Goal: Task Accomplishment & Management: Use online tool/utility

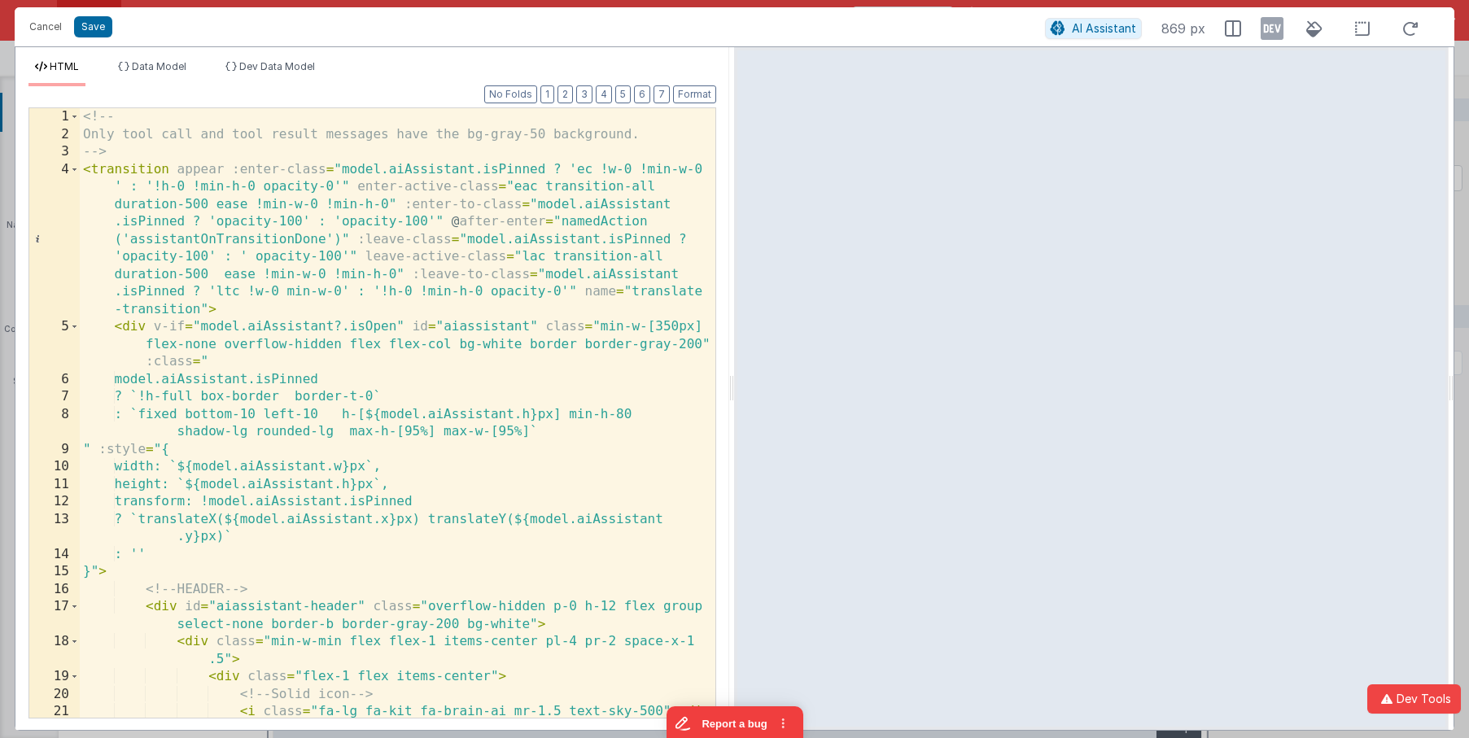
click at [518, 385] on div "<!-- Only tool call and tool result messages have the bg-gray-50 background. --…" at bounding box center [398, 430] width 636 height 644
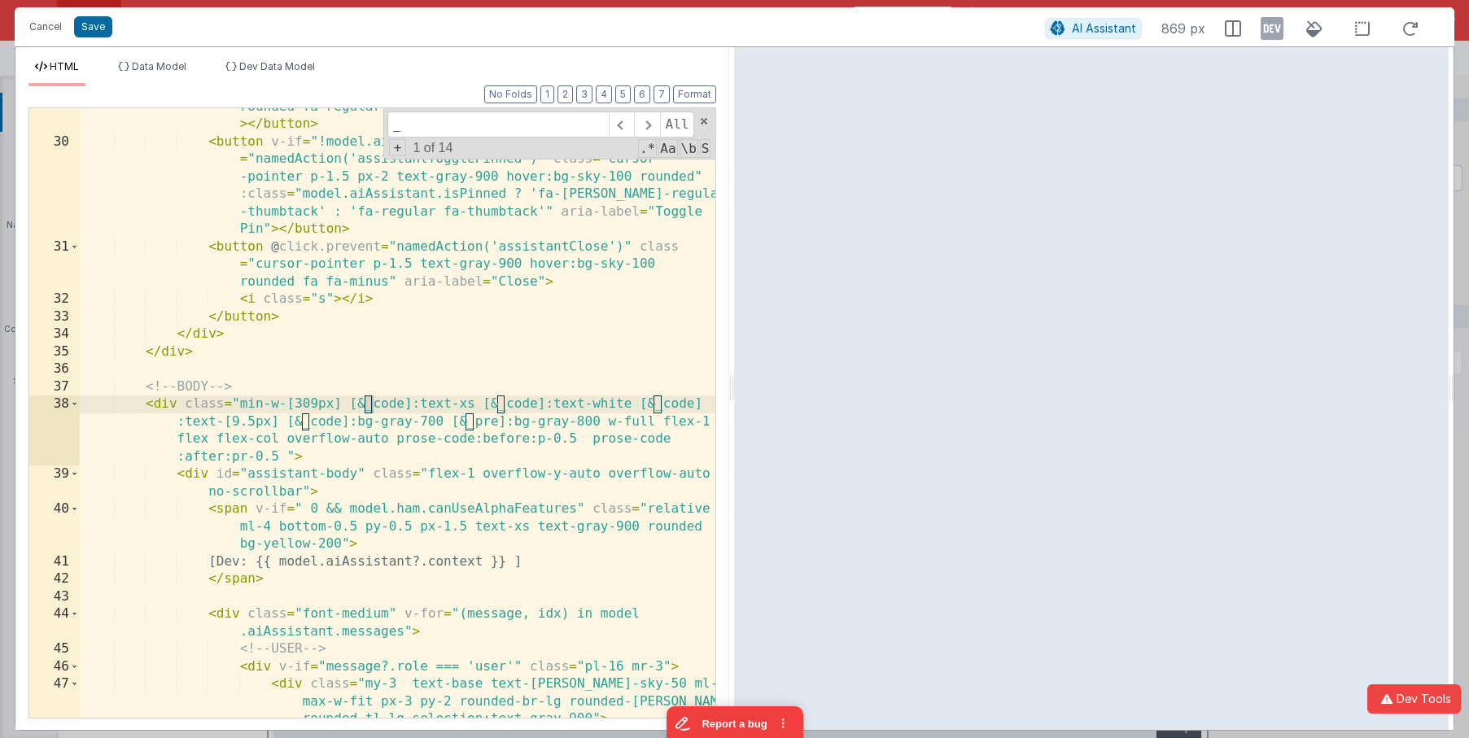
scroll to position [797, 0]
type input "_code"
click at [659, 415] on div "< button @ click.prevent = "namedAction('assistantNewChat')" class = "cursor-po…" at bounding box center [398, 429] width 636 height 732
click at [238, 424] on div "< button @ click.prevent = "namedAction('assistantNewChat')" class = "cursor-po…" at bounding box center [398, 429] width 636 height 732
click at [209, 424] on div "< button @ click.prevent = "namedAction('assistantNewChat')" class = "cursor-po…" at bounding box center [398, 429] width 636 height 732
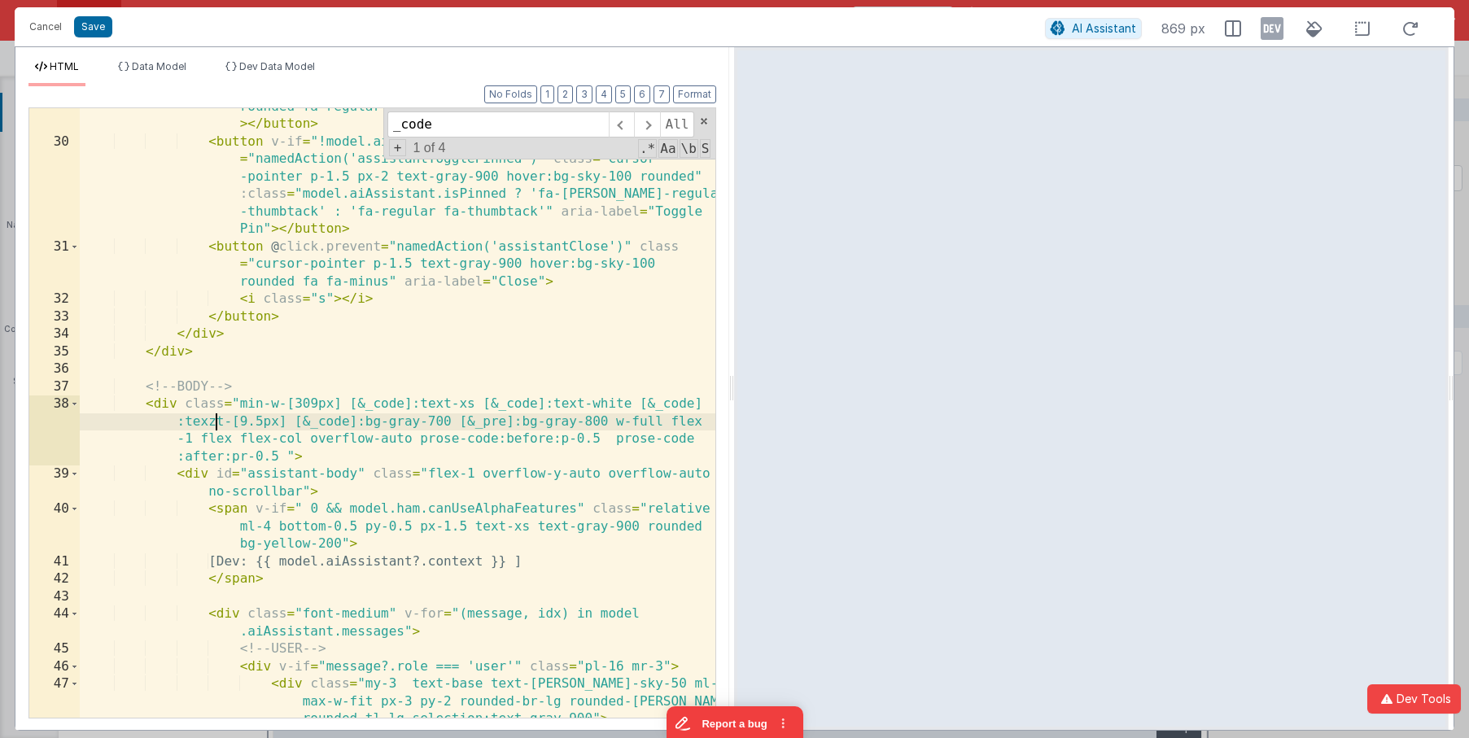
click at [437, 403] on div "< button @ click.prevent = "namedAction('assistantNewChat')" class = "cursor-po…" at bounding box center [398, 429] width 636 height 732
drag, startPoint x: 346, startPoint y: 405, endPoint x: 480, endPoint y: 404, distance: 134.3
click at [480, 404] on div "< button @ click.prevent = "namedAction('assistantNewChat')" class = "cursor-po…" at bounding box center [398, 429] width 636 height 732
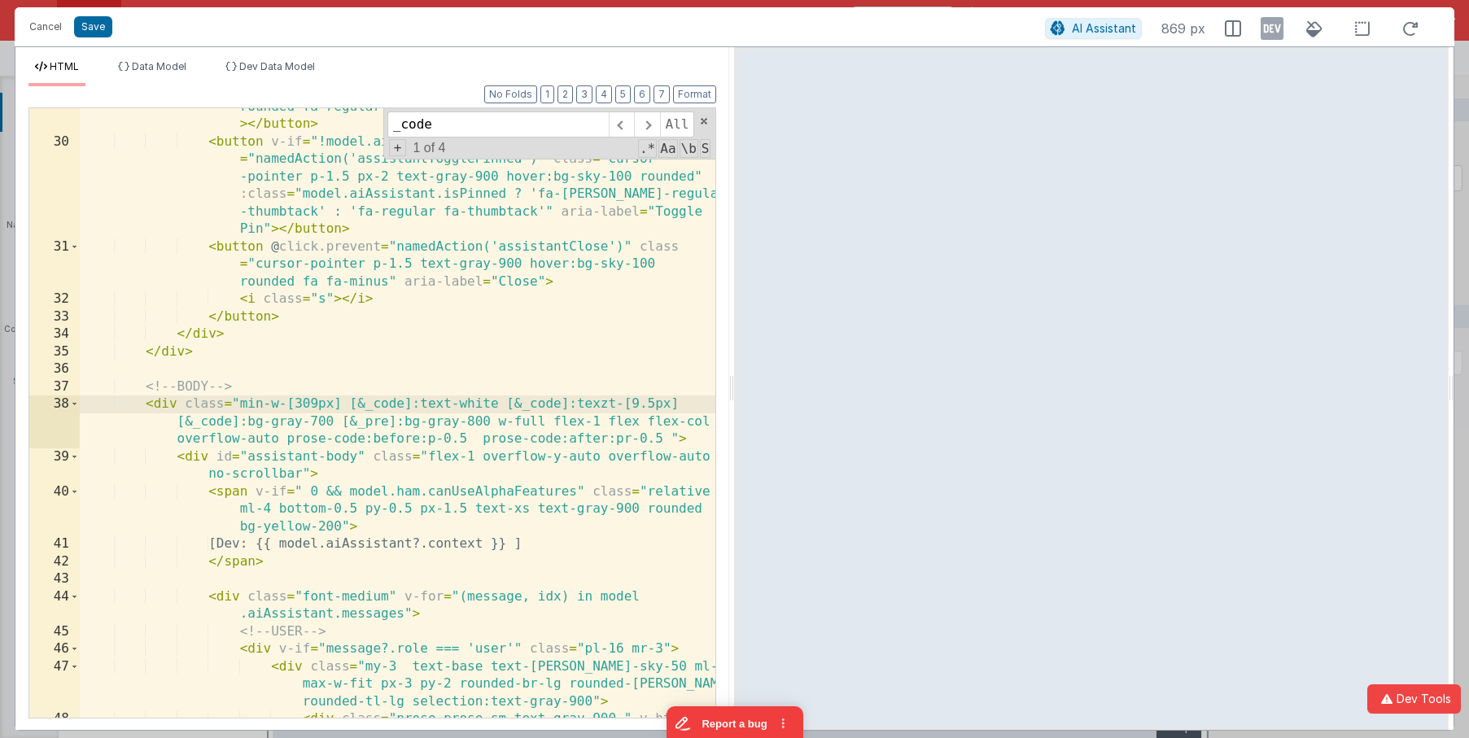
click at [602, 404] on div "< button @ click.prevent = "namedAction('assistantNewChat')" class = "cursor-po…" at bounding box center [398, 420] width 636 height 714
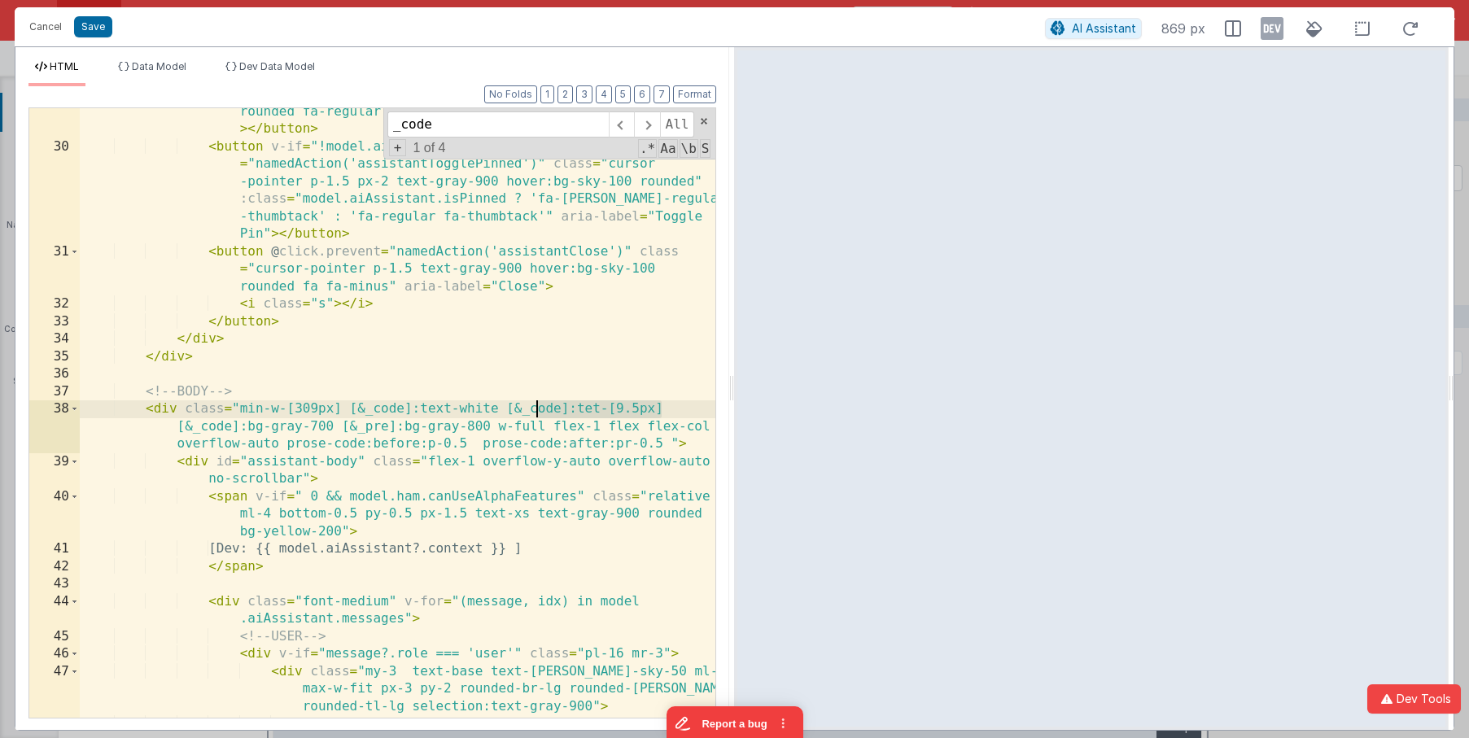
drag, startPoint x: 668, startPoint y: 406, endPoint x: 534, endPoint y: 404, distance: 134.3
click at [534, 404] on div "< button @ click.prevent = "namedAction('assistantNewChat')" class = "cursor-po…" at bounding box center [398, 425] width 636 height 714
click at [594, 412] on div "< button @ click.prevent = "namedAction('assistantNewChat')" class = "cursor-po…" at bounding box center [398, 425] width 636 height 714
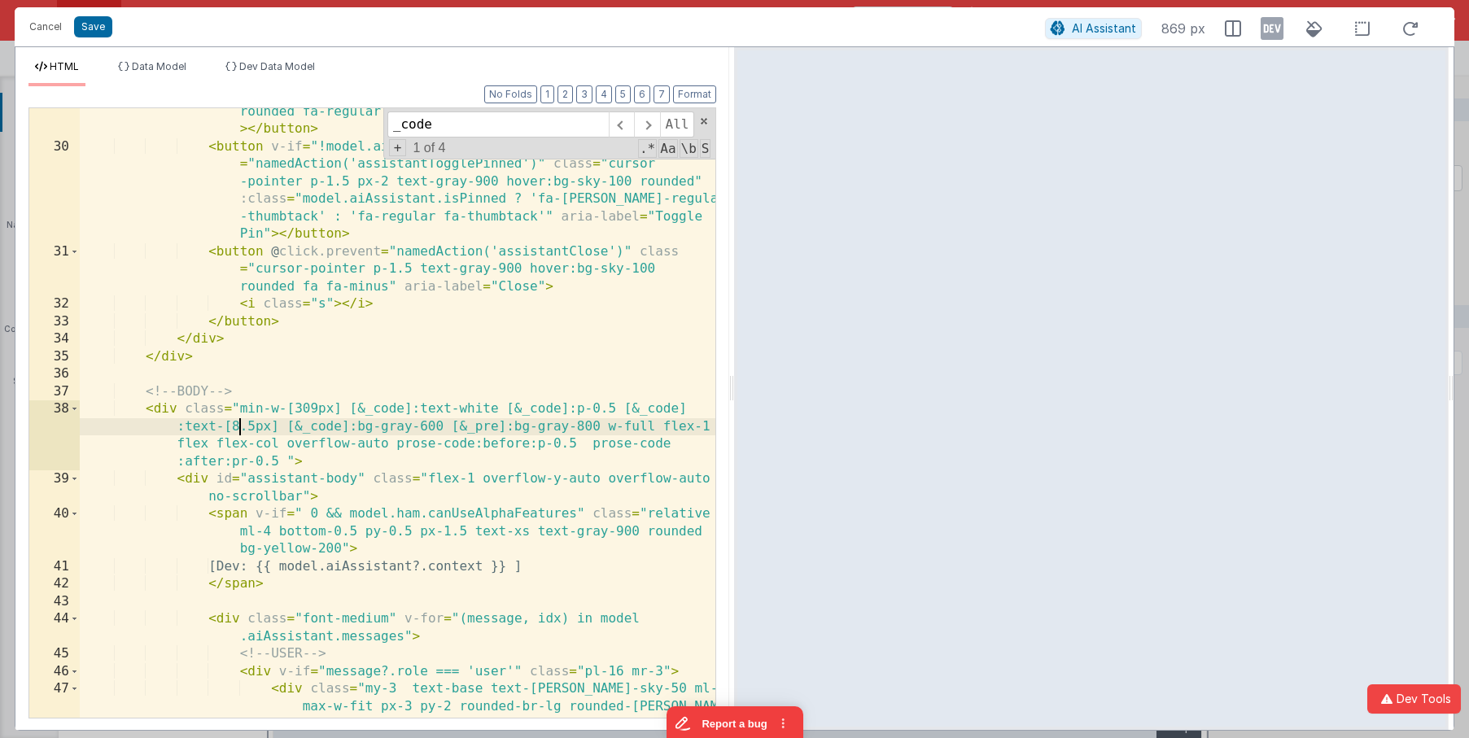
click at [239, 424] on div "< button @ click.prevent = "namedAction('assistantNewChat')" class = "cursor-po…" at bounding box center [398, 434] width 636 height 732
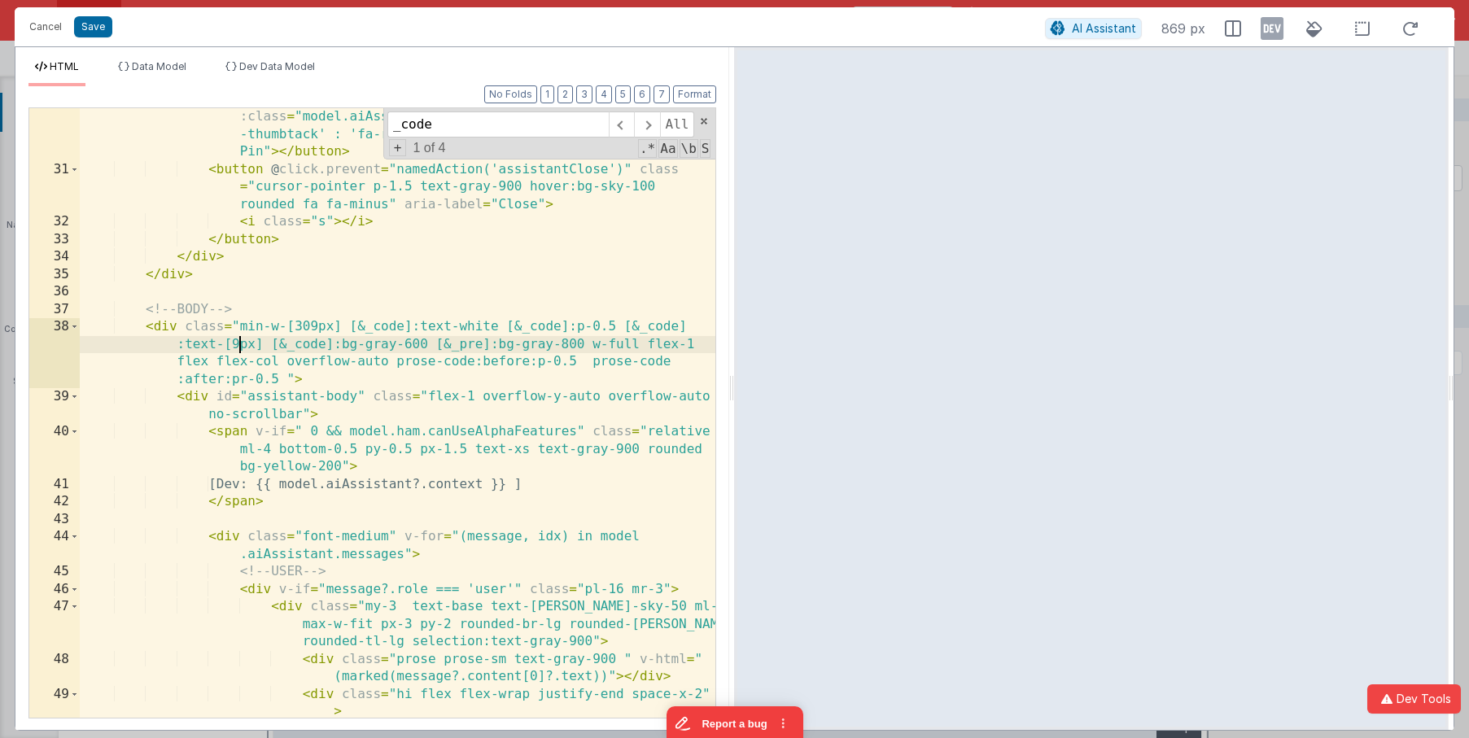
scroll to position [916, 0]
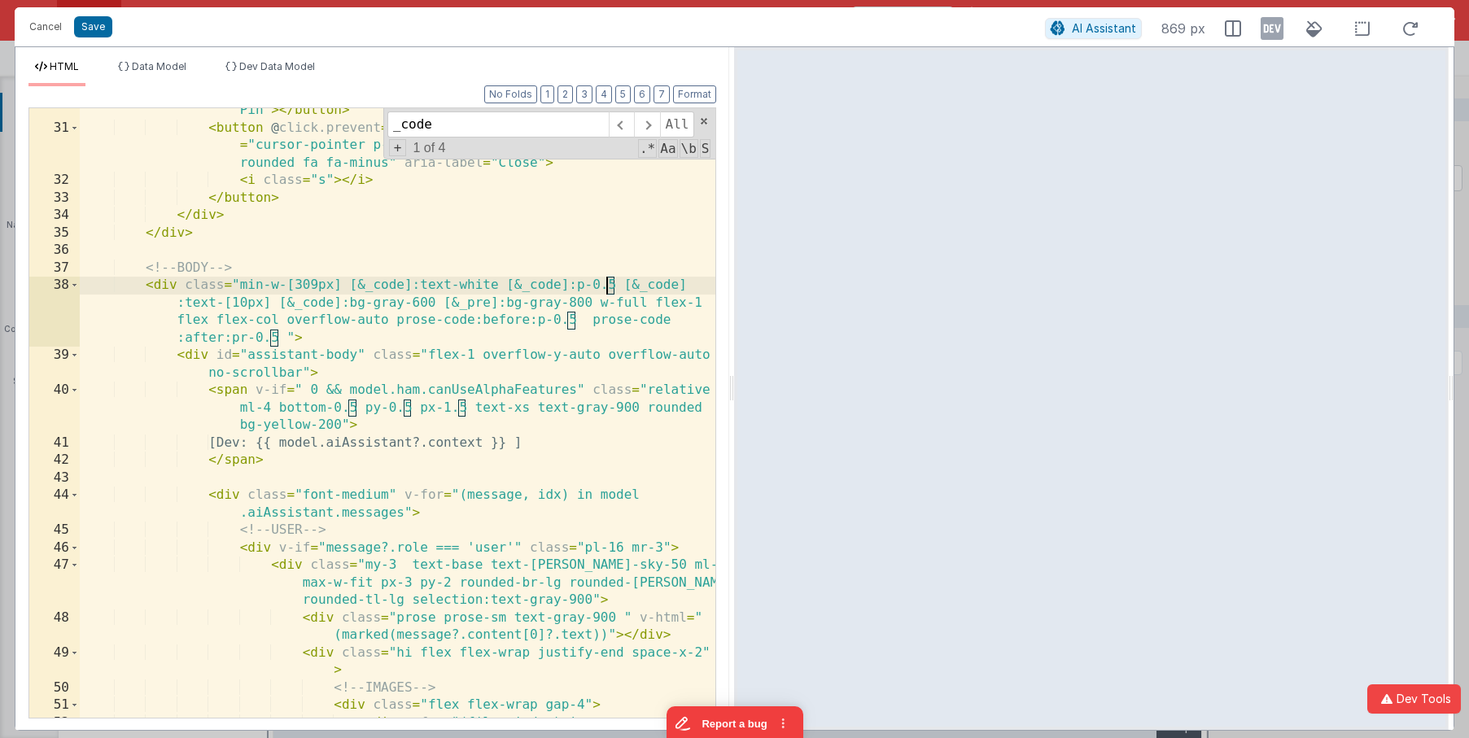
click at [609, 286] on div "< button v-if = "!model.aiAssistant.isUnpinnedOnly" @ click.prevent = "namedAct…" at bounding box center [398, 424] width 636 height 819
click at [599, 286] on div "< button v-if = "!model.aiAssistant.isUnpinnedOnly" @ click.prevent = "namedAct…" at bounding box center [398, 424] width 636 height 819
click at [275, 304] on div "< button v-if = "!model.aiAssistant.isUnpinnedOnly" @ click.prevent = "namedAct…" at bounding box center [398, 424] width 636 height 819
click at [347, 305] on div "< button v-if = "!model.aiAssistant.isUnpinnedOnly" @ click.prevent = "namedAct…" at bounding box center [398, 424] width 636 height 819
click at [348, 299] on div "< button v-if = "!model.aiAssistant.isUnpinnedOnly" @ click.prevent = "namedAct…" at bounding box center [398, 424] width 636 height 819
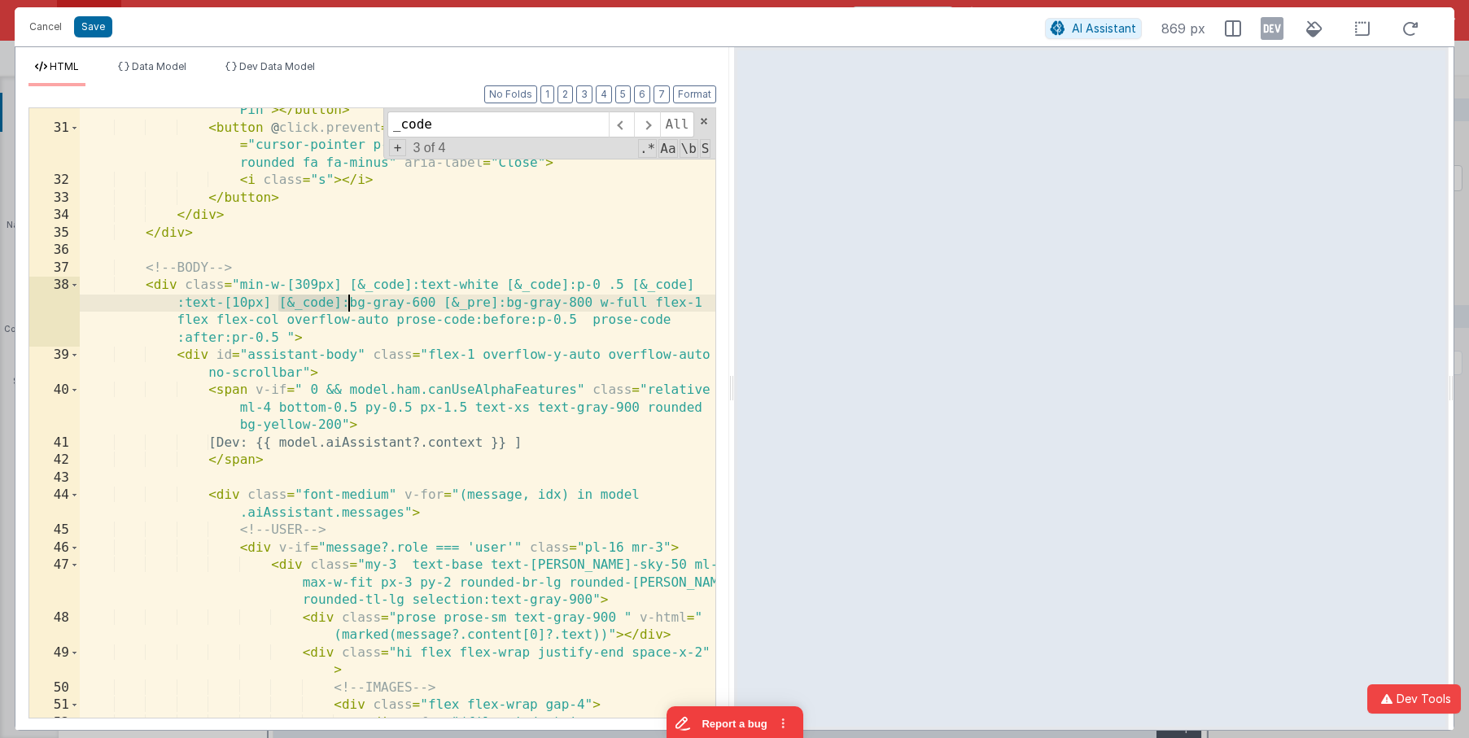
drag, startPoint x: 280, startPoint y: 304, endPoint x: 345, endPoint y: 306, distance: 65.1
click at [350, 305] on div "< button v-if = "!model.aiAssistant.isUnpinnedOnly" @ click.prevent = "namedAct…" at bounding box center [398, 424] width 636 height 819
click at [276, 304] on div "< button v-if = "!model.aiAssistant.isUnpinnedOnly" @ click.prevent = "namedAct…" at bounding box center [398, 424] width 636 height 819
paste textarea
click at [602, 286] on div "< button v-if = "!model.aiAssistant.isUnpinnedOnly" @ click.prevent = "namedAct…" at bounding box center [398, 424] width 636 height 819
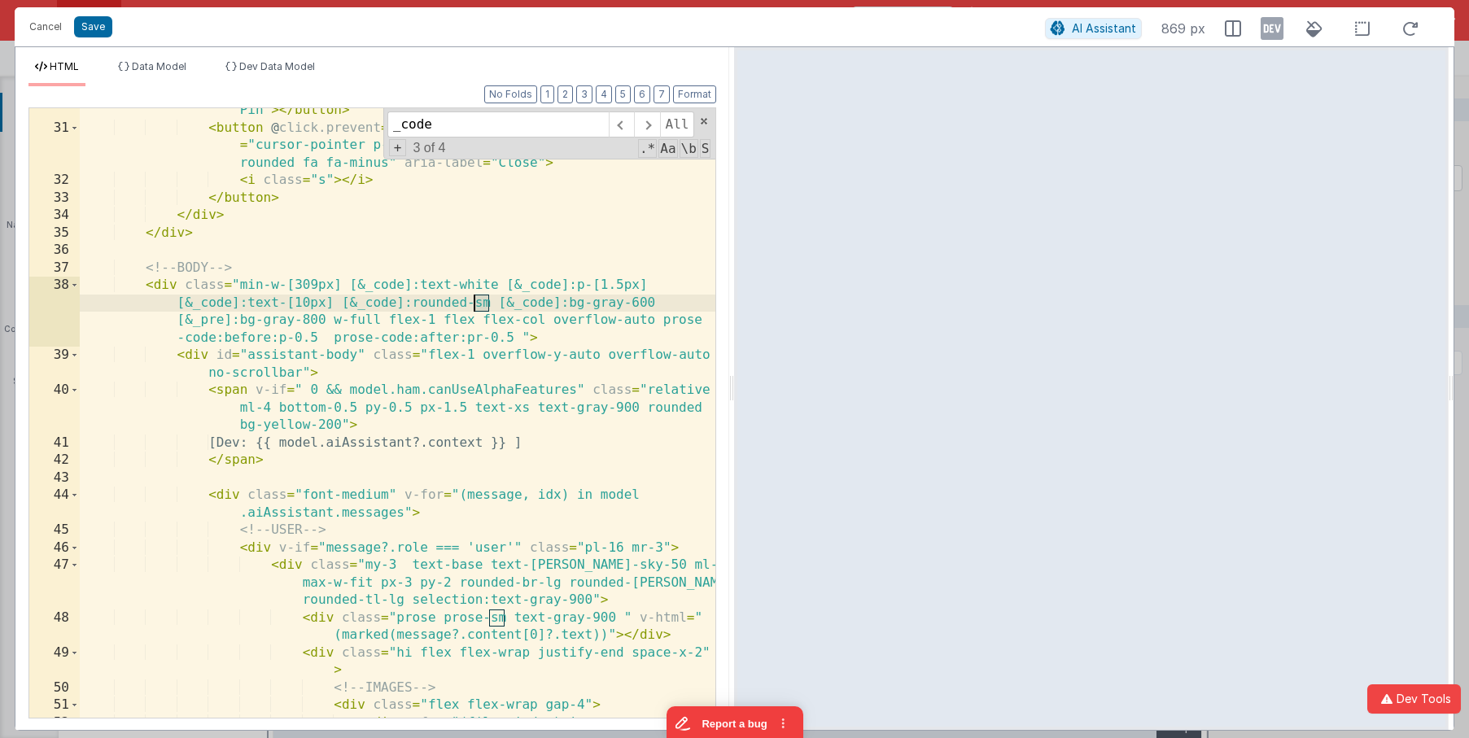
drag, startPoint x: 486, startPoint y: 306, endPoint x: 476, endPoint y: 305, distance: 9.8
click at [476, 305] on div "< button v-if = "!model.aiAssistant.isUnpinnedOnly" @ click.prevent = "namedAct…" at bounding box center [398, 424] width 636 height 819
click at [273, 306] on div "< button v-if = "!model.aiAssistant.isUnpinnedOnly" @ click.prevent = "namedAct…" at bounding box center [398, 424] width 636 height 819
drag, startPoint x: 345, startPoint y: 304, endPoint x: 164, endPoint y: 304, distance: 180.6
click at [164, 304] on div "< button v-if = "!model.aiAssistant.isUnpinnedOnly" @ click.prevent = "namedAct…" at bounding box center [398, 424] width 636 height 819
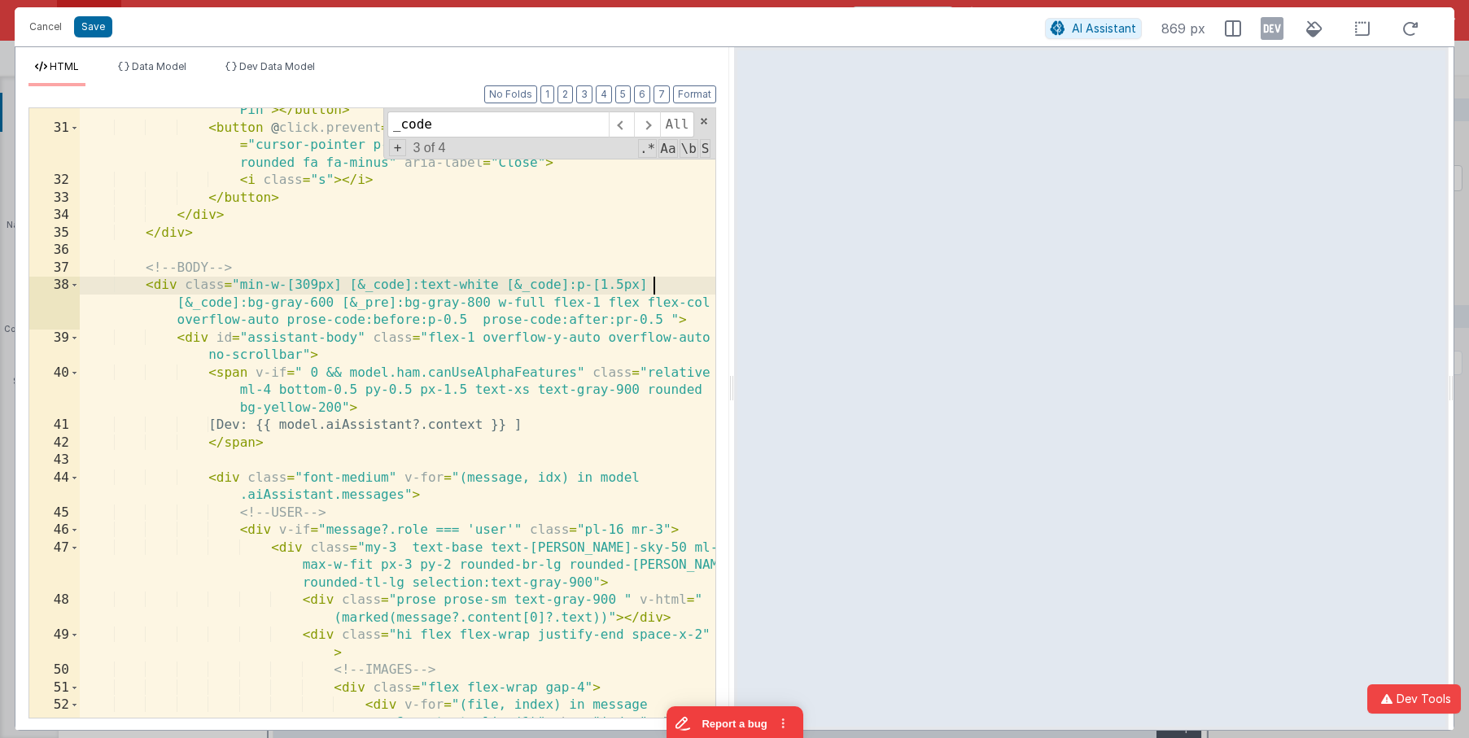
click at [477, 285] on div "< button v-if = "!model.aiAssistant.isUnpinnedOnly" @ click.prevent = "namedAct…" at bounding box center [398, 424] width 636 height 819
drag, startPoint x: 460, startPoint y: 282, endPoint x: 519, endPoint y: 287, distance: 59.6
click at [519, 287] on div "< button v-if = "!model.aiAssistant.isUnpinnedOnly" @ click.prevent = "namedAct…" at bounding box center [398, 424] width 636 height 819
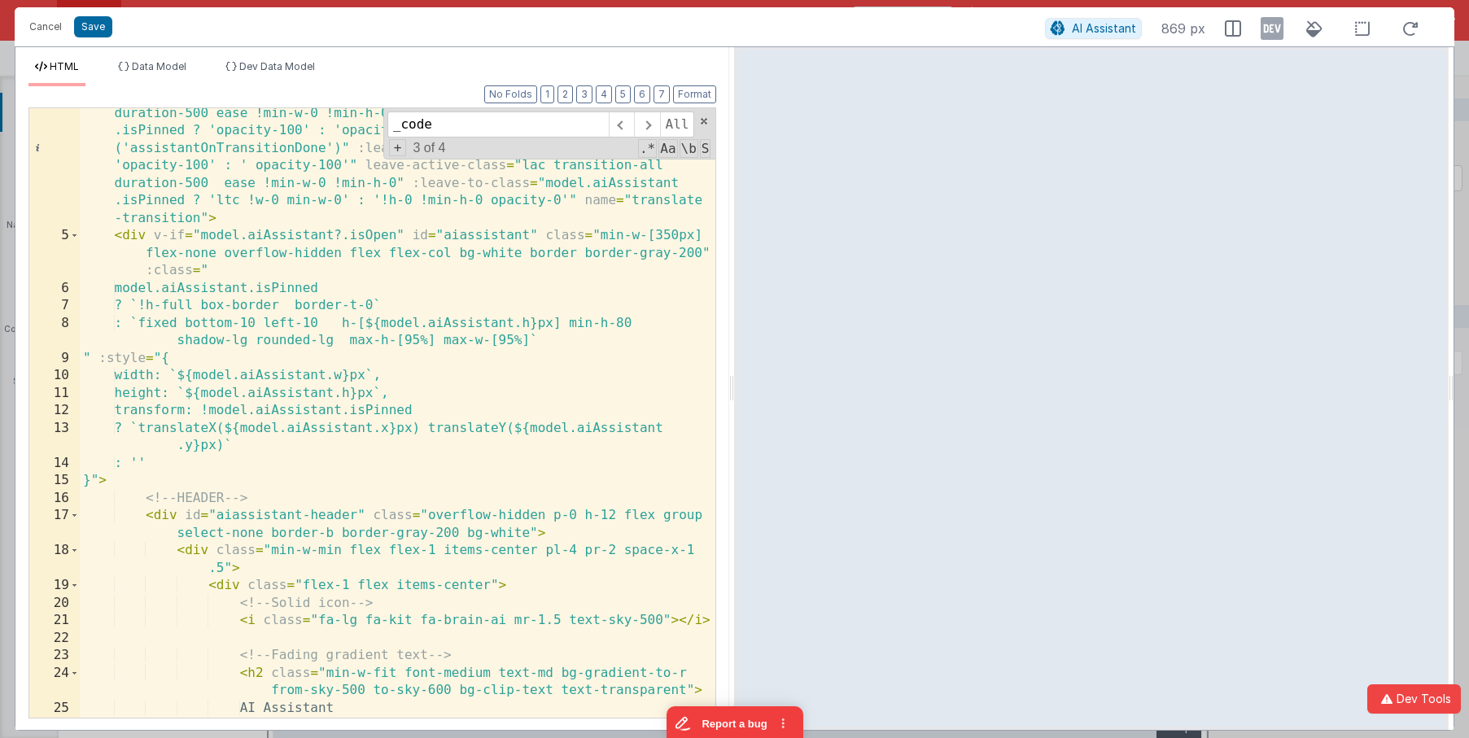
scroll to position [0, 0]
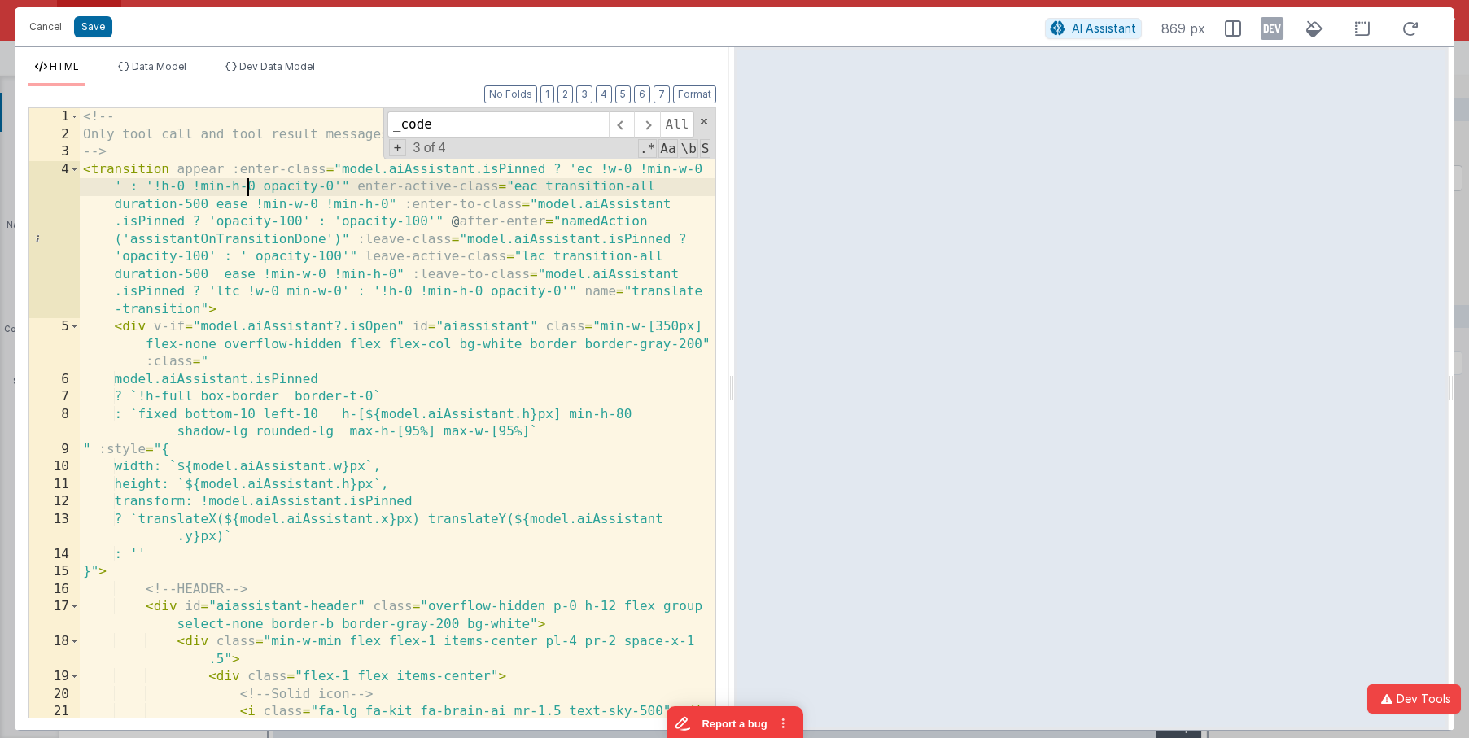
click at [251, 186] on div "<!-- Only tool call and tool result messages have the bg-gray-50 background. --…" at bounding box center [398, 430] width 636 height 644
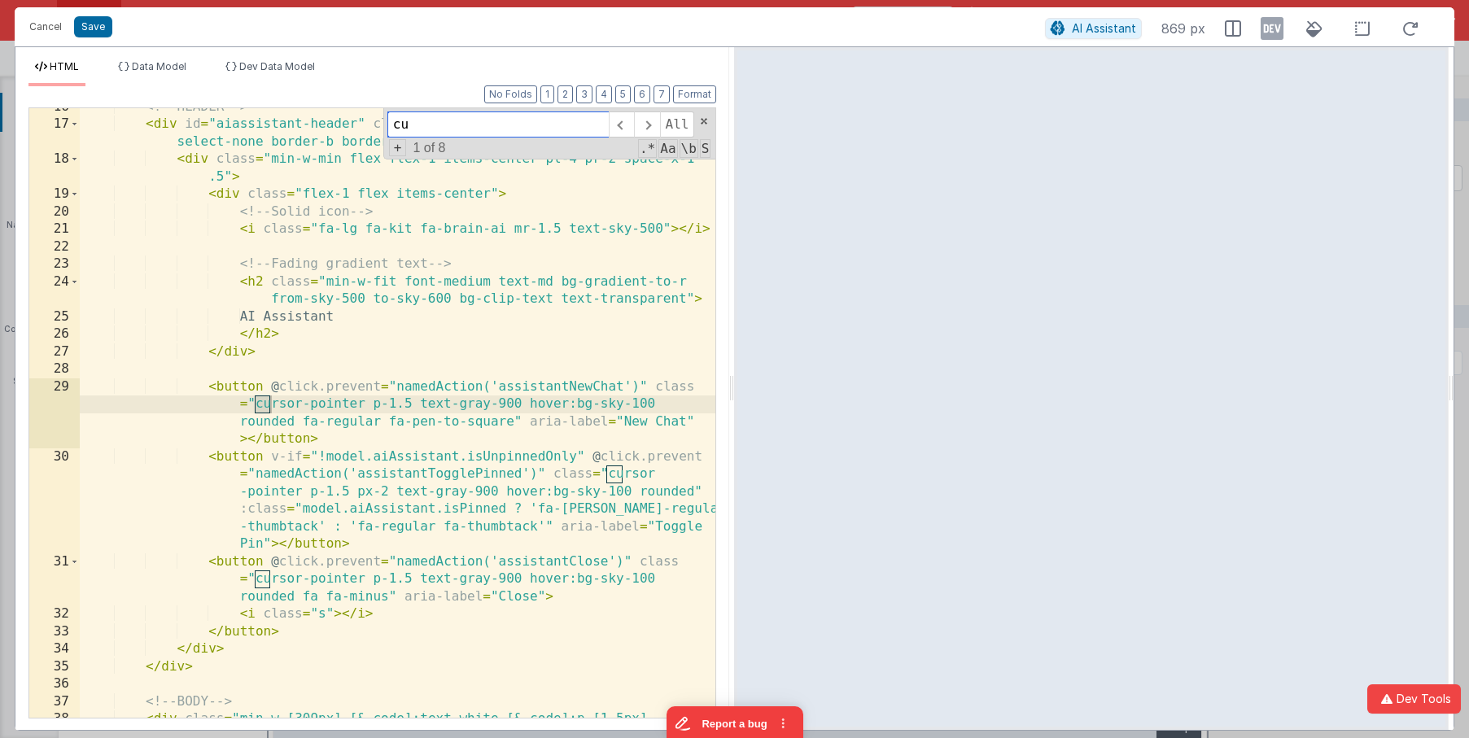
scroll to position [483, 0]
type input "curs"
click at [708, 123] on span at bounding box center [703, 121] width 11 height 11
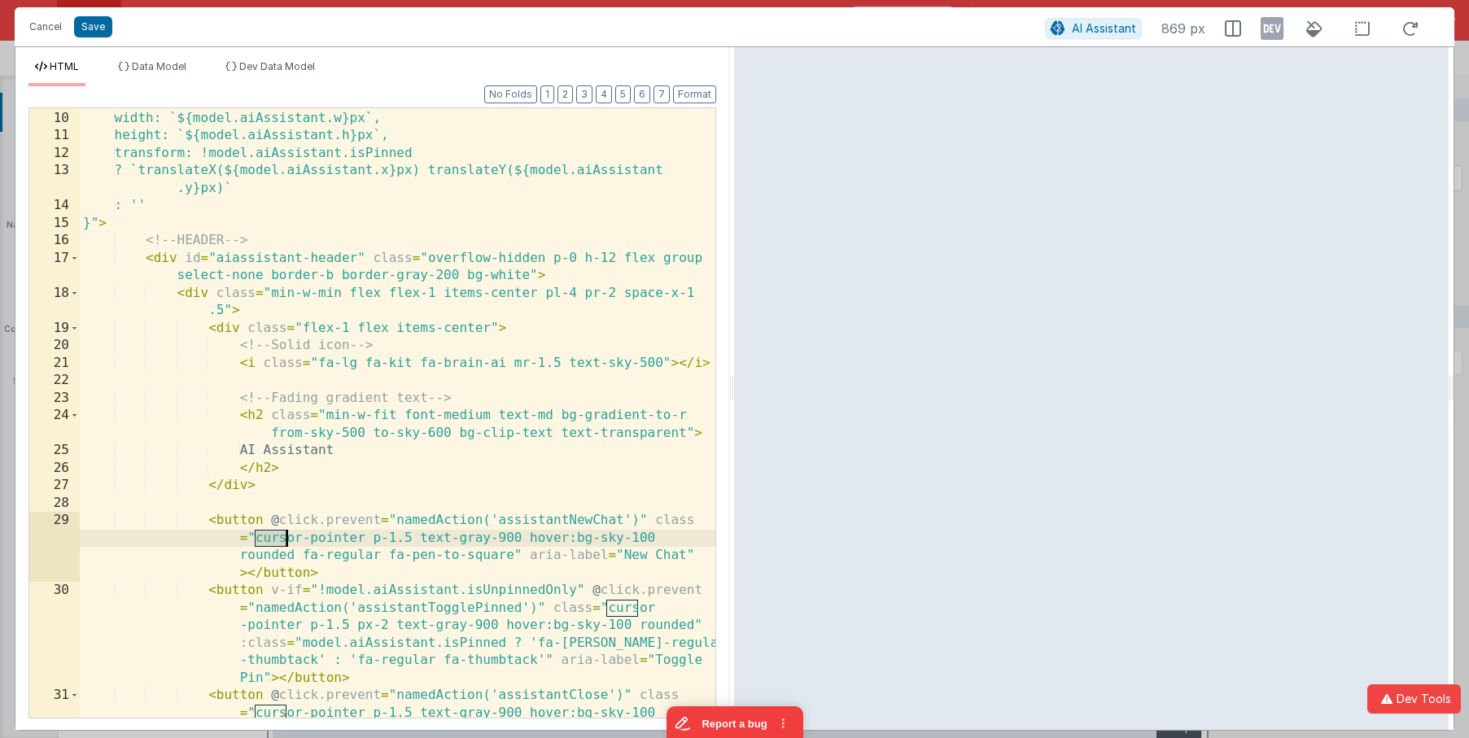
scroll to position [348, 0]
click at [428, 258] on div "" :style = "{ width: `${model.aiAssistant.w}px`, height: `${model.aiAssistant.h…" at bounding box center [398, 431] width 636 height 679
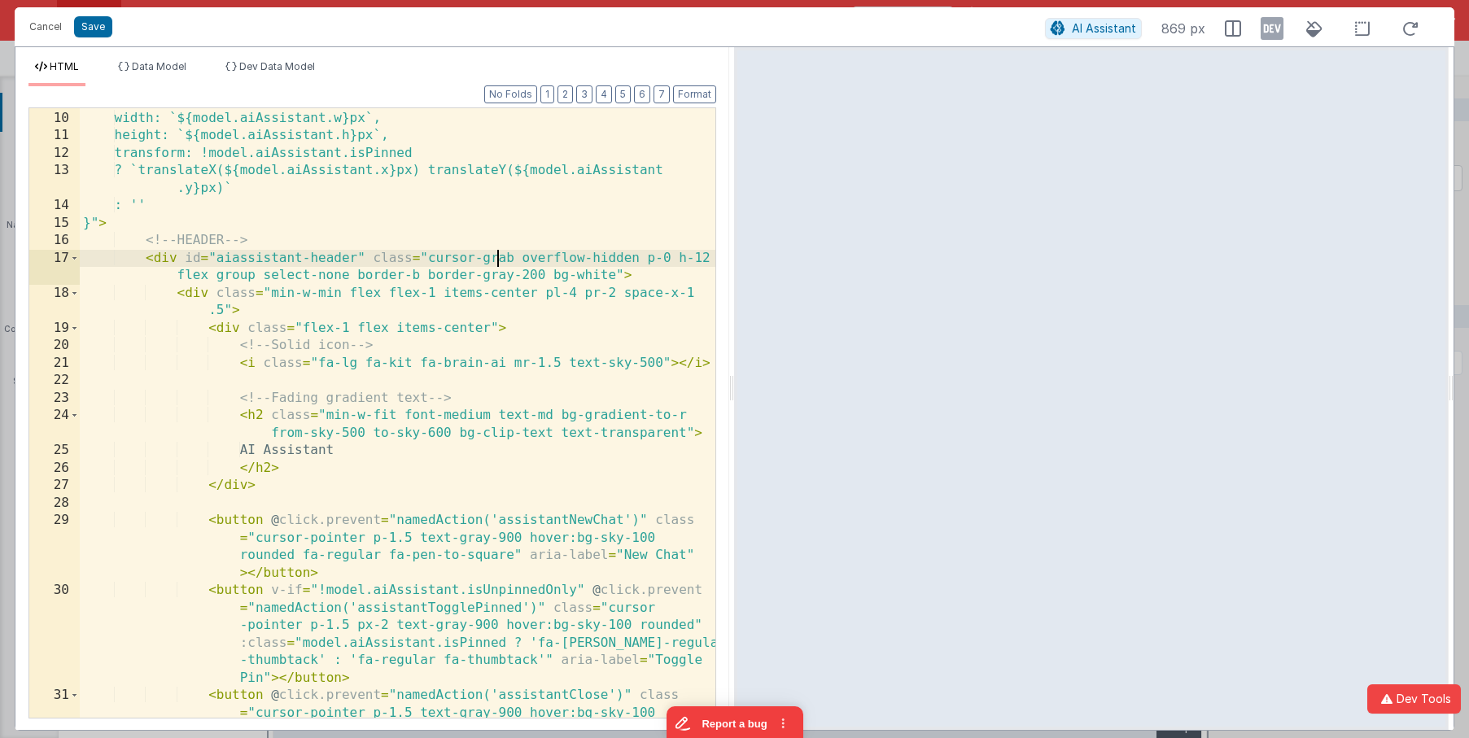
click at [500, 251] on div "" :style = "{ width: `${model.aiAssistant.w}px`, height: `${model.aiAssistant.h…" at bounding box center [398, 431] width 636 height 679
click at [450, 260] on div "" :style = "{ width: `${model.aiAssistant.w}px`, height: `${model.aiAssistant.h…" at bounding box center [398, 431] width 636 height 679
click at [488, 261] on div "" :style = "{ width: `${model.aiAssistant.w}px`, height: `${model.aiAssistant.h…" at bounding box center [398, 431] width 636 height 679
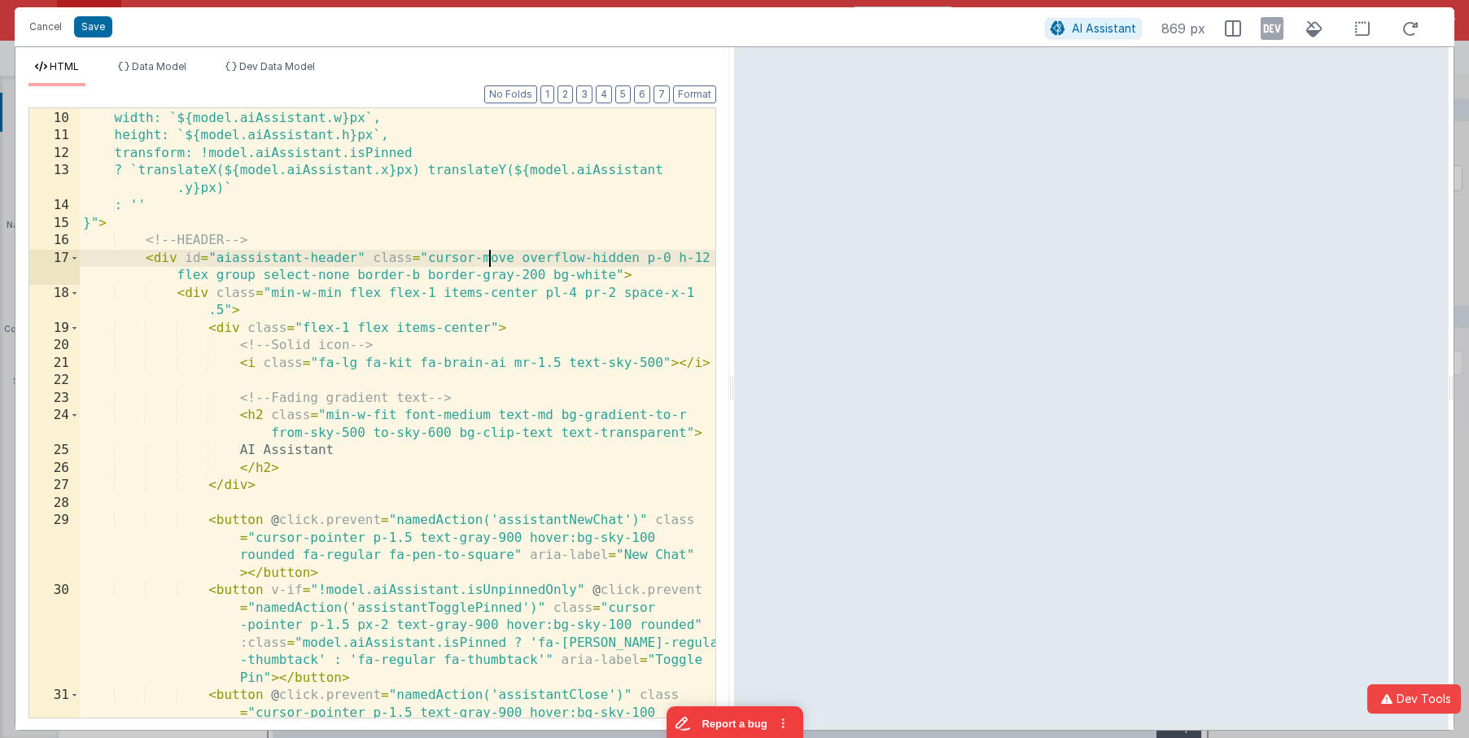
click at [488, 261] on div "" :style = "{ width: `${model.aiAssistant.w}px`, height: `${model.aiAssistant.h…" at bounding box center [398, 431] width 636 height 679
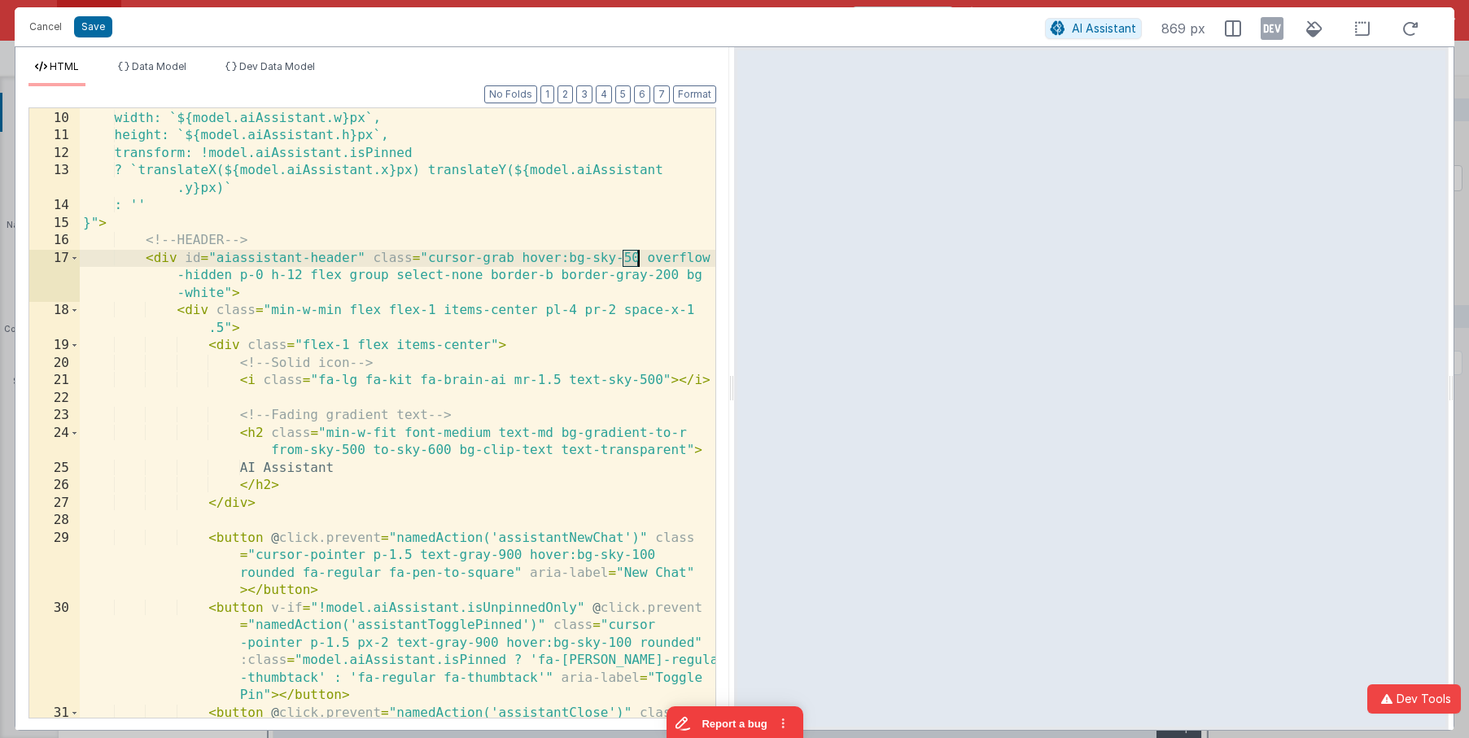
drag, startPoint x: 623, startPoint y: 254, endPoint x: 636, endPoint y: 254, distance: 13.0
click at [636, 254] on div "" :style = "{ width: `${model.aiAssistant.w}px`, height: `${model.aiAssistant.h…" at bounding box center [398, 431] width 636 height 679
drag, startPoint x: 522, startPoint y: 257, endPoint x: 648, endPoint y: 259, distance: 125.3
click at [648, 259] on div "" :style = "{ width: `${model.aiAssistant.w}px`, height: `${model.aiAssistant.h…" at bounding box center [398, 431] width 636 height 679
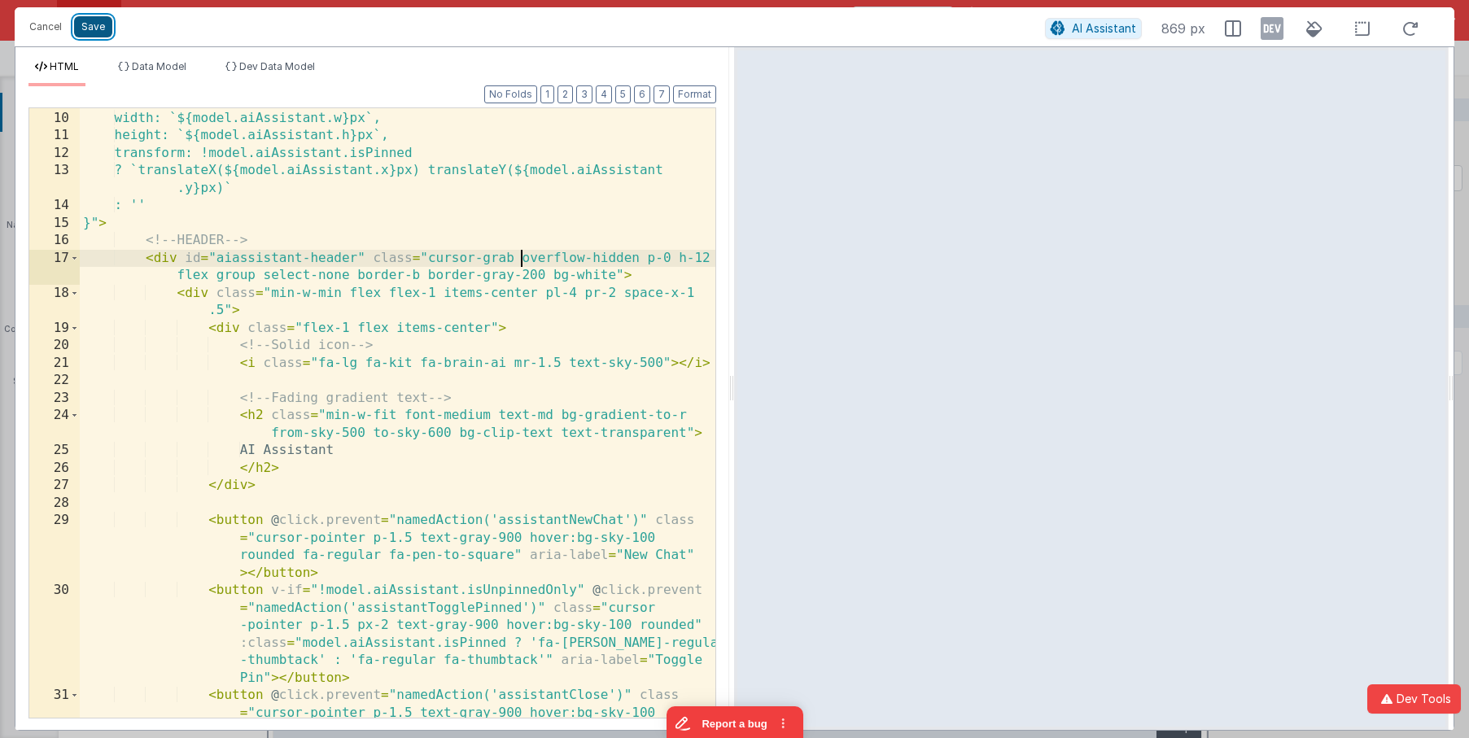
click at [99, 27] on button "Save" at bounding box center [93, 26] width 38 height 21
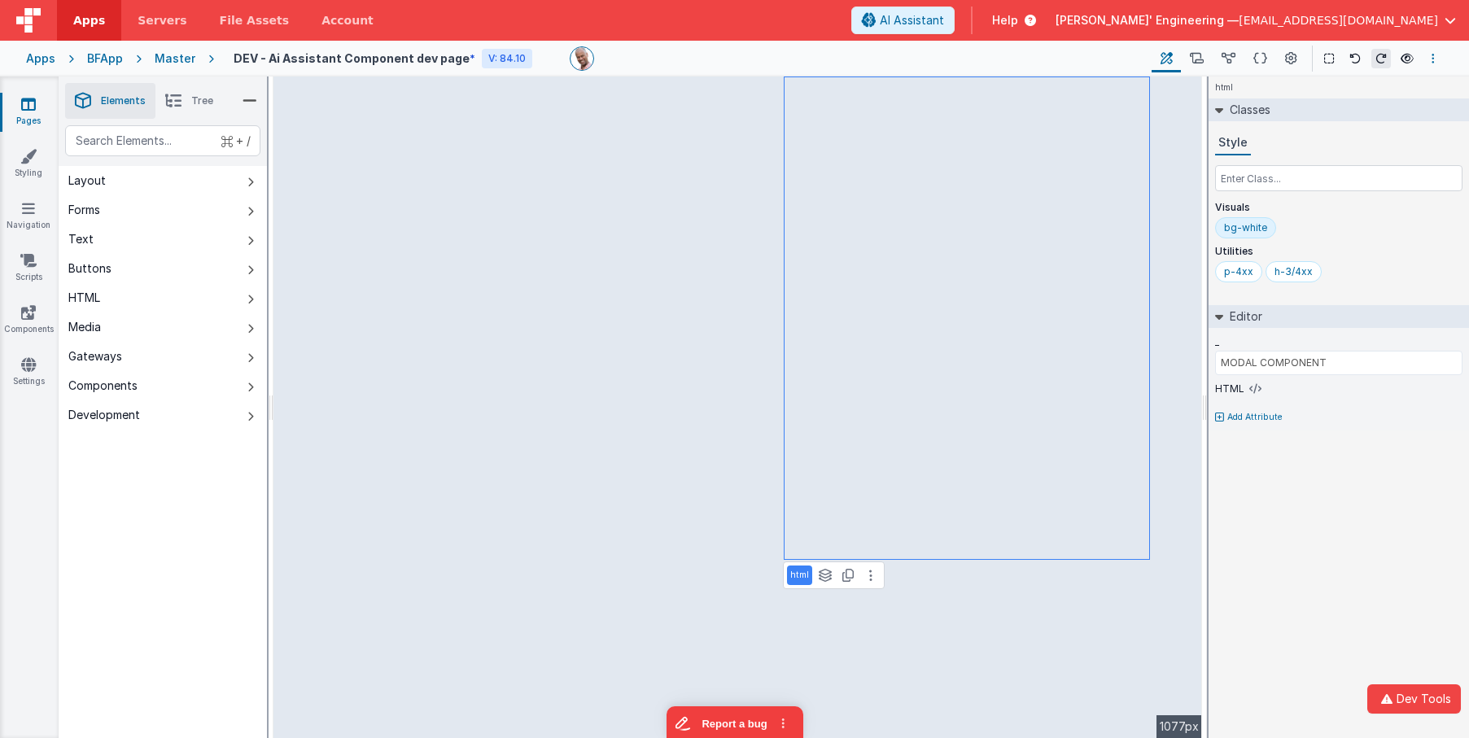
click at [1416, 59] on div at bounding box center [1430, 59] width 26 height 20
click at [1416, 59] on button "Options" at bounding box center [1433, 59] width 20 height 20
click at [1319, 89] on p "Save" at bounding box center [1338, 90] width 103 height 16
type input "PLACEHOLDER"
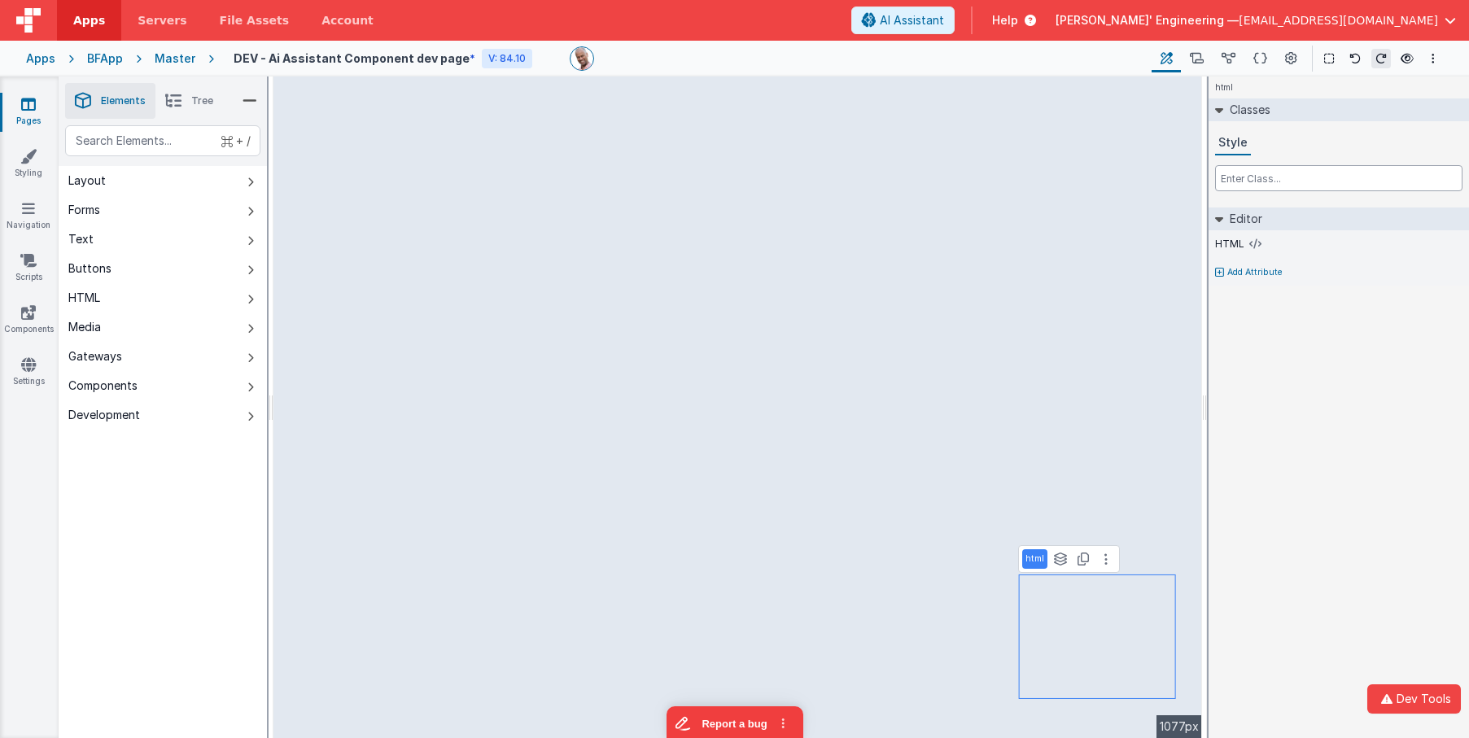
click at [1249, 174] on input "text" at bounding box center [1338, 178] width 247 height 26
type input "shimmer-wrapper"
click at [1332, 169] on input "text" at bounding box center [1338, 178] width 247 height 26
paste input "shimmer-wrapper"
type input "shimmer-wrapper"
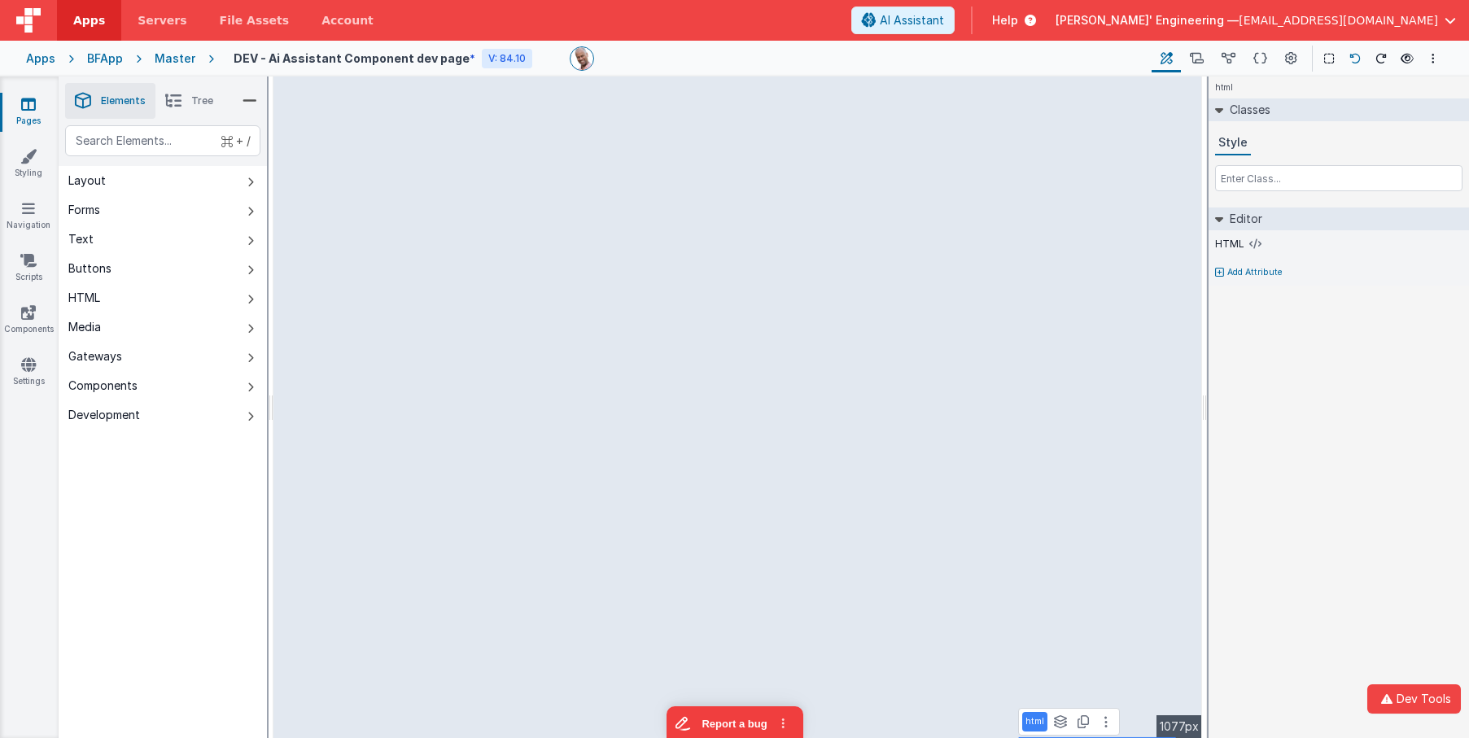
click at [1351, 57] on icon at bounding box center [1354, 58] width 11 height 11
click at [1380, 58] on icon at bounding box center [1380, 58] width 11 height 11
click at [1351, 58] on icon at bounding box center [1354, 58] width 11 height 11
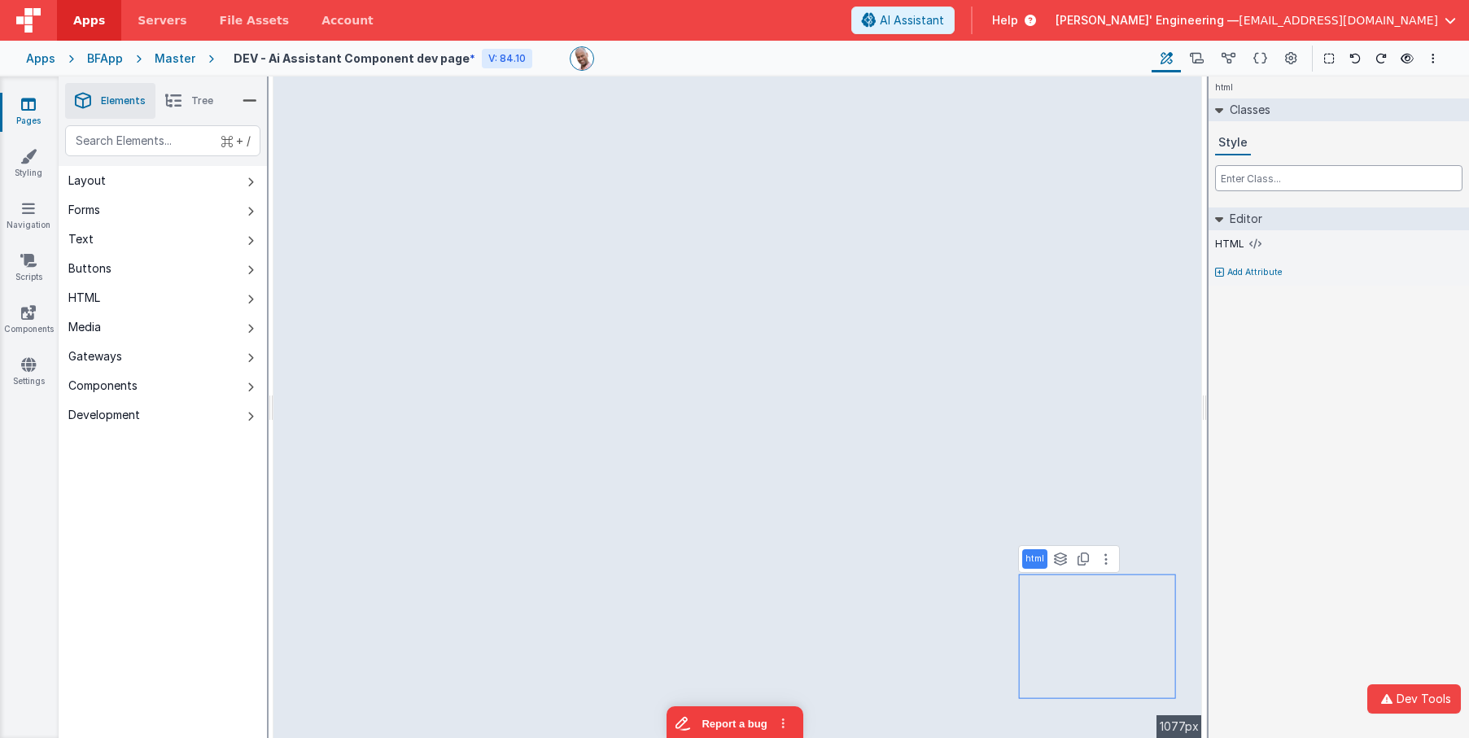
click at [1293, 178] on input "text" at bounding box center [1338, 178] width 247 height 26
paste input "shimmer-wrapper"
type input "shimmer-wrapper"
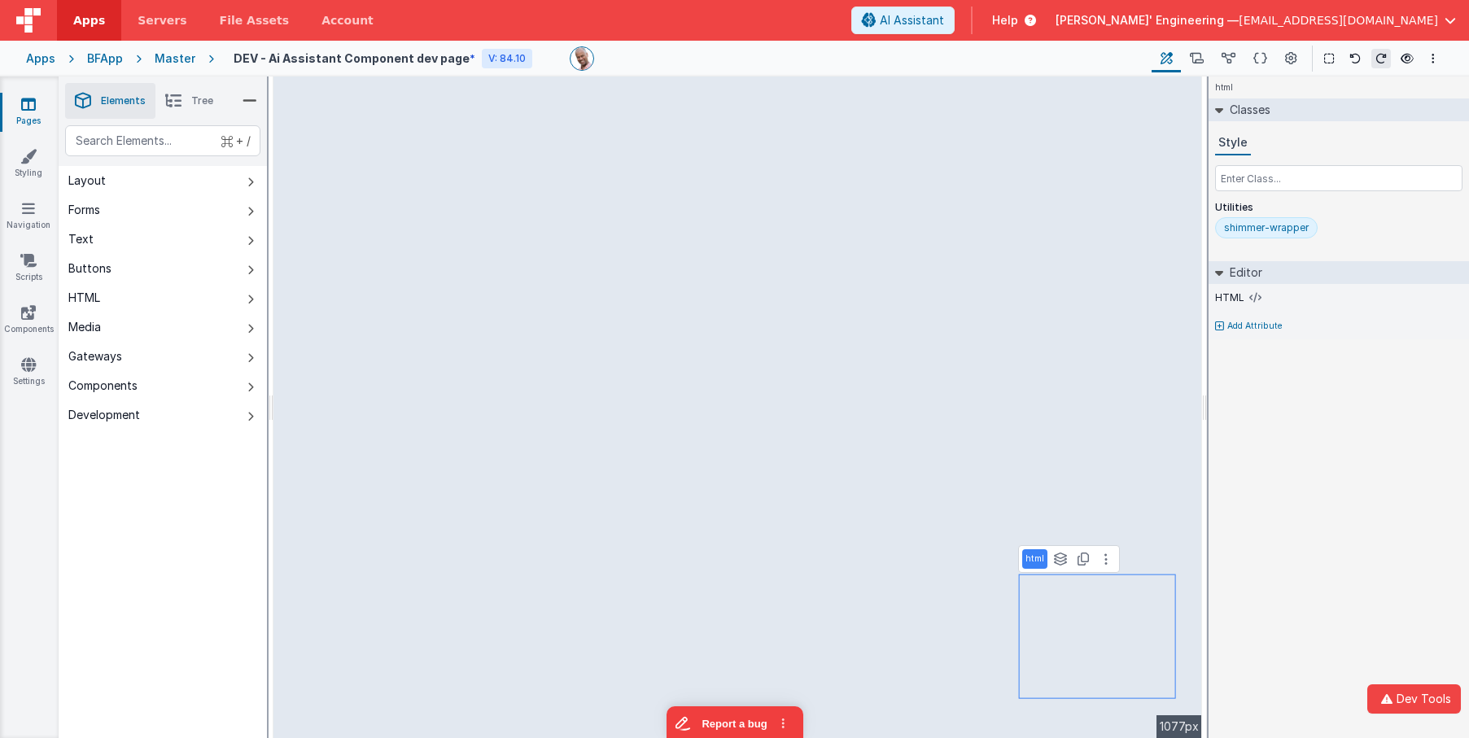
click at [1371, 434] on div "html Classes Style Utilities shimmer-wrapper Editor HTML Add Attribute DEV: Foc…" at bounding box center [1338, 407] width 260 height 662
click at [34, 271] on link "Scripts" at bounding box center [28, 268] width 59 height 33
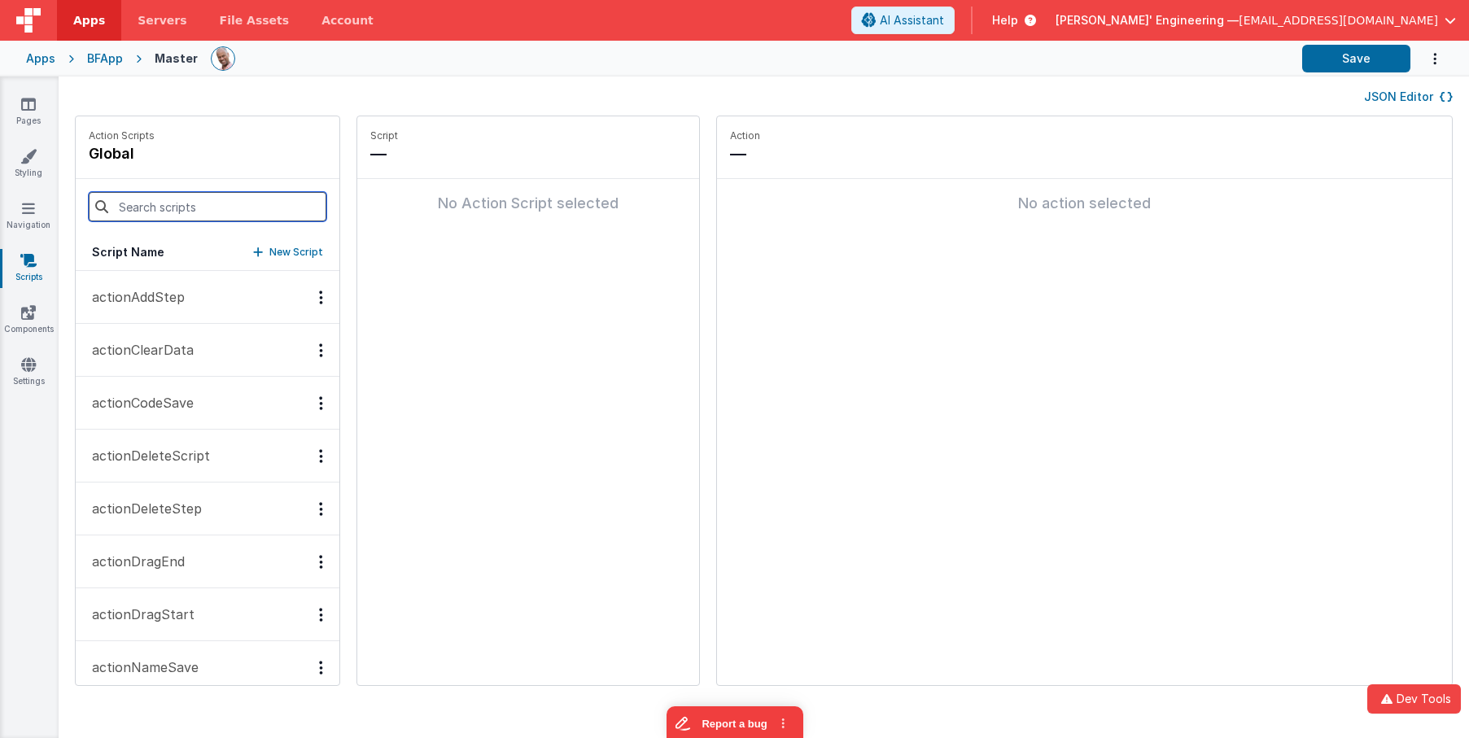
click at [170, 207] on input at bounding box center [208, 206] width 238 height 29
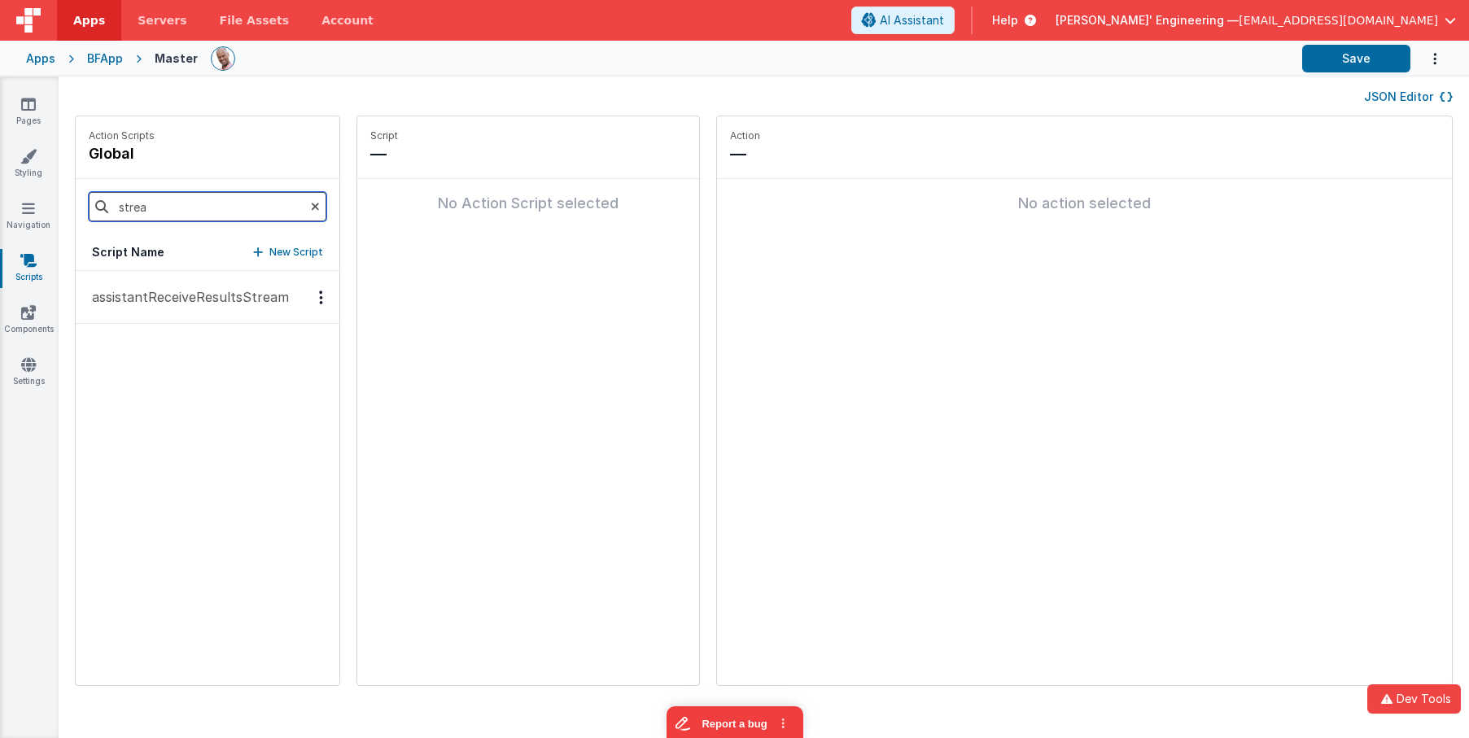
type input "strea"
click at [207, 280] on button "assistantReceiveResultsStream" at bounding box center [208, 297] width 264 height 53
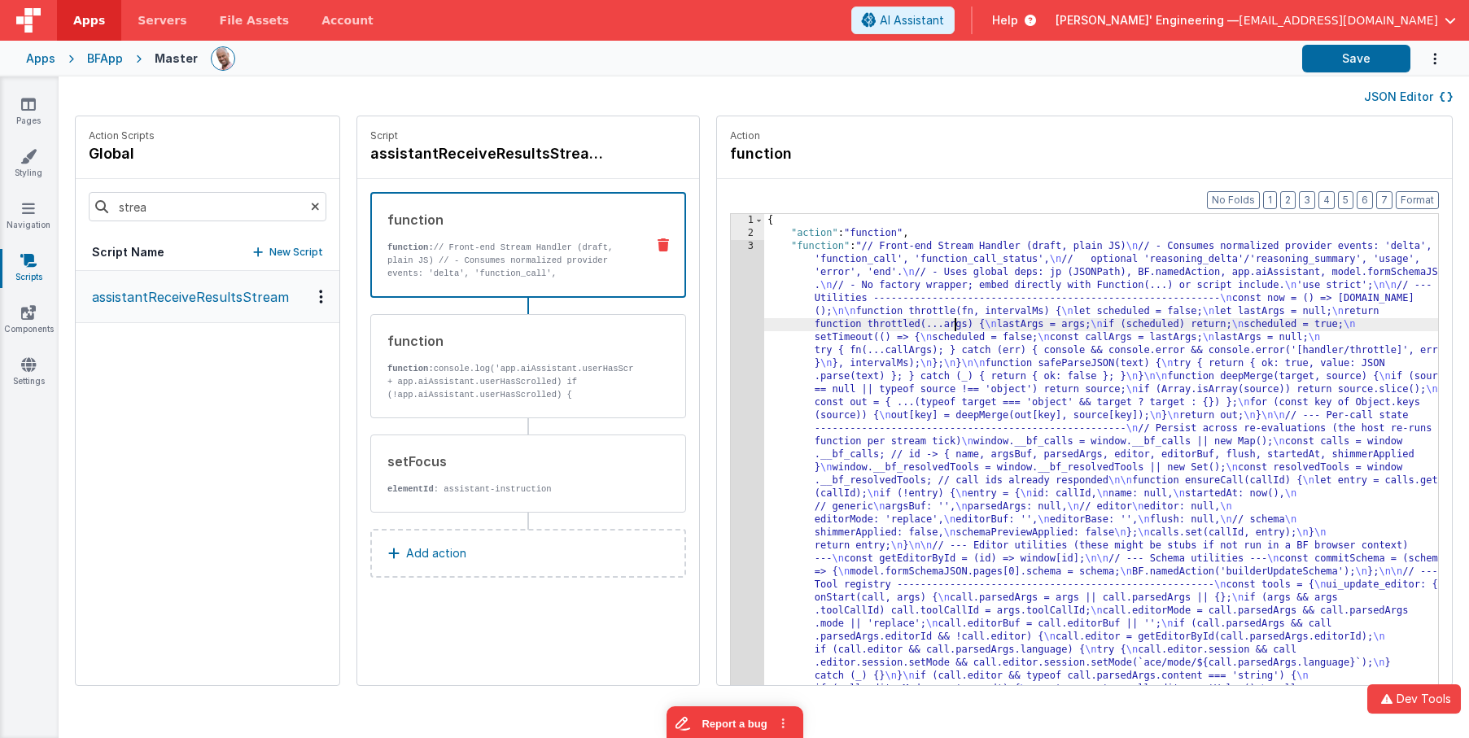
drag, startPoint x: 930, startPoint y: 321, endPoint x: 922, endPoint y: 321, distance: 8.2
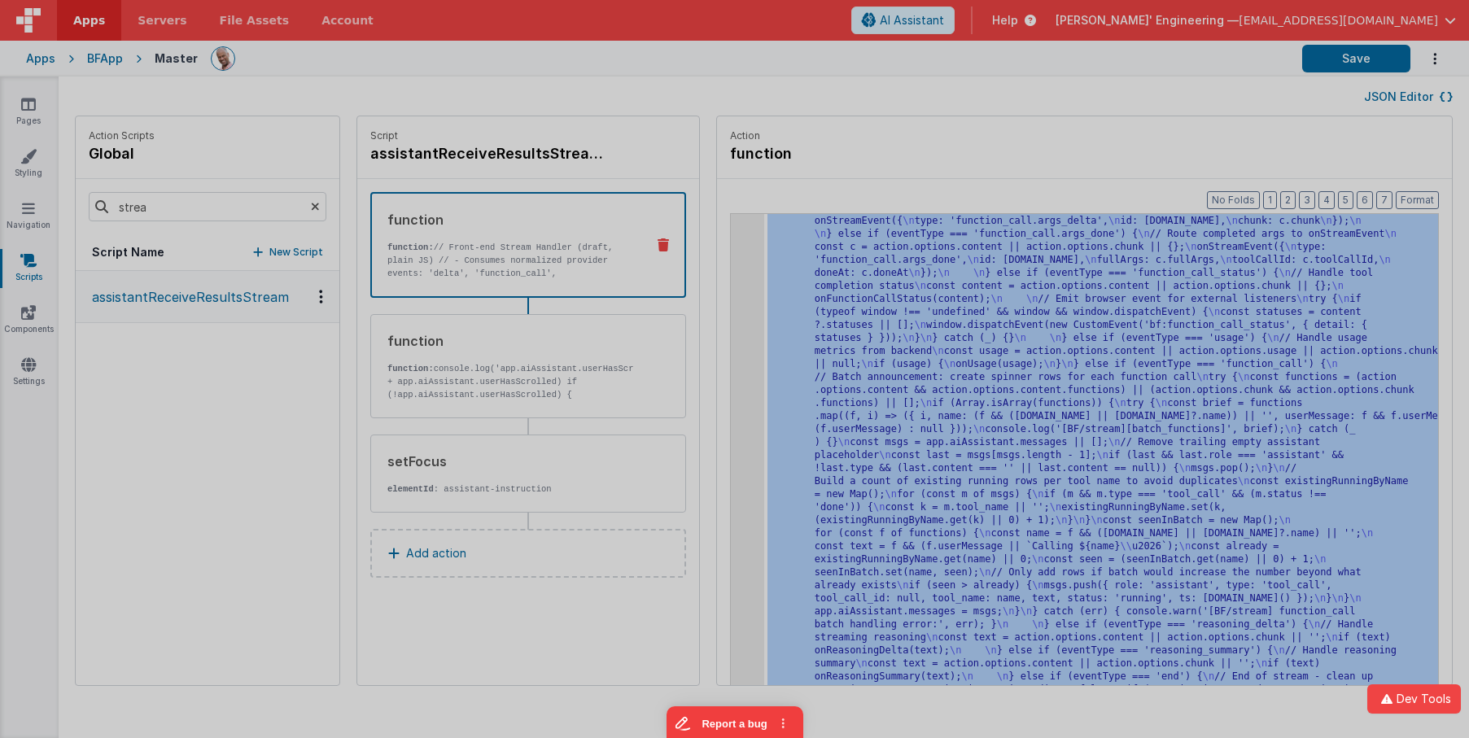
scroll to position [3957, 0]
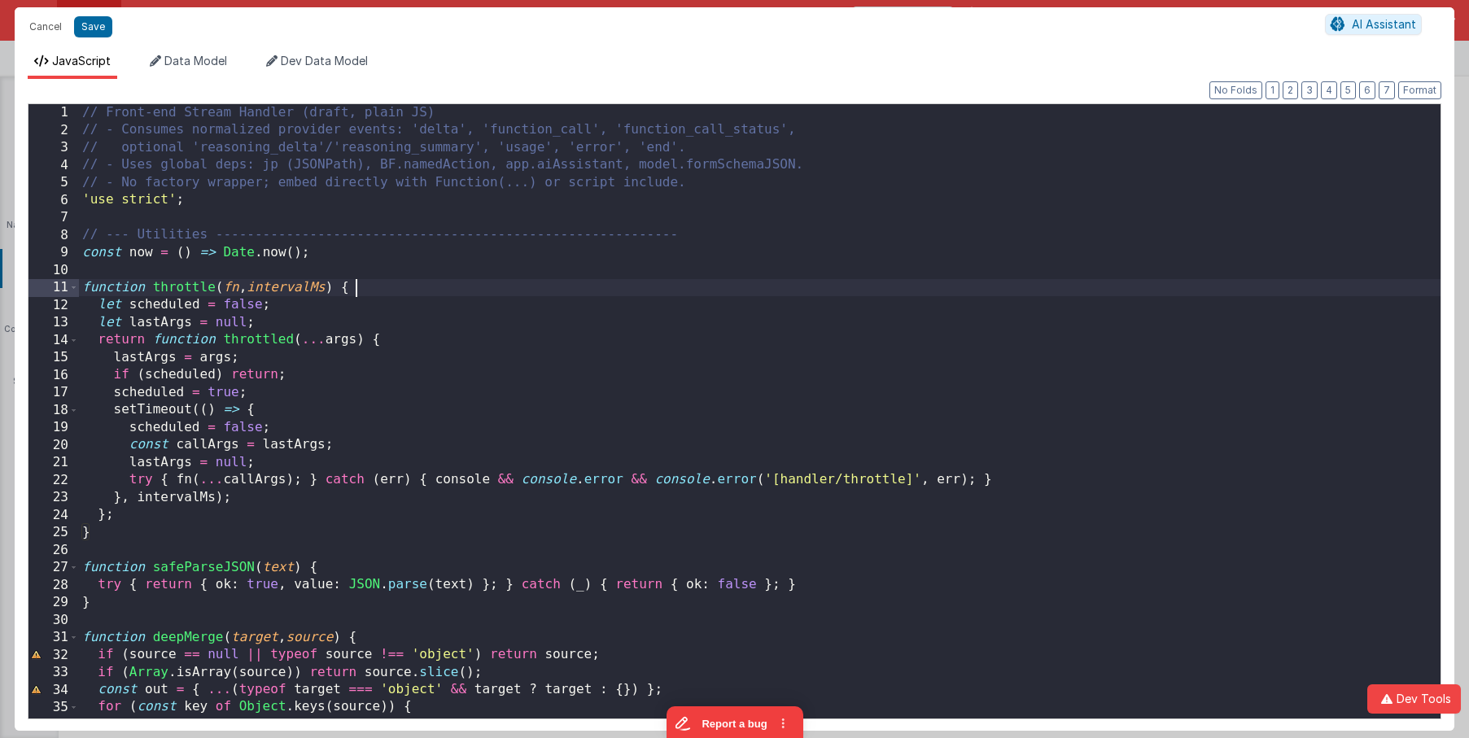
click at [724, 283] on div "// Front-end Stream Handler (draft, plain JS) // - Consumes normalized provider…" at bounding box center [759, 428] width 1361 height 649
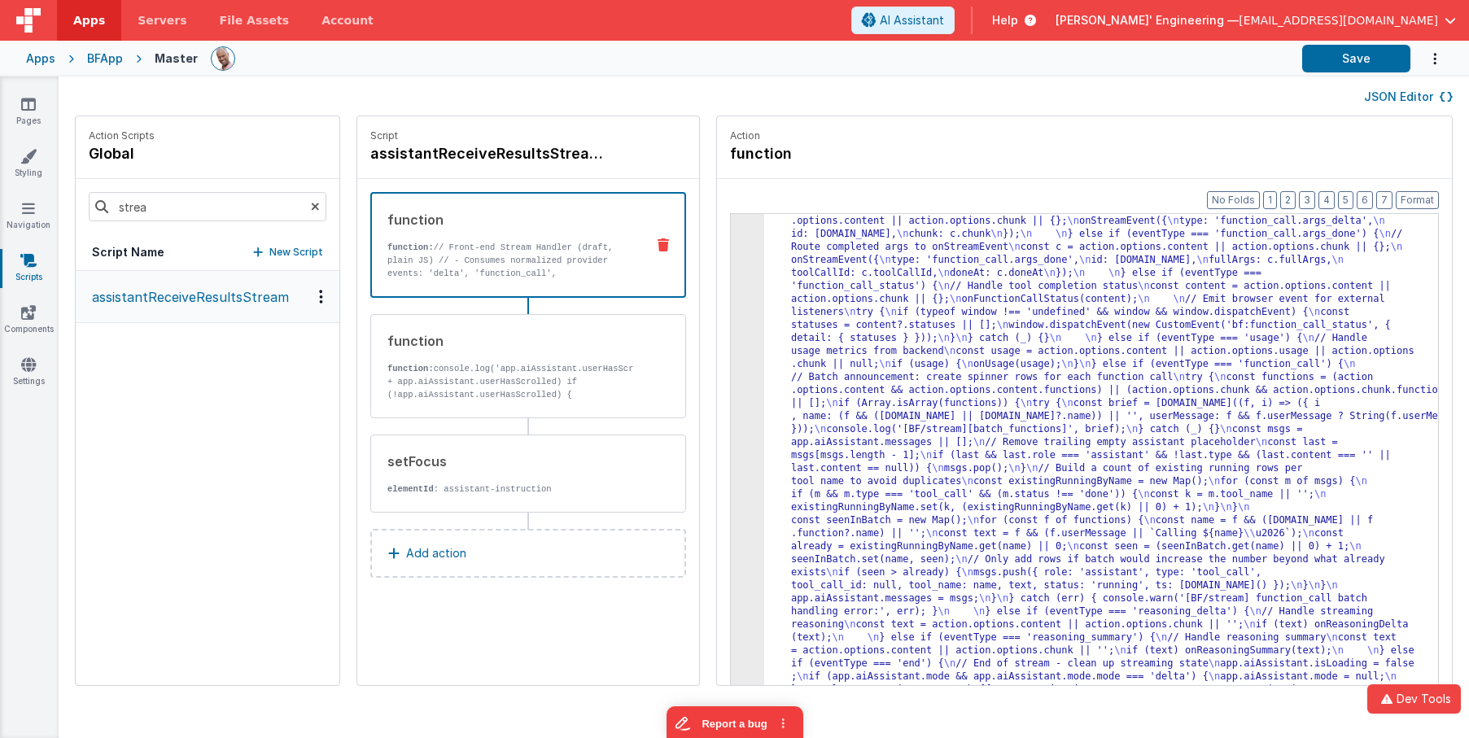
scroll to position [3827, 0]
drag, startPoint x: 1379, startPoint y: 55, endPoint x: 1272, endPoint y: 51, distance: 107.5
click at [1379, 55] on button "Save" at bounding box center [1356, 59] width 108 height 28
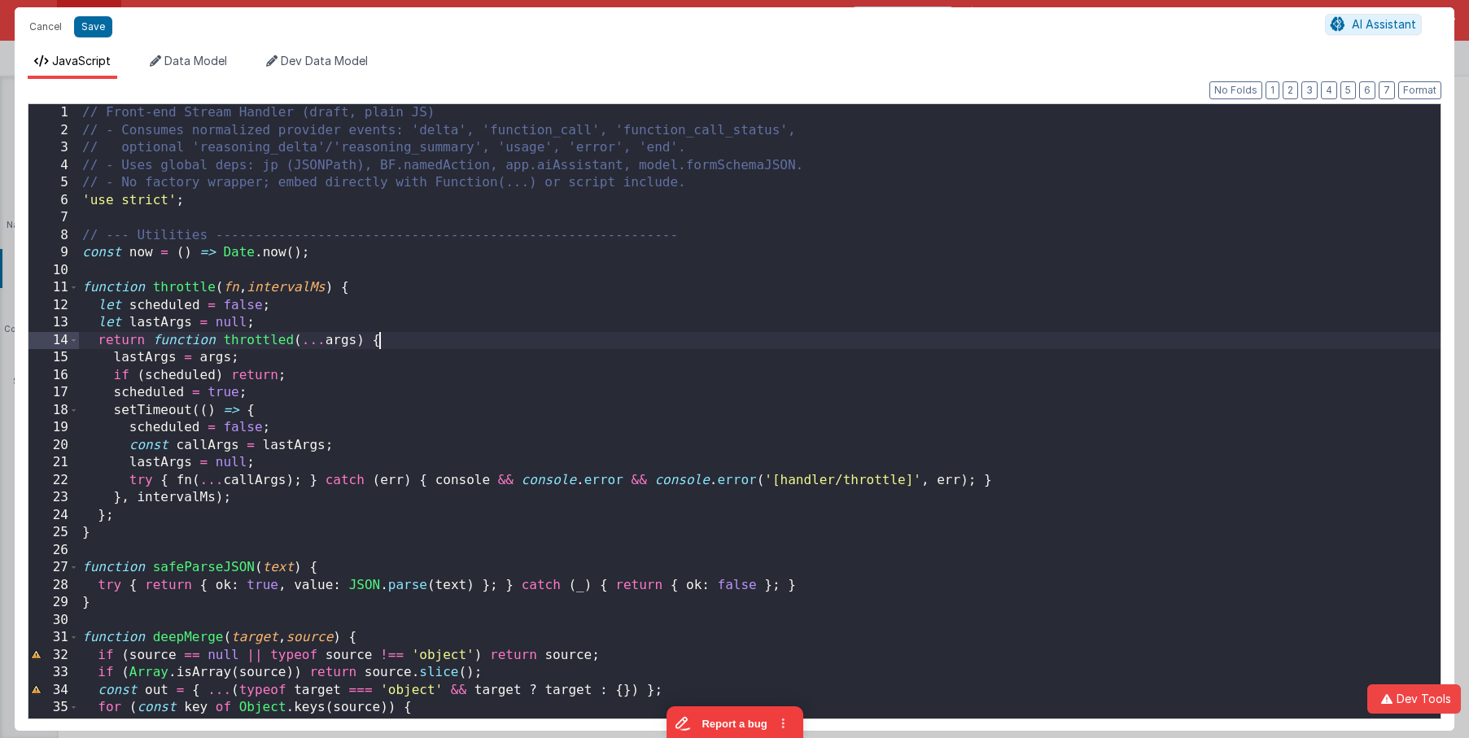
scroll to position [0, 0]
click at [1094, 332] on div "// Front-end Stream Handler (draft, plain JS) // - Consumes normalized provider…" at bounding box center [759, 428] width 1361 height 649
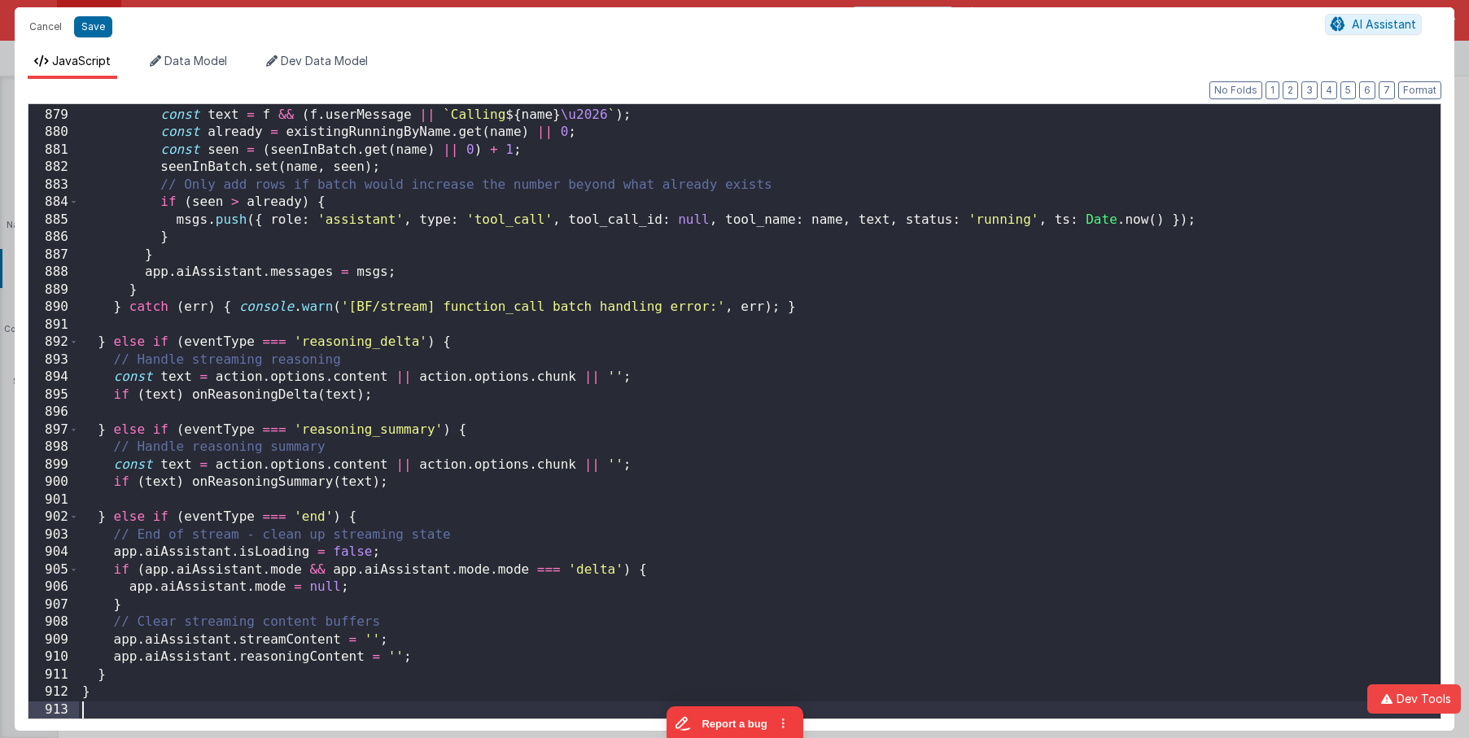
scroll to position [15393, 0]
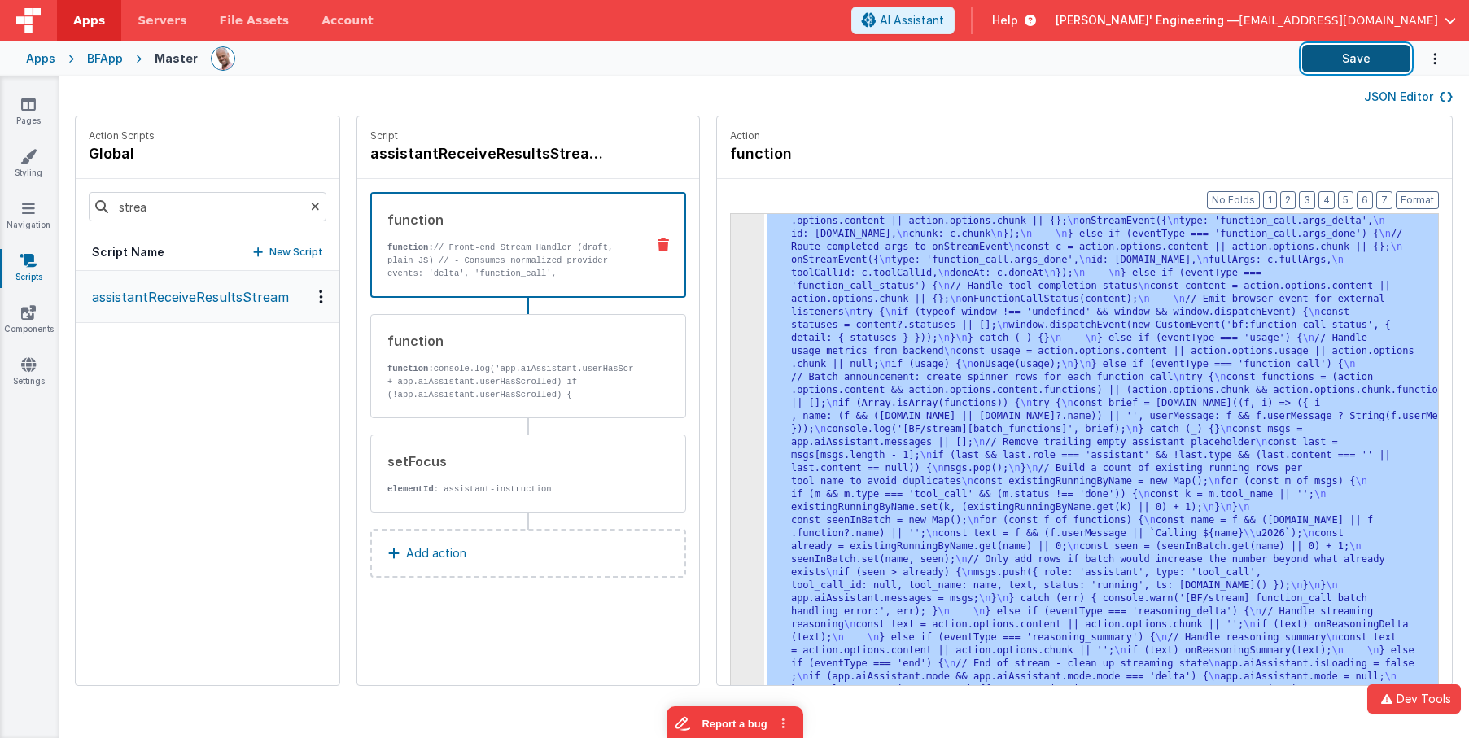
click at [1310, 61] on button "Save" at bounding box center [1356, 59] width 108 height 28
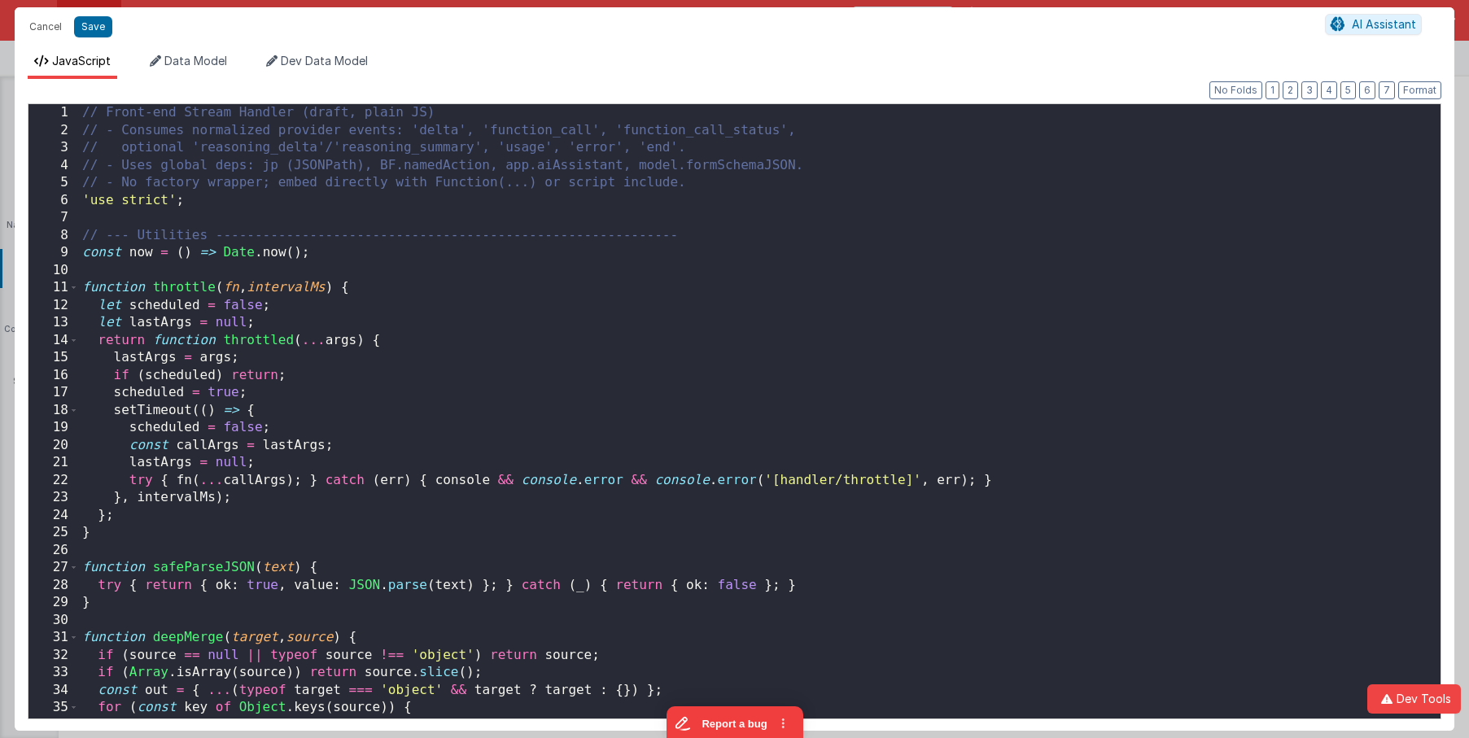
click at [721, 244] on div "// Front-end Stream Handler (draft, plain JS) // - Consumes normalized provider…" at bounding box center [759, 428] width 1361 height 649
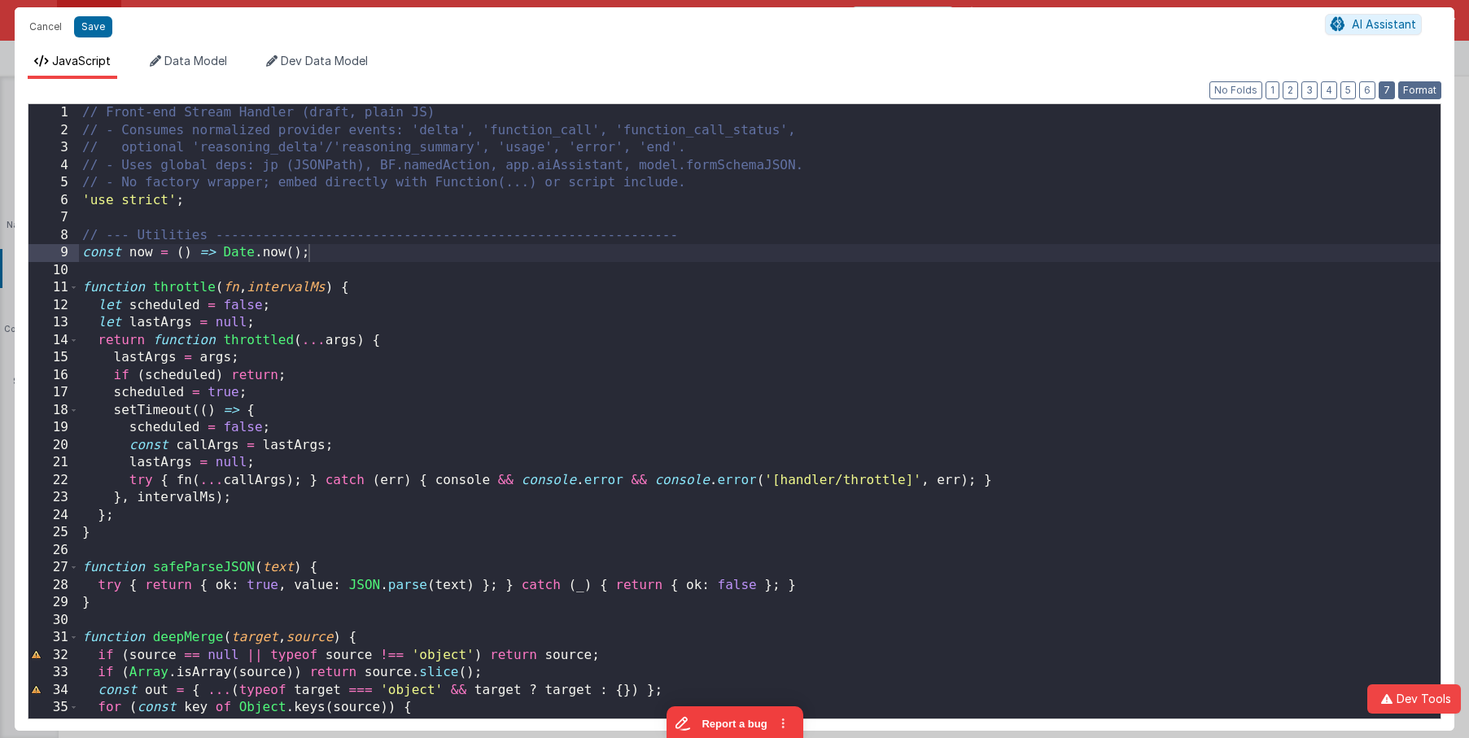
drag, startPoint x: 1429, startPoint y: 85, endPoint x: 1391, endPoint y: 87, distance: 38.3
click at [1416, 85] on button "Format" at bounding box center [1419, 90] width 43 height 18
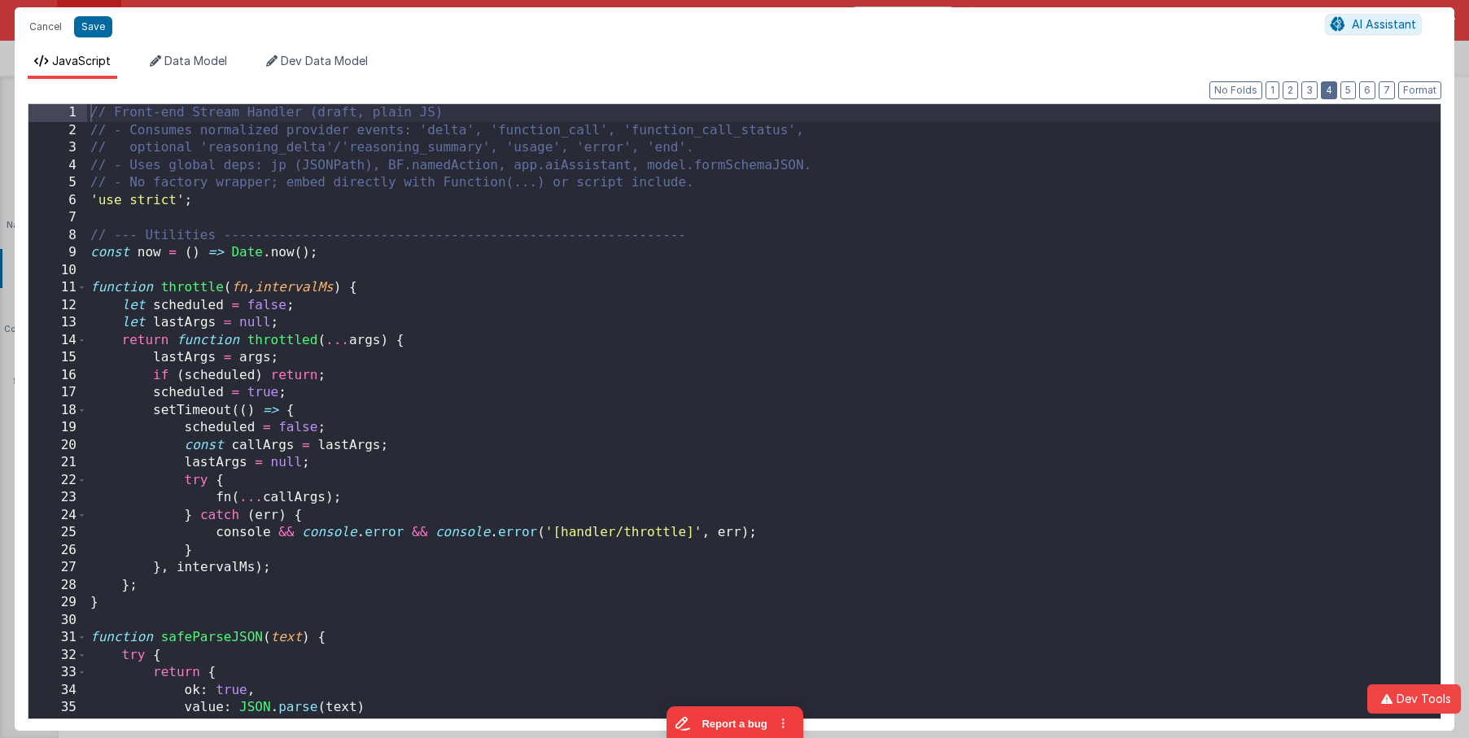
click at [1325, 88] on button "4" at bounding box center [1329, 90] width 16 height 18
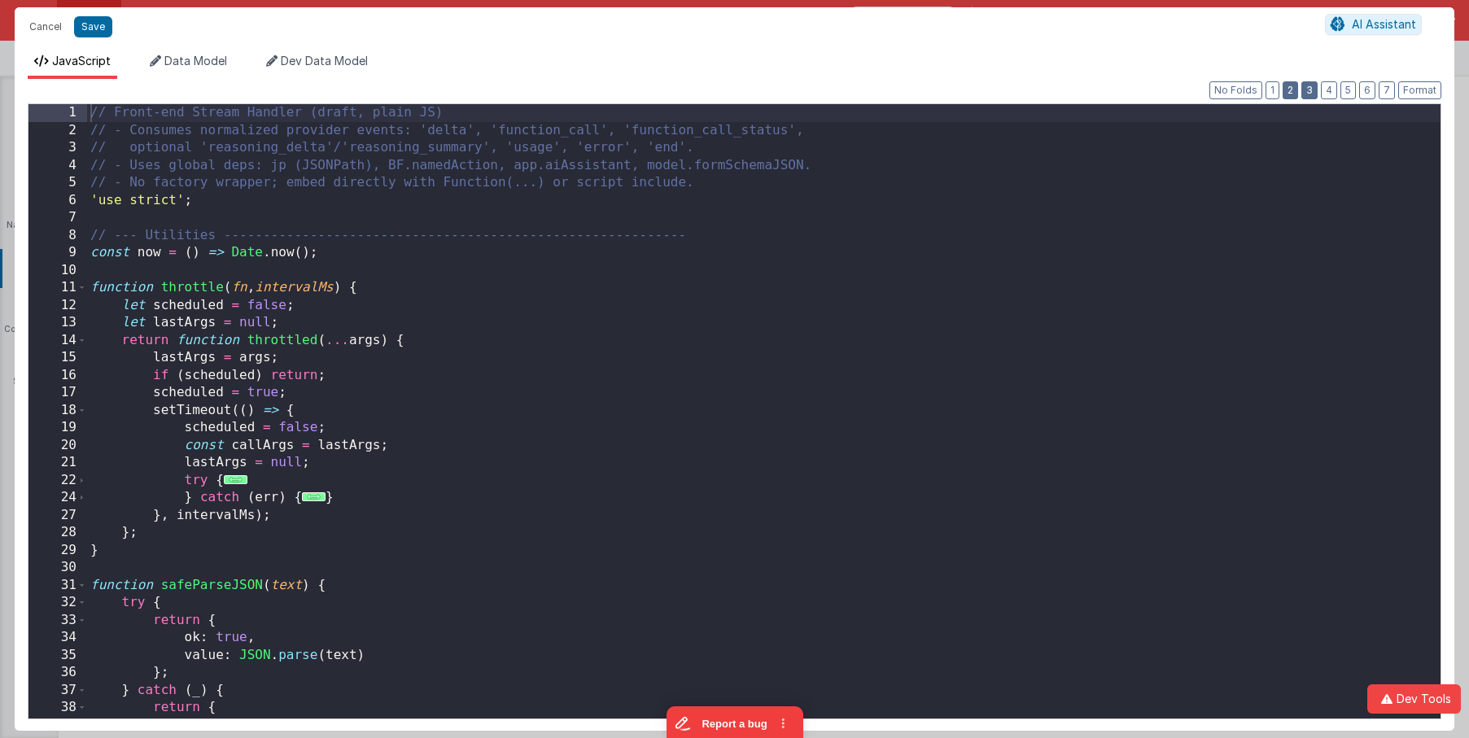
drag, startPoint x: 1313, startPoint y: 87, endPoint x: 1300, endPoint y: 88, distance: 12.2
click at [1313, 87] on button "3" at bounding box center [1309, 90] width 16 height 18
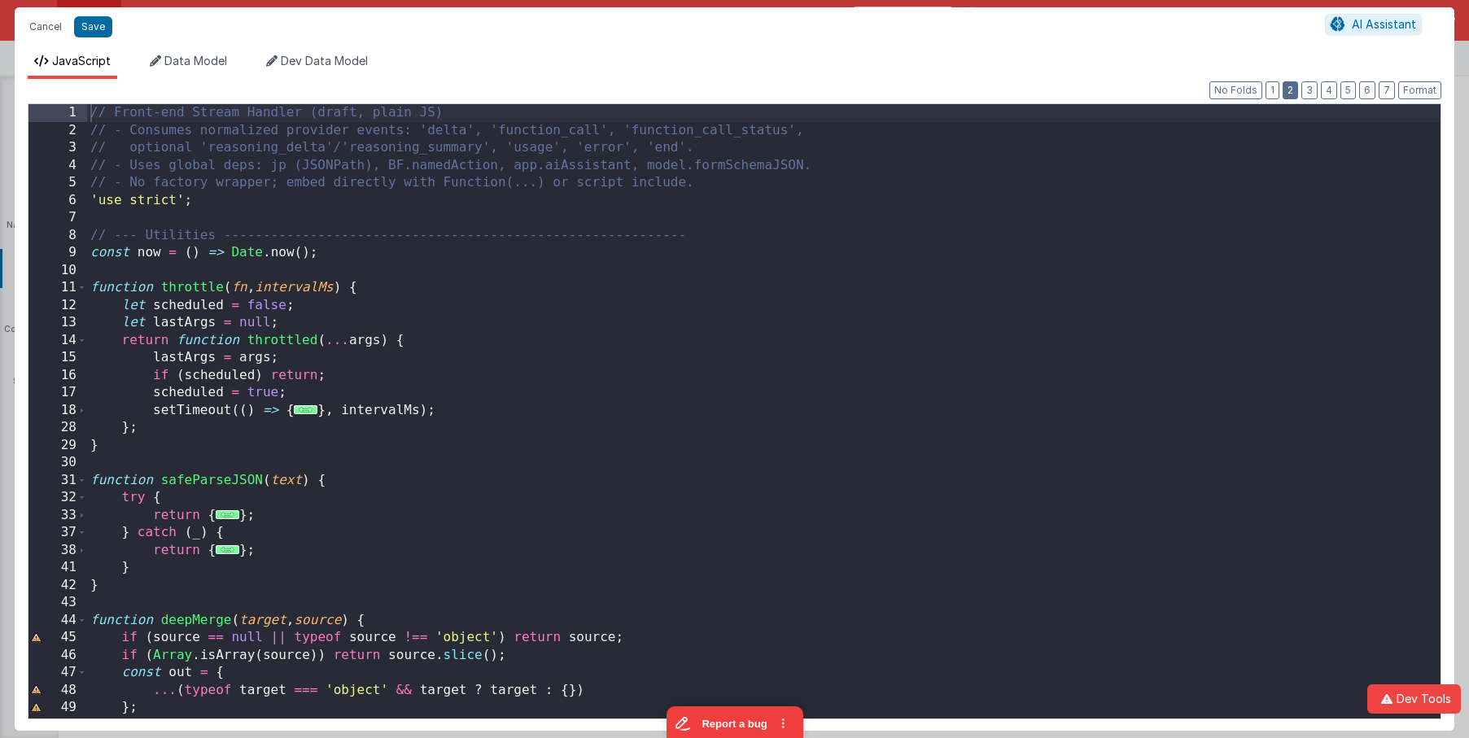
click at [1295, 88] on button "2" at bounding box center [1289, 90] width 15 height 18
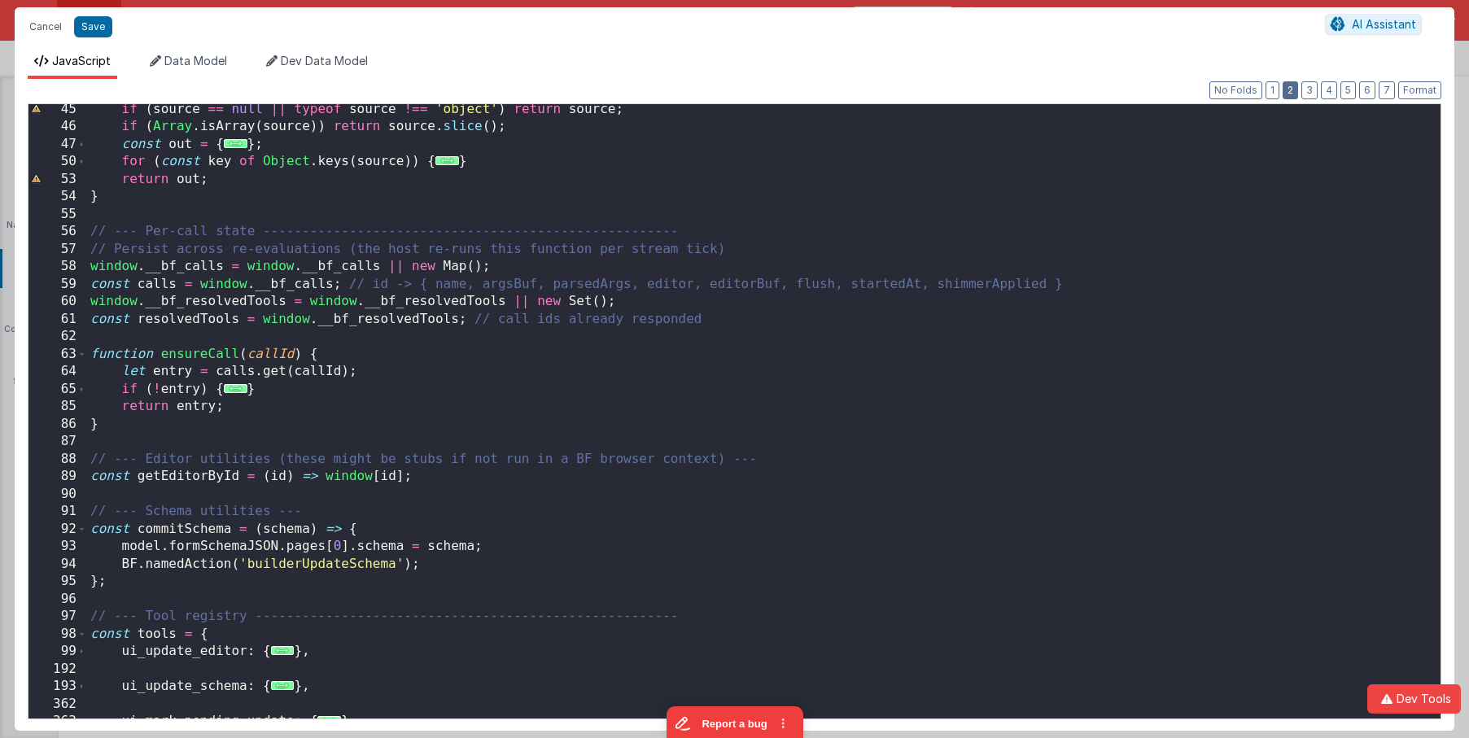
scroll to position [390, 0]
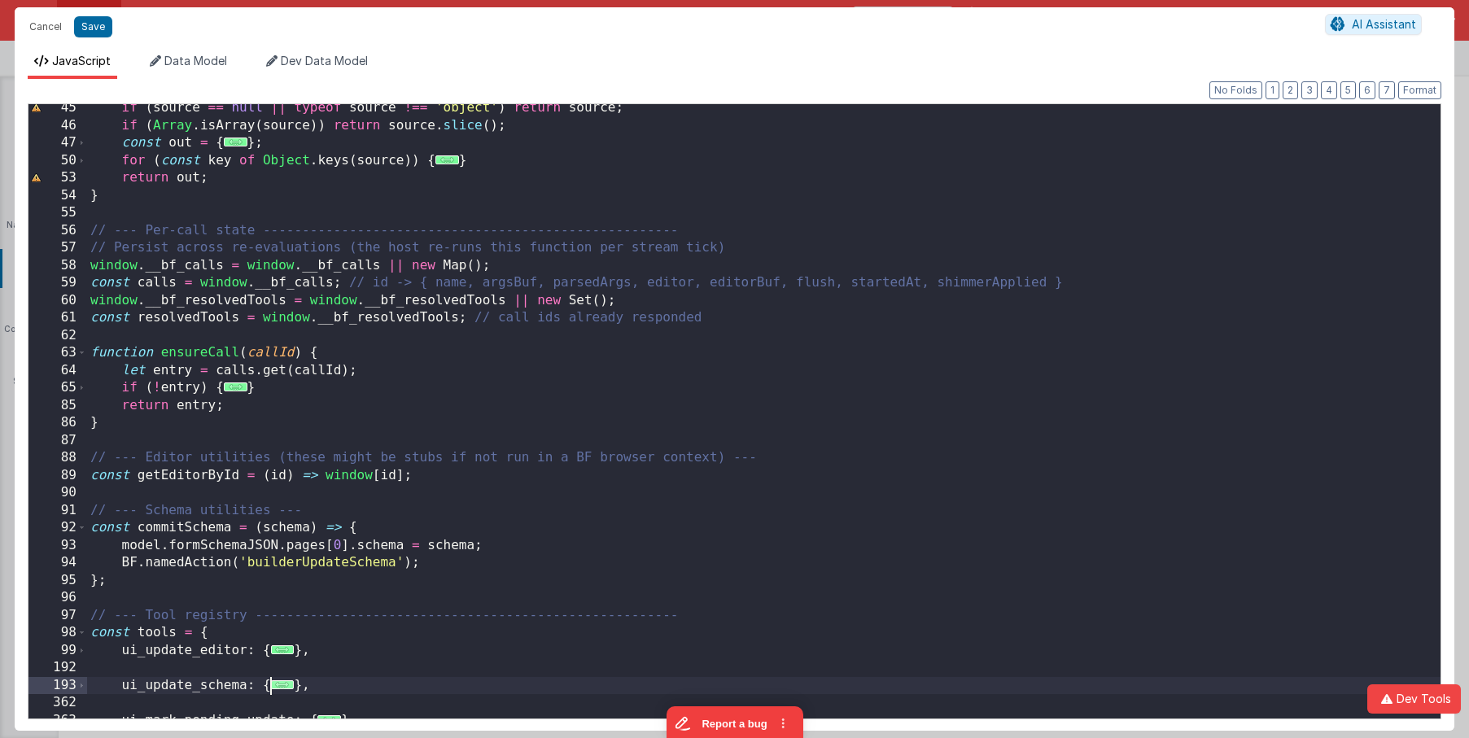
click at [282, 681] on span "..." at bounding box center [283, 684] width 24 height 9
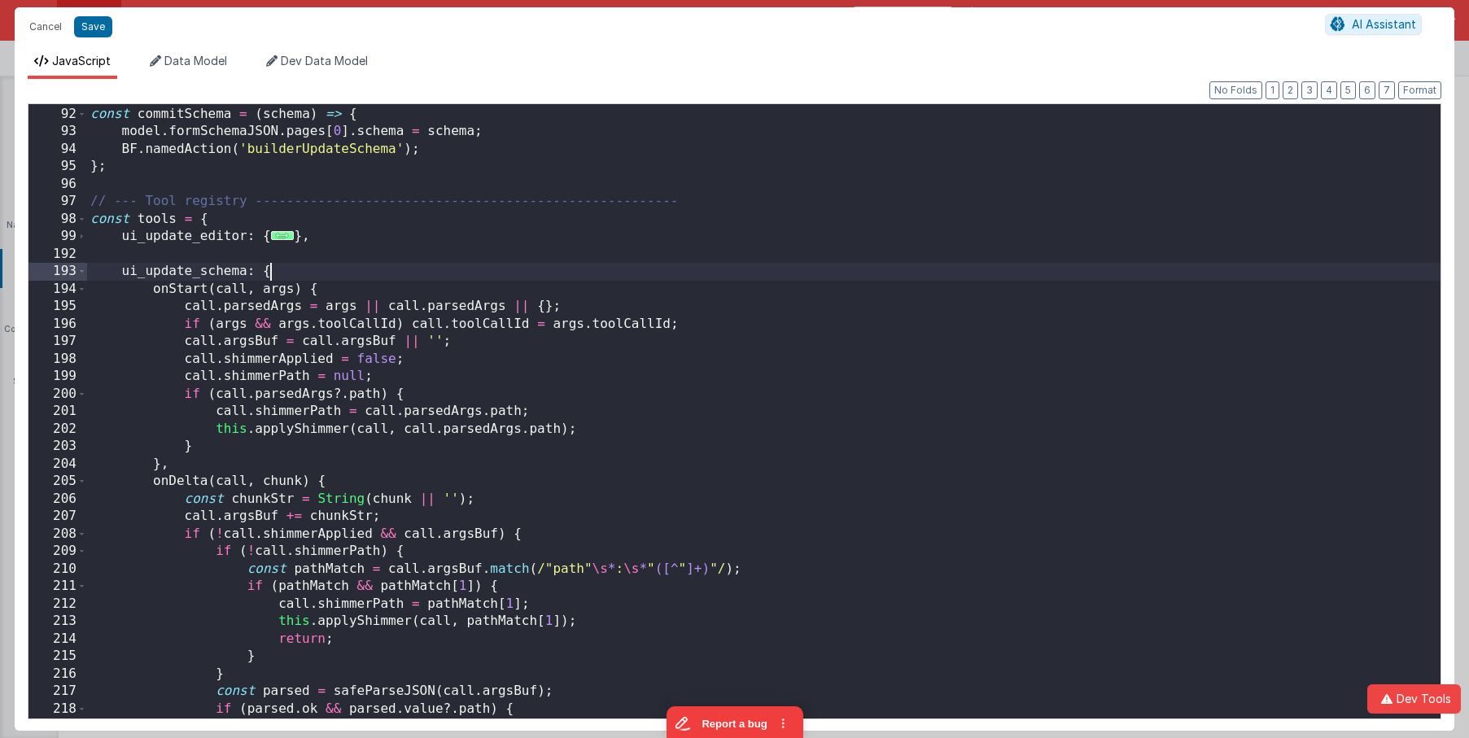
scroll to position [813, 0]
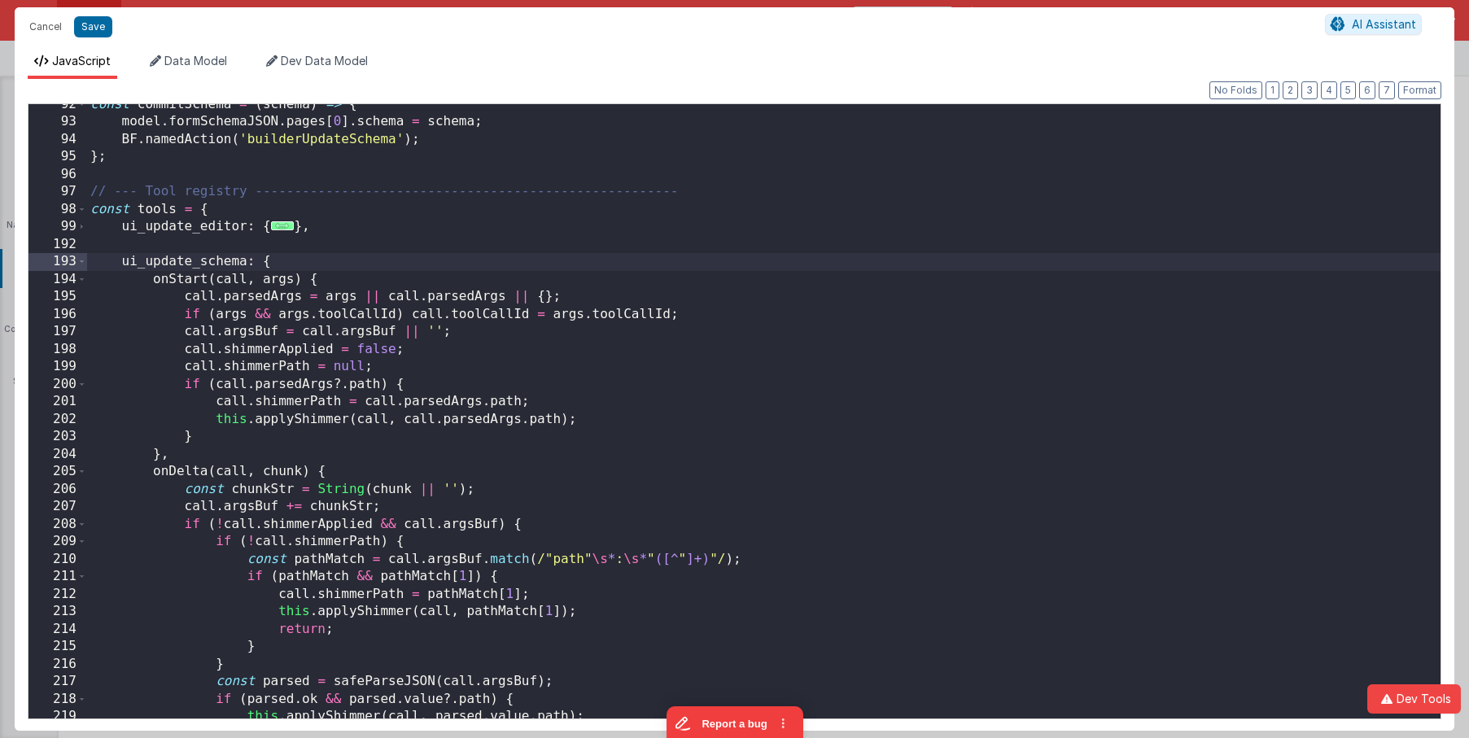
click at [221, 264] on div "const commitSchema = ( schema ) => { model . formSchemaJSON . pages [ 0 ] . sch…" at bounding box center [763, 420] width 1353 height 649
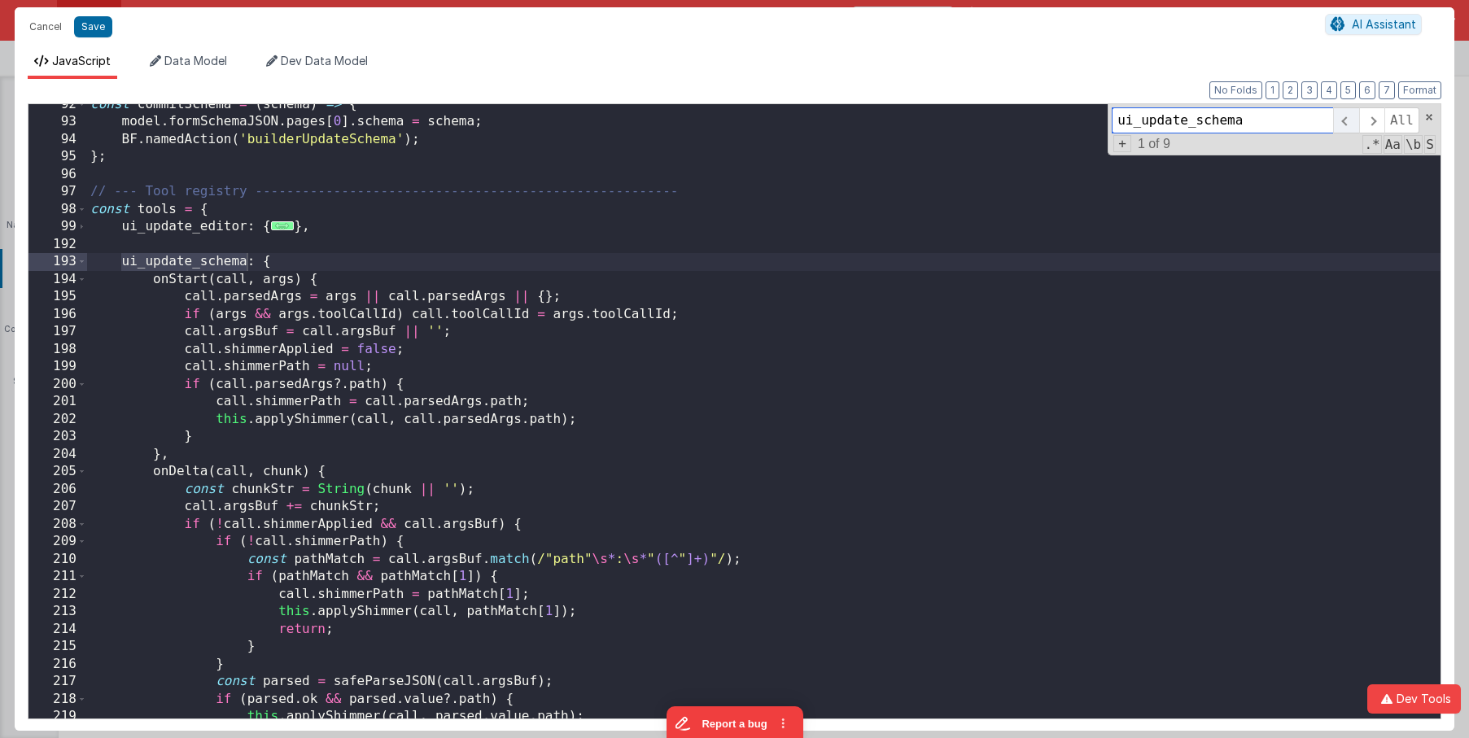
click at [1353, 123] on span at bounding box center [1345, 120] width 25 height 26
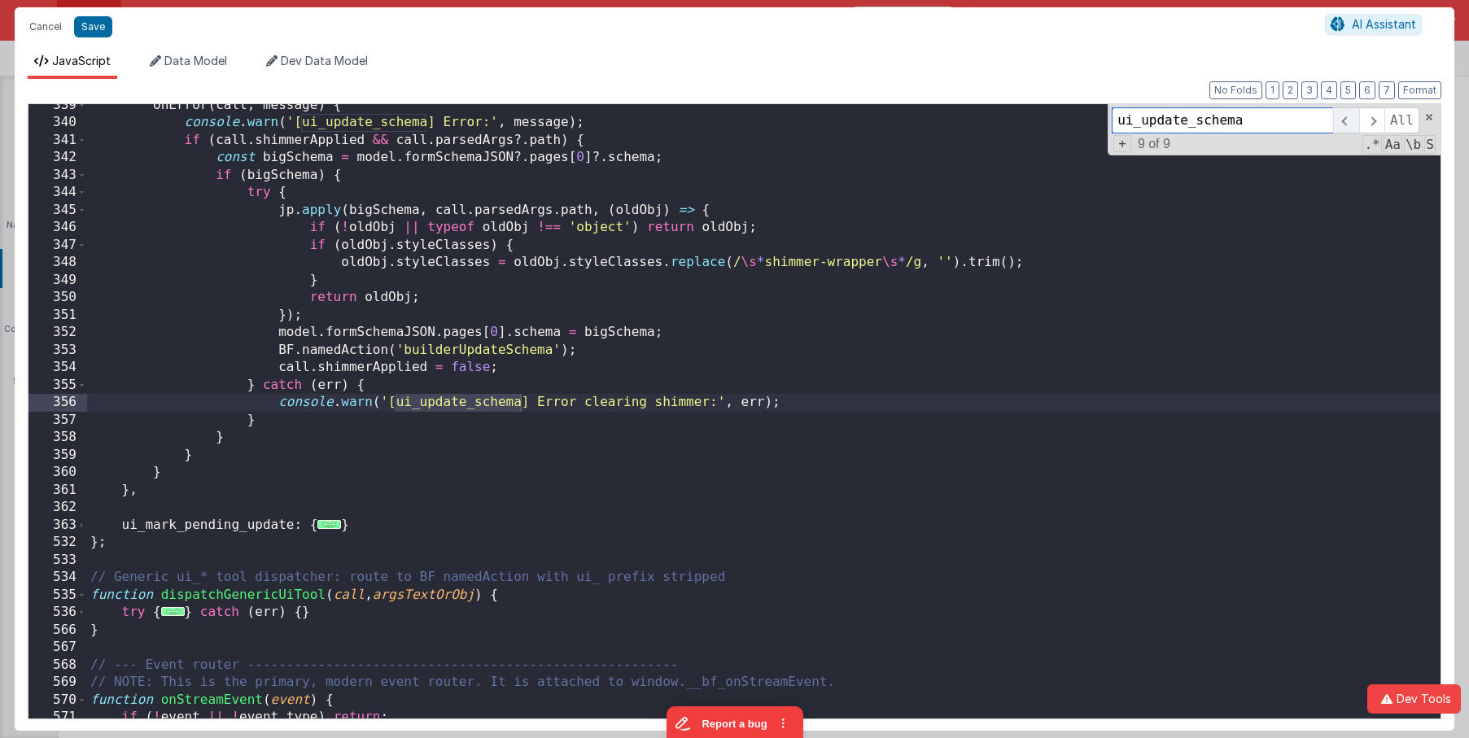
scroll to position [3524, 0]
click at [1353, 123] on span at bounding box center [1345, 120] width 25 height 26
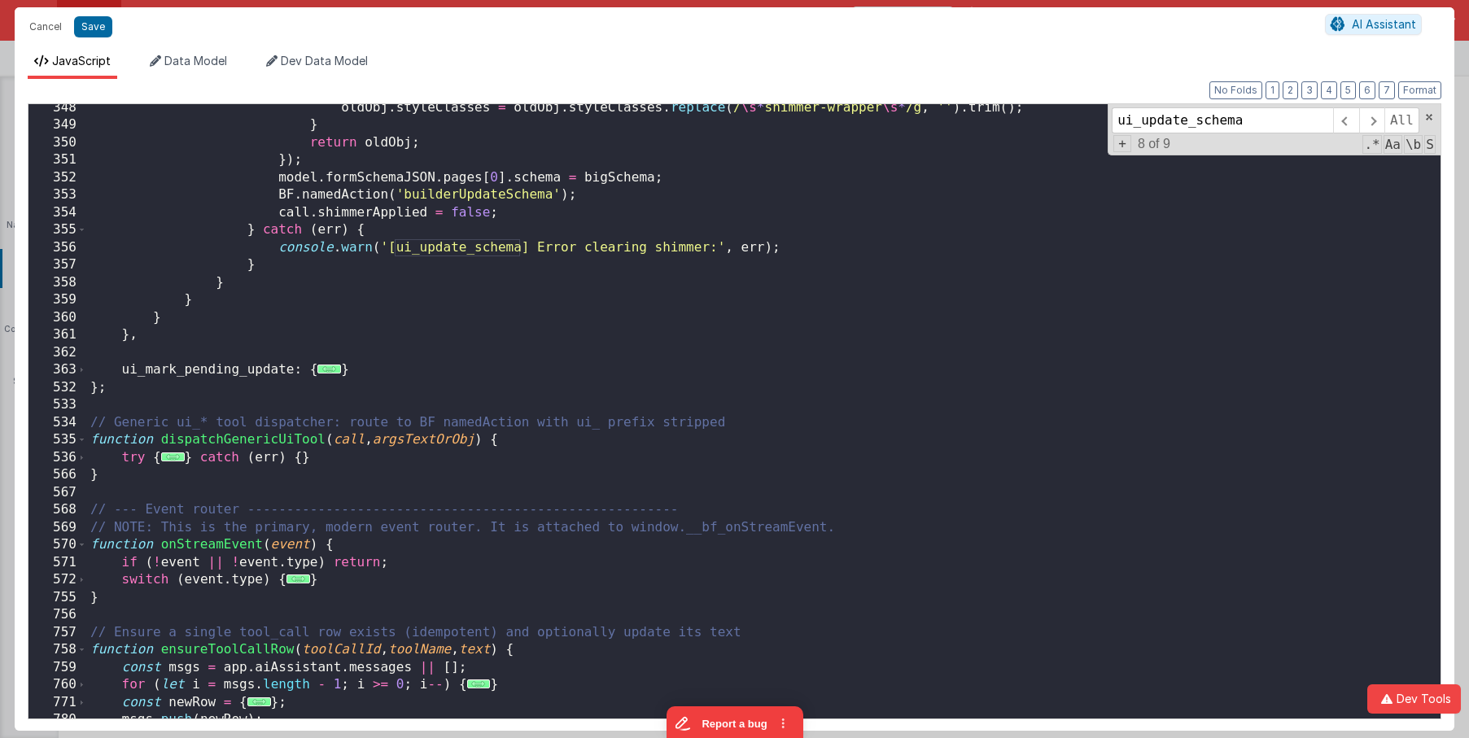
scroll to position [3686, 0]
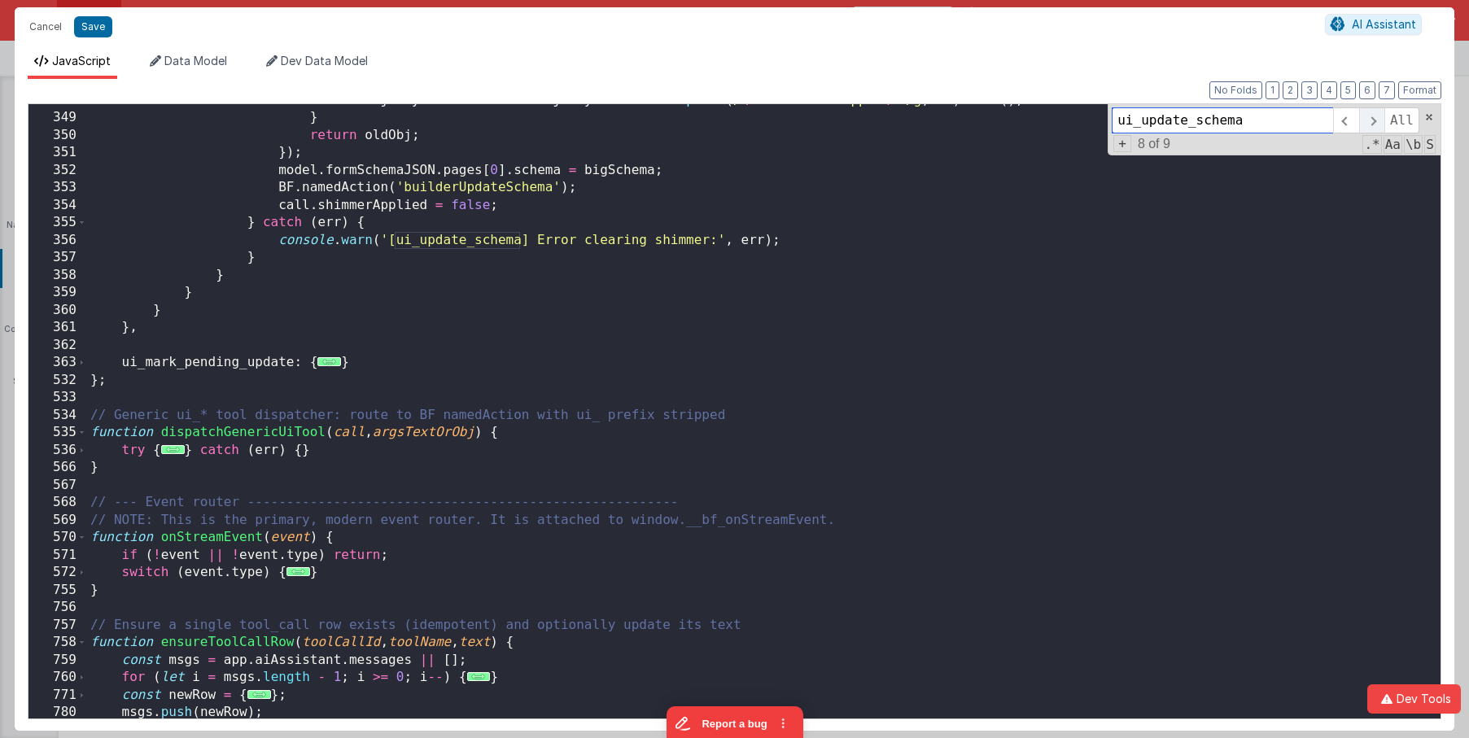
click at [1369, 116] on span at bounding box center [1371, 120] width 25 height 26
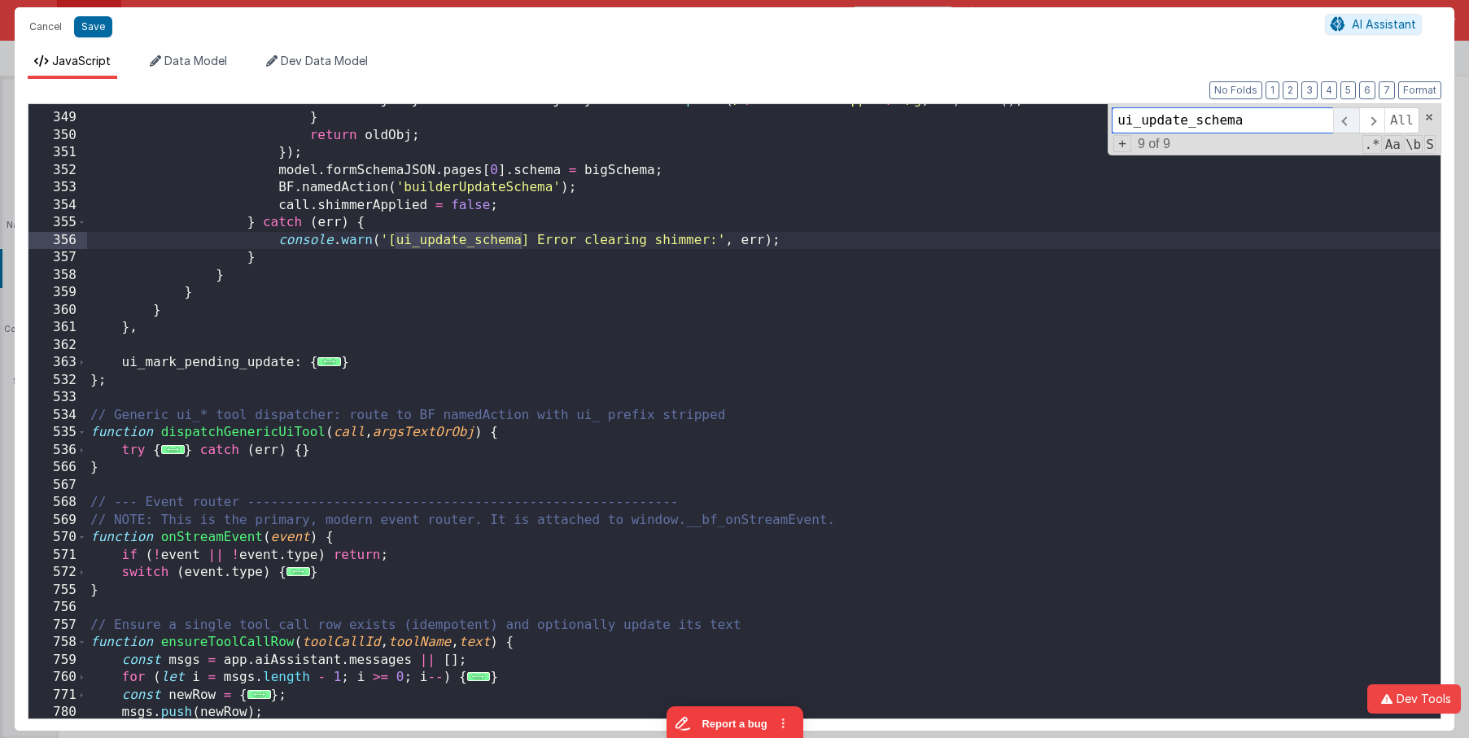
click at [1350, 119] on span at bounding box center [1345, 120] width 25 height 26
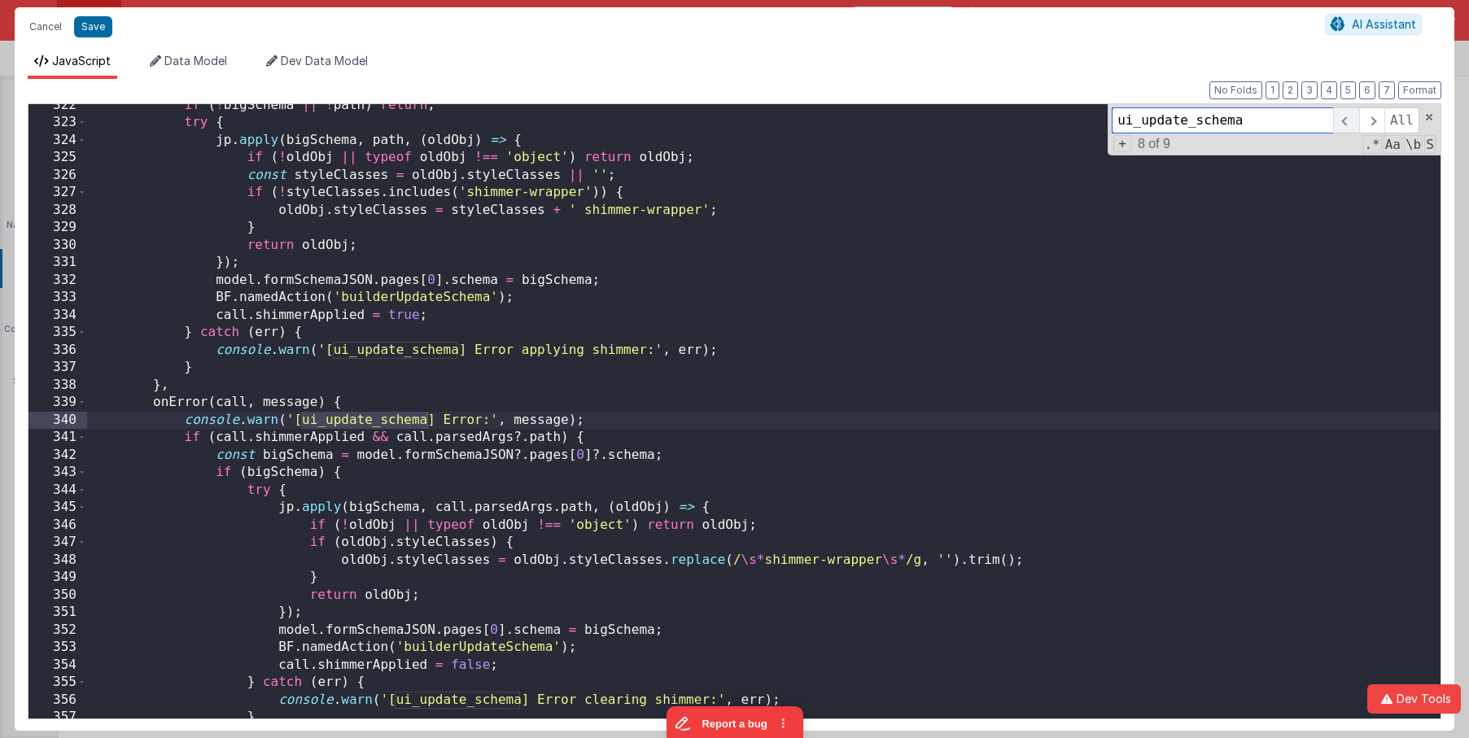
scroll to position [3226, 0]
click at [1349, 119] on span at bounding box center [1345, 120] width 25 height 26
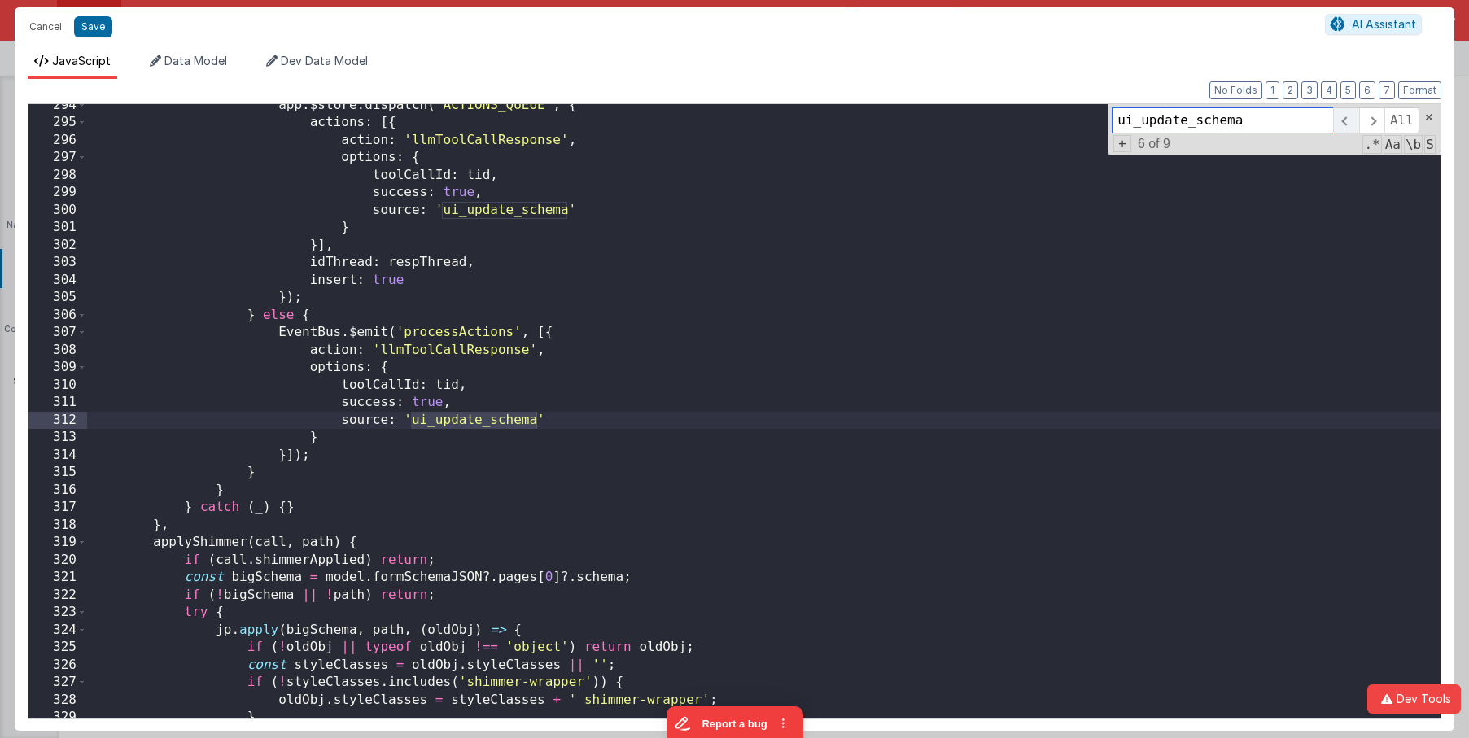
scroll to position [2737, 0]
click at [1349, 119] on span at bounding box center [1345, 120] width 25 height 26
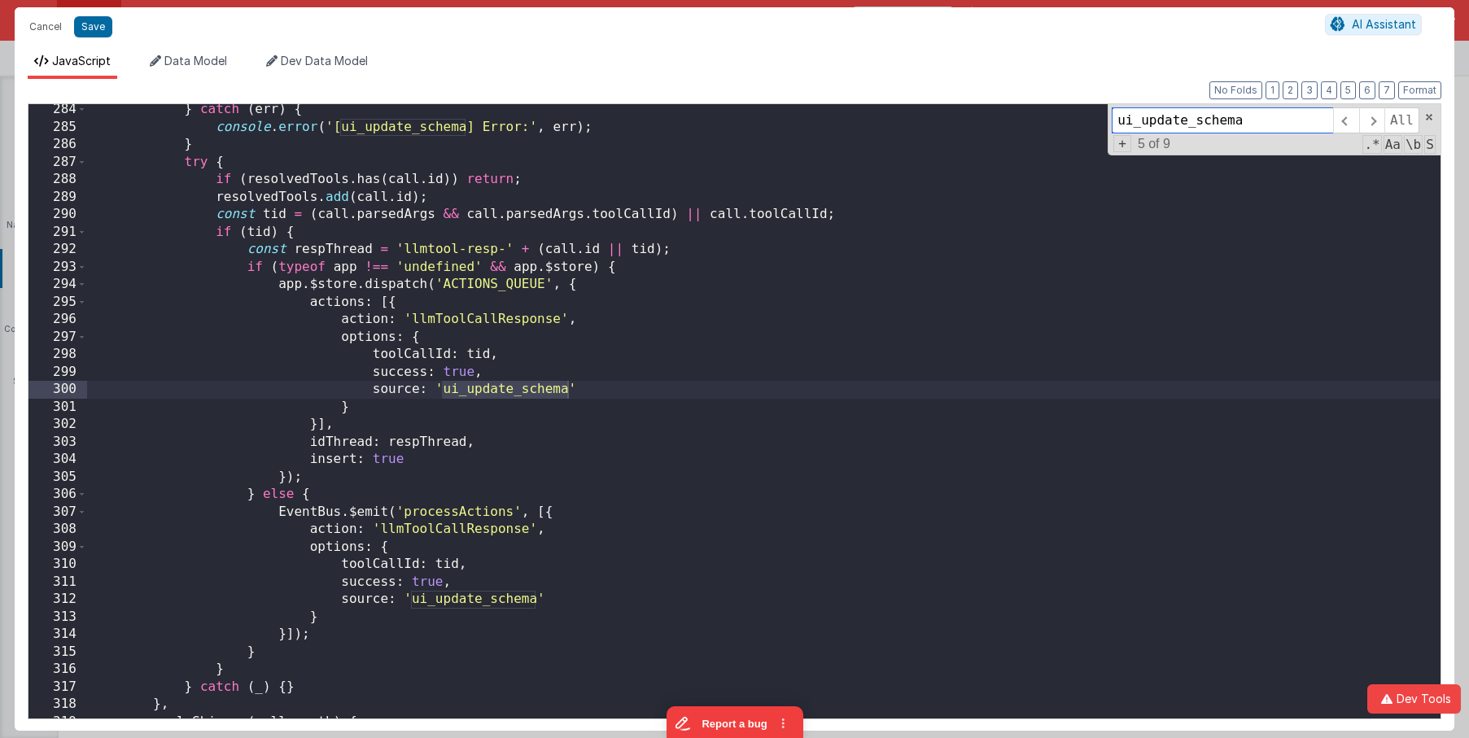
scroll to position [2549, 0]
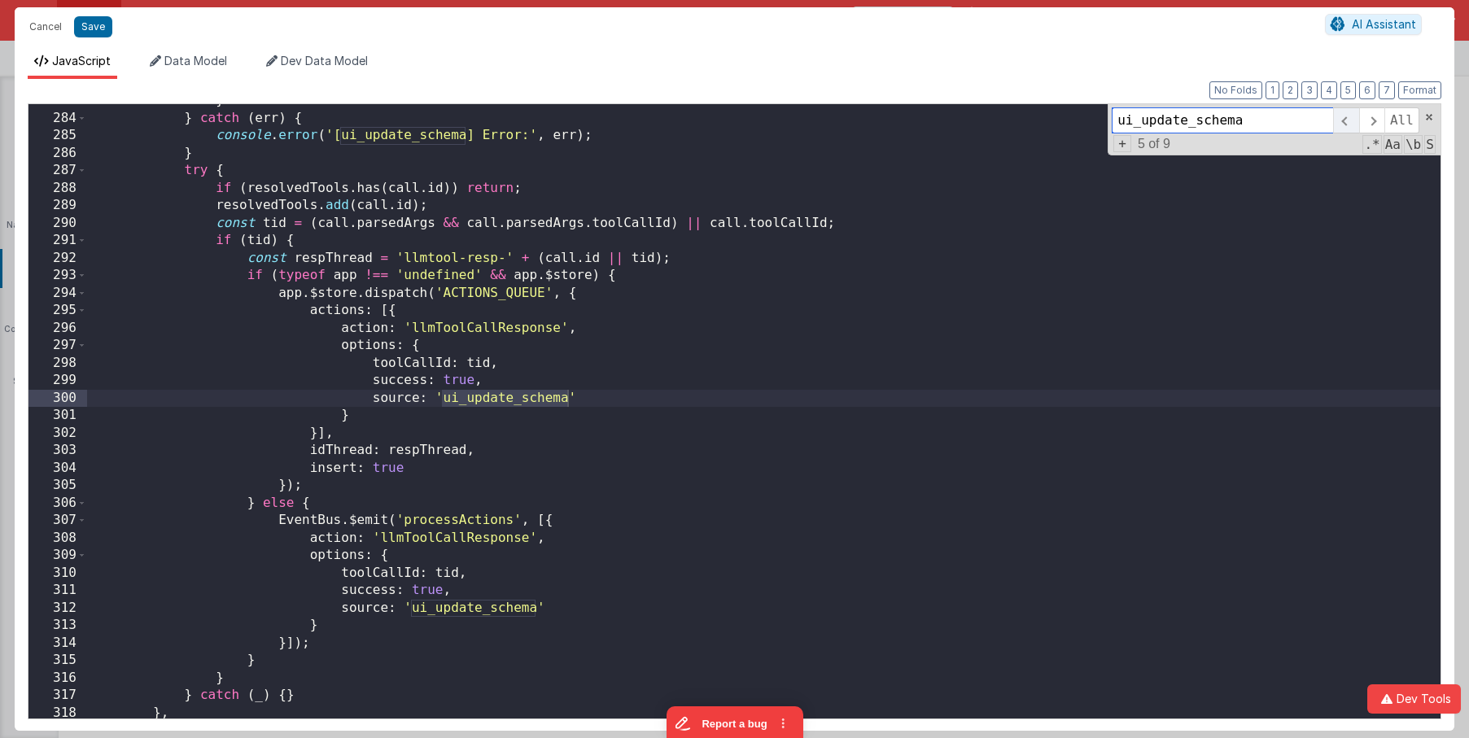
click at [1347, 120] on span at bounding box center [1345, 120] width 25 height 26
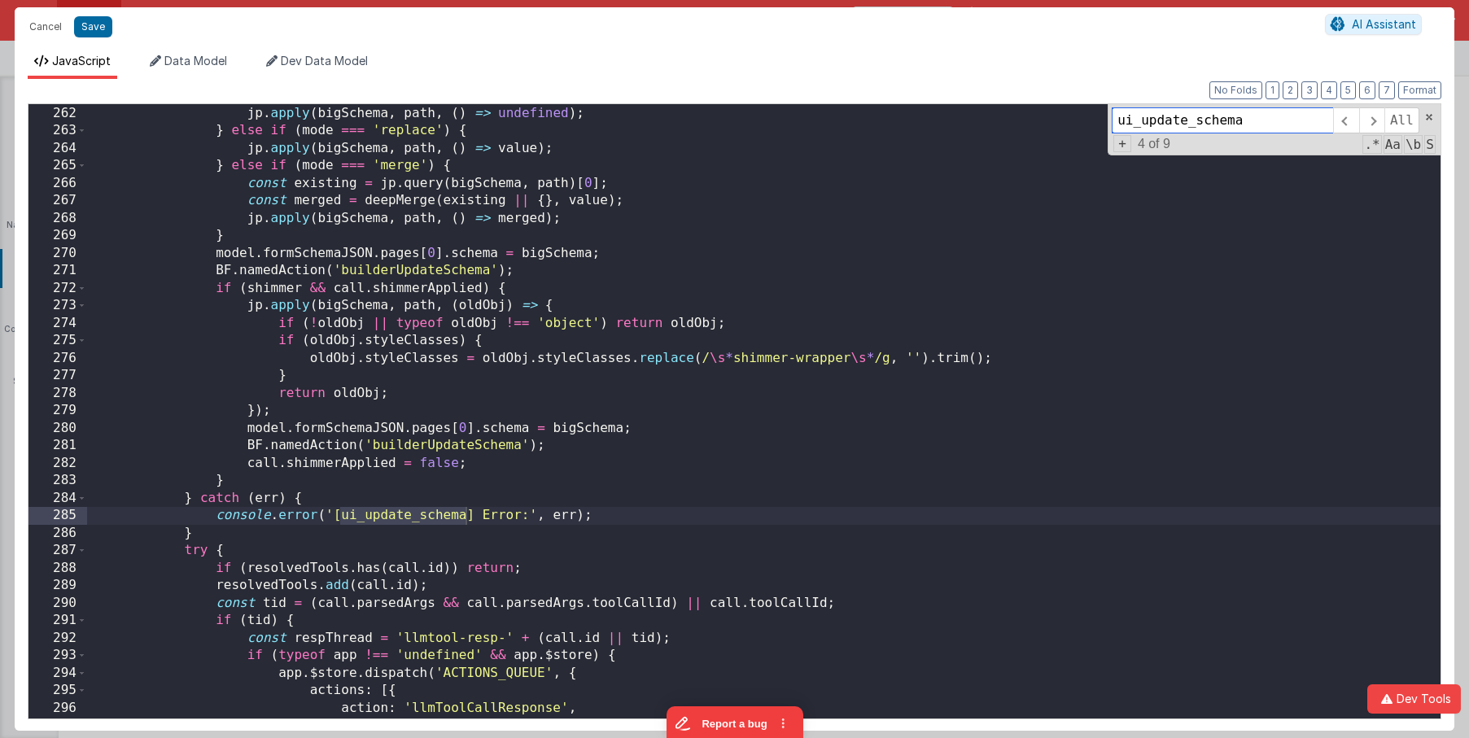
scroll to position [2169, 0]
click at [1340, 127] on span at bounding box center [1345, 120] width 25 height 26
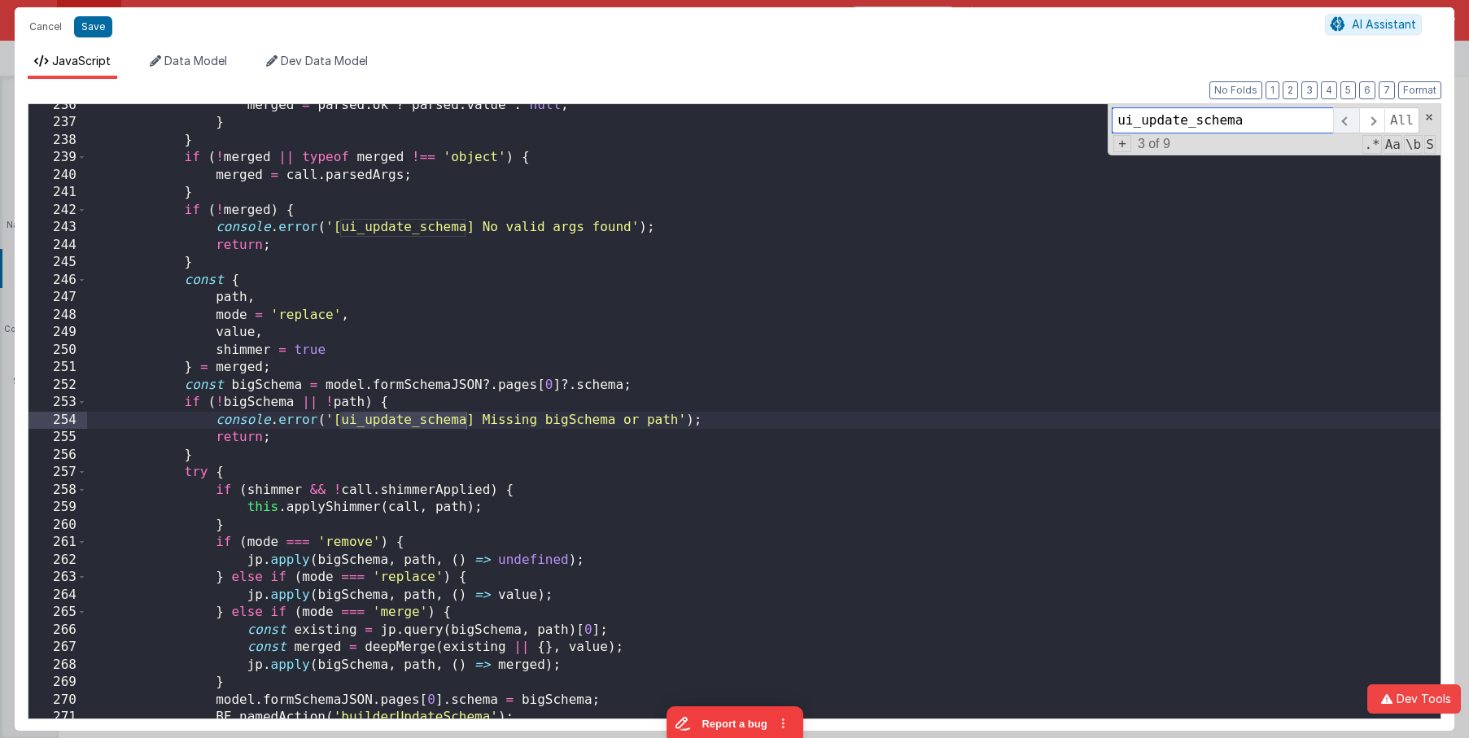
scroll to position [1722, 0]
click at [1340, 127] on span at bounding box center [1345, 120] width 25 height 26
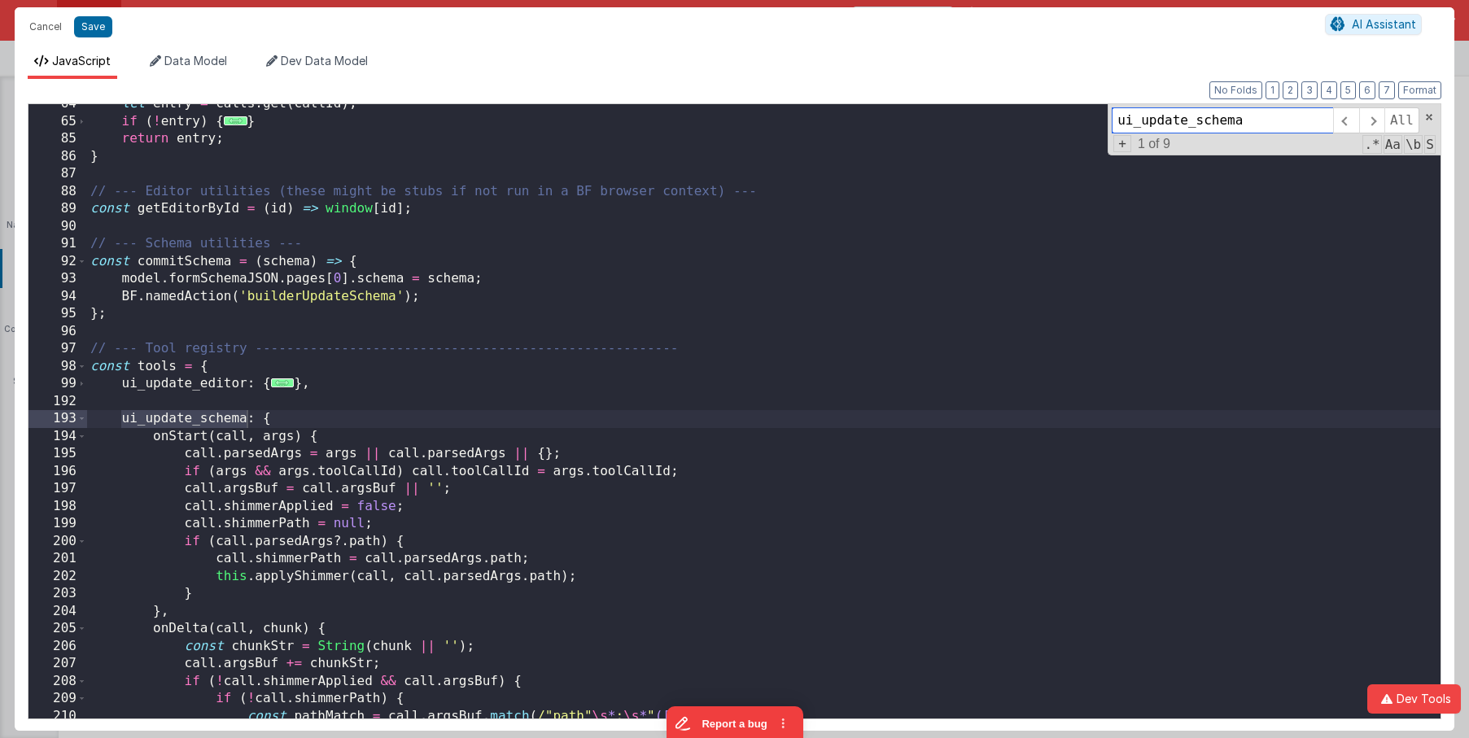
scroll to position [672, 0]
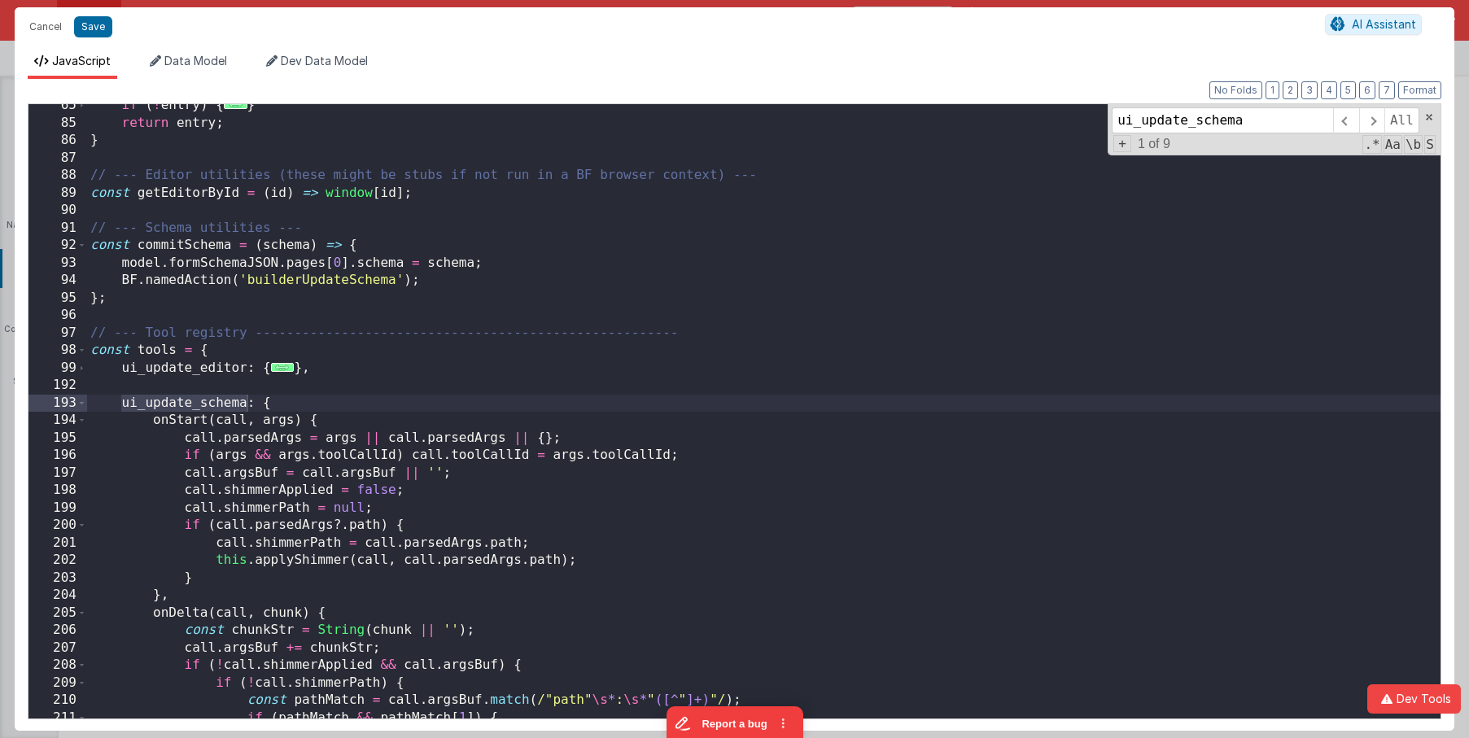
click at [148, 348] on div "if ( ! entry ) { ... } return entry ; } // --- Editor utilities (these might be…" at bounding box center [763, 421] width 1353 height 649
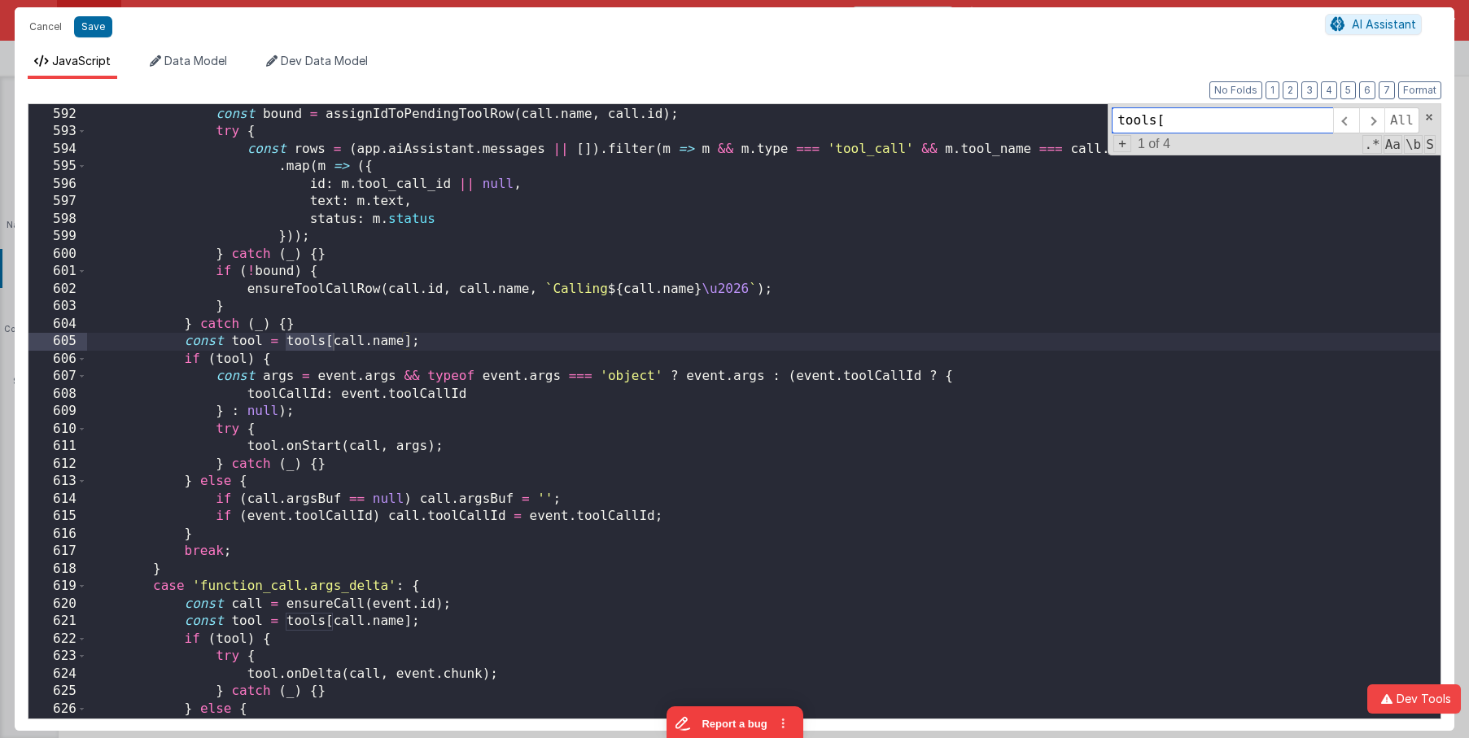
scroll to position [4495, 0]
click at [321, 356] on div "try { const bound = assignIdToPendingToolRow ( call . name , call . id ) ; try …" at bounding box center [763, 412] width 1353 height 649
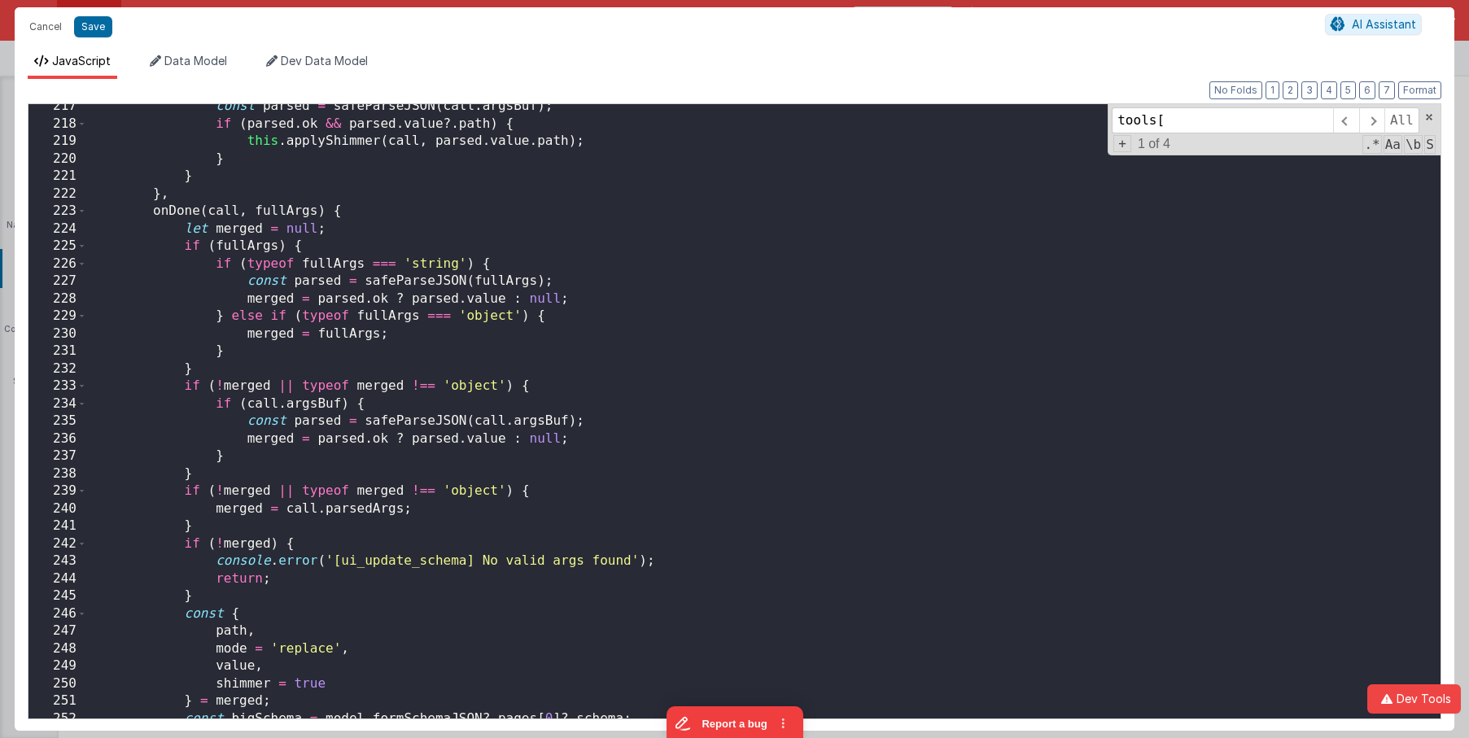
scroll to position [1353, 0]
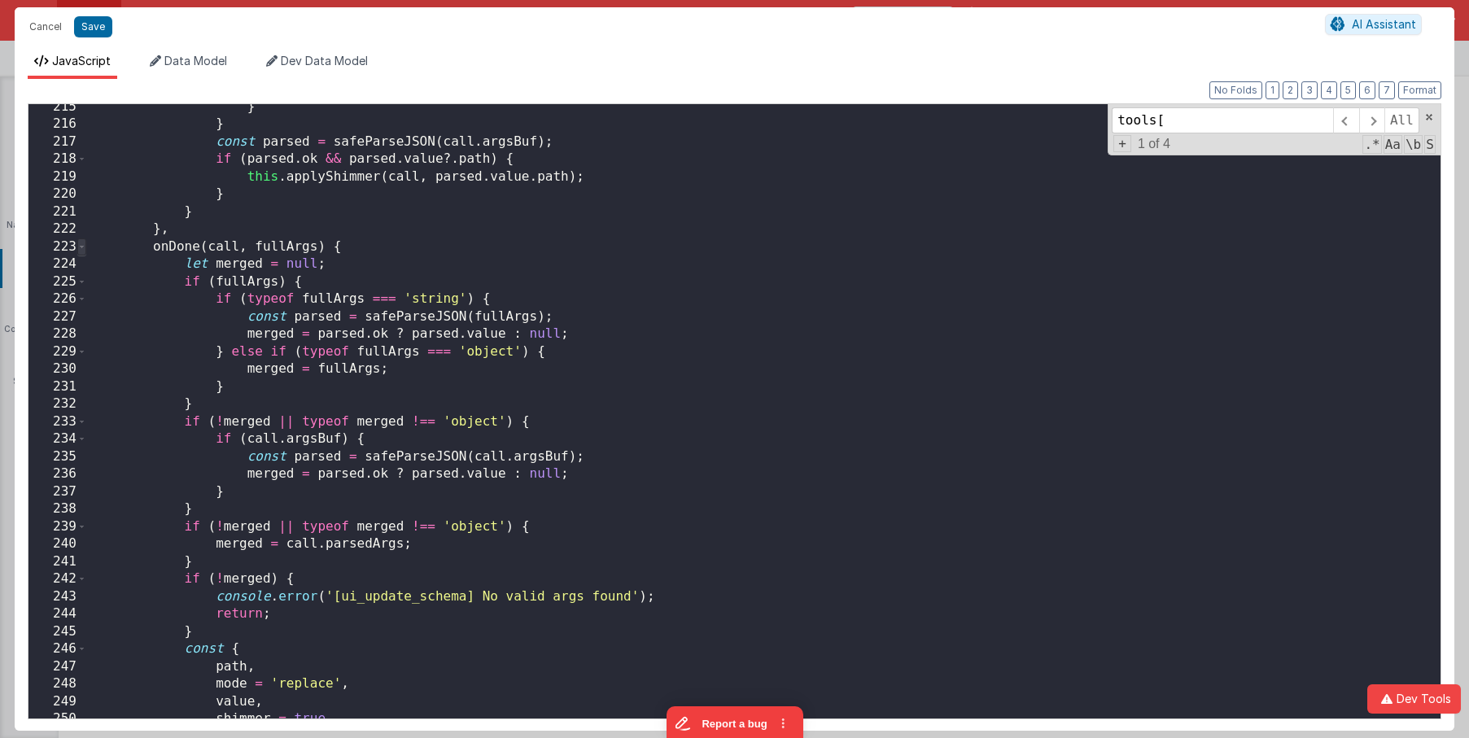
click at [81, 251] on span at bounding box center [81, 247] width 9 height 18
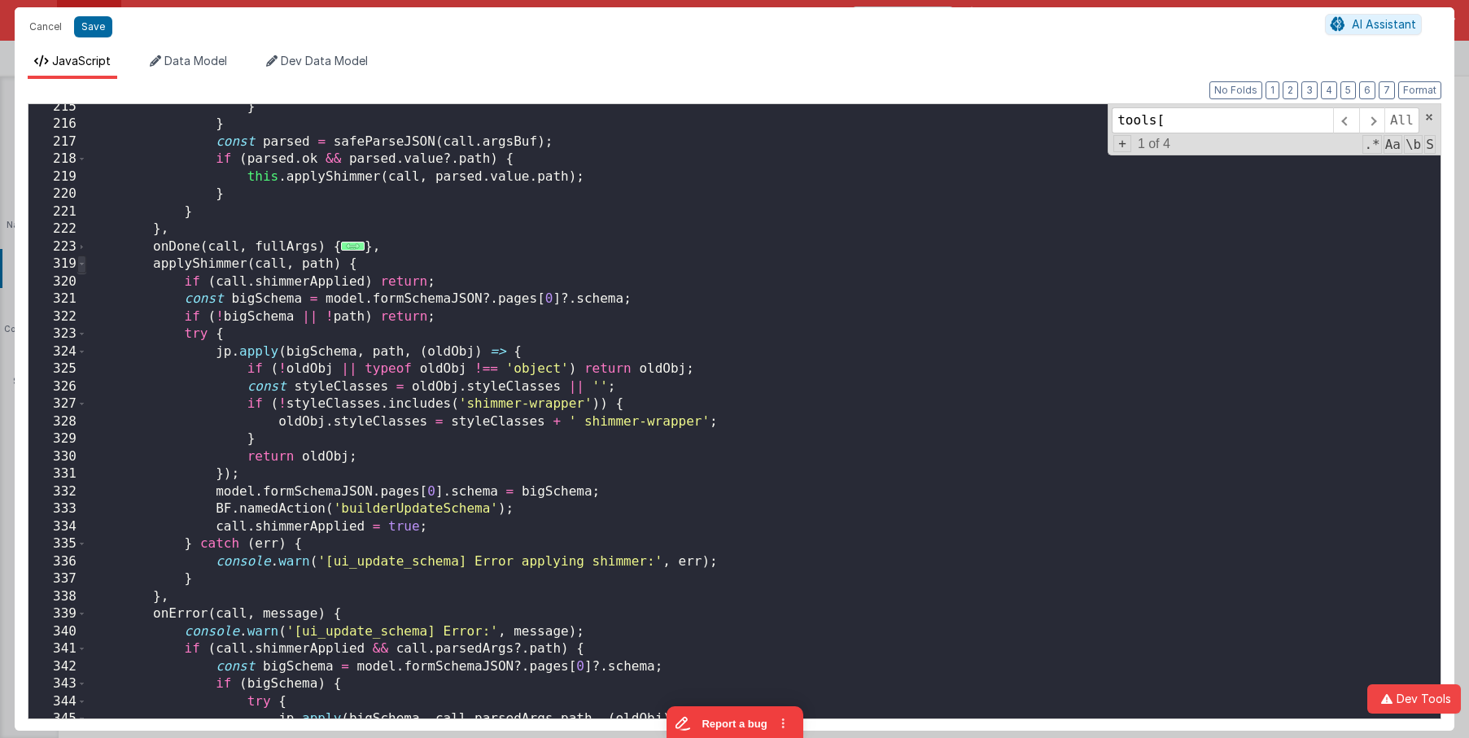
click at [83, 266] on span at bounding box center [81, 265] width 9 height 18
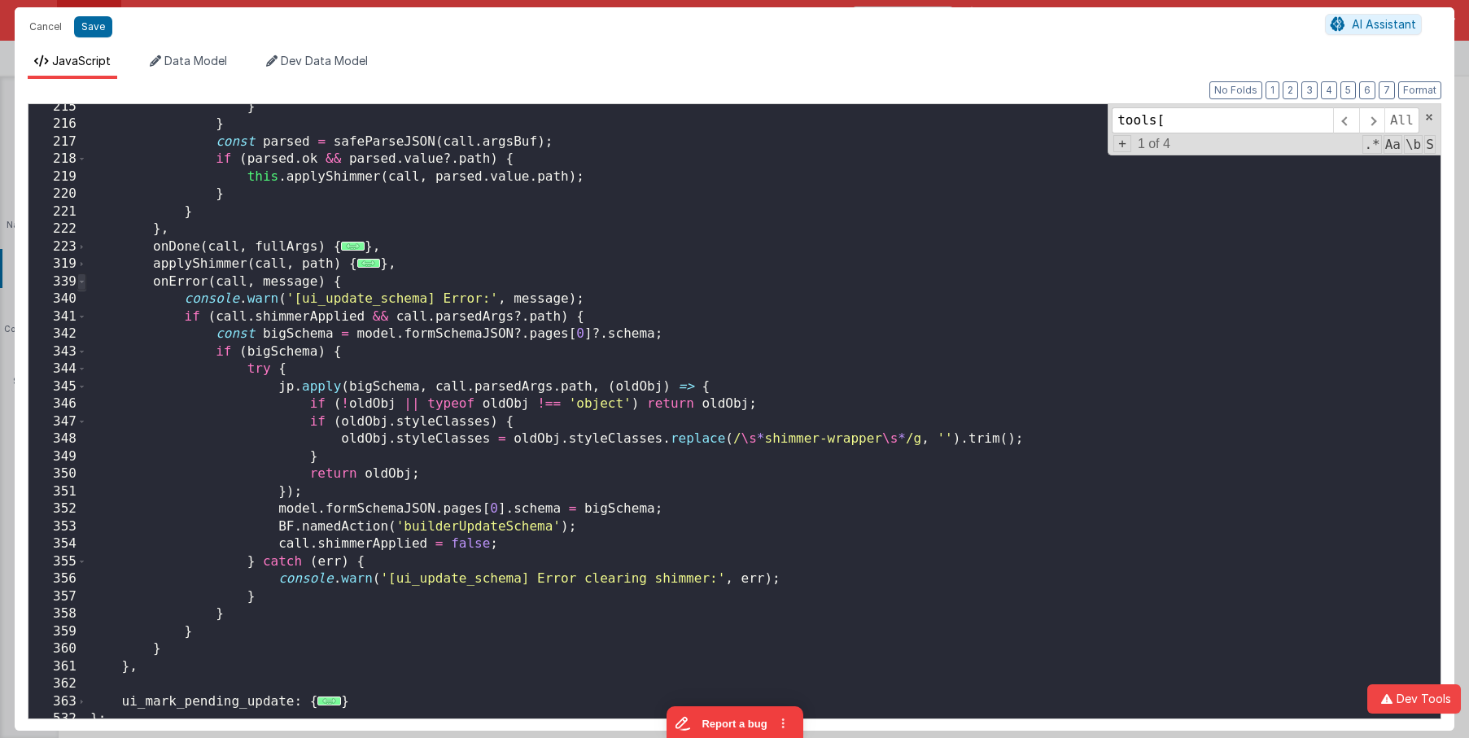
click at [85, 281] on span at bounding box center [81, 282] width 9 height 18
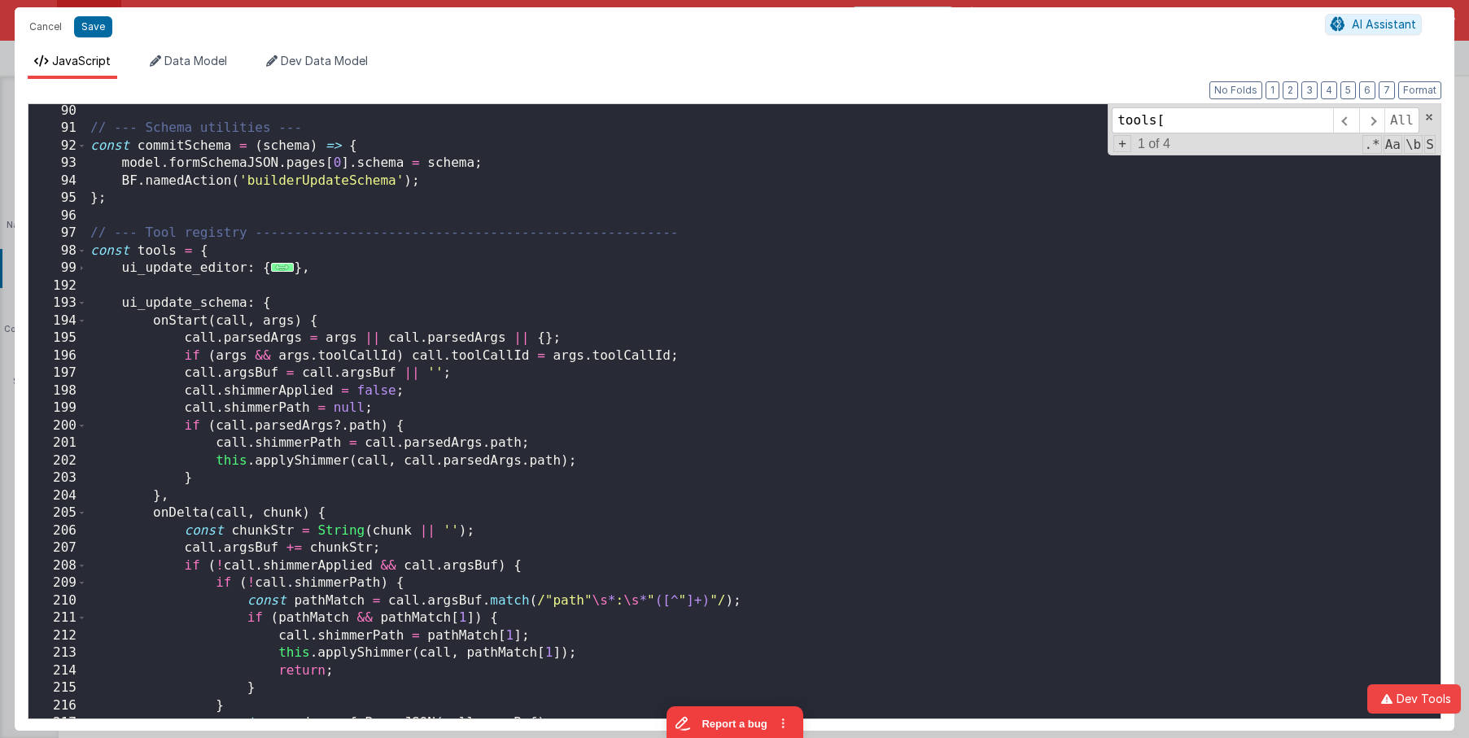
scroll to position [766, 0]
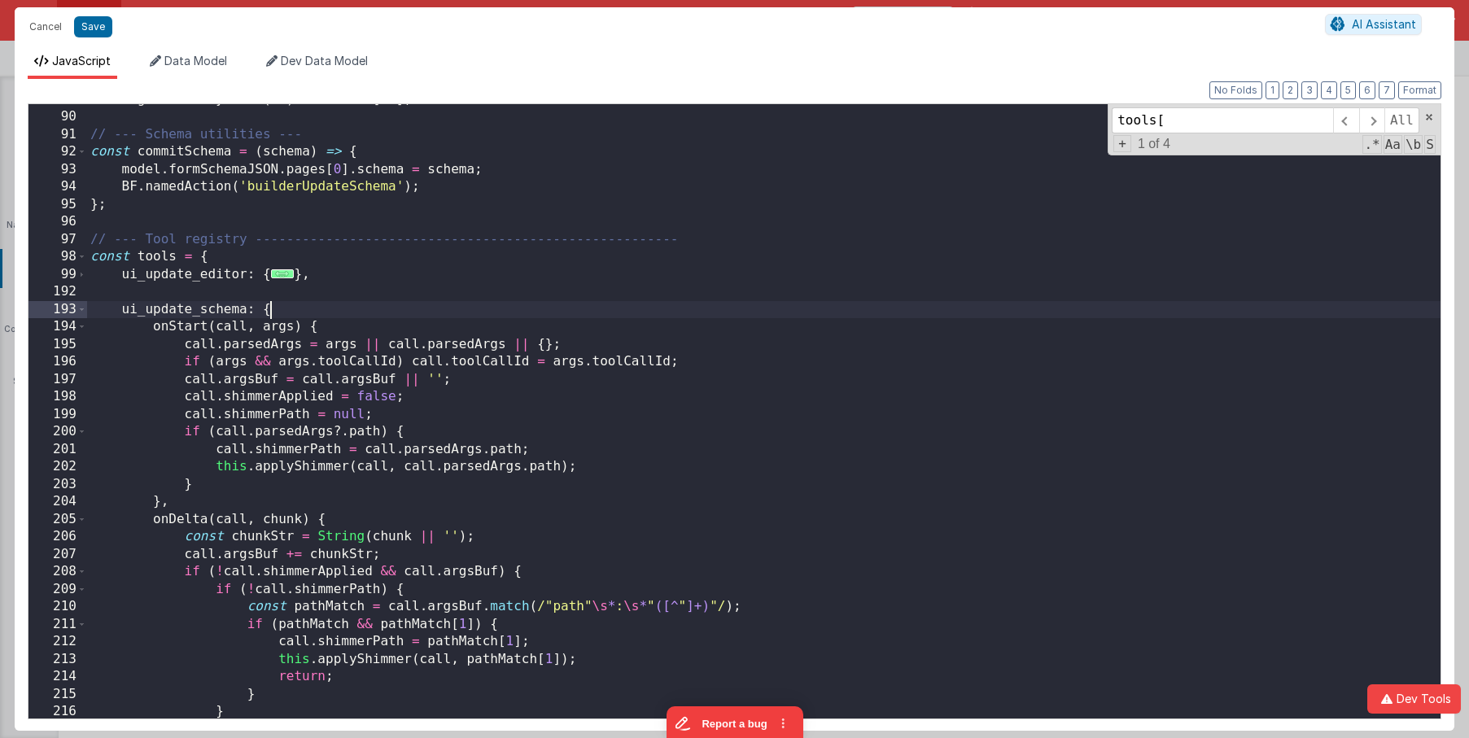
click at [295, 311] on div "const getEditorById = ( id ) => window [ id ] ; // --- Schema utilities --- con…" at bounding box center [763, 415] width 1353 height 649
click at [329, 325] on div "const getEditorById = ( id ) => window [ id ] ; // --- Schema utilities --- con…" at bounding box center [763, 415] width 1353 height 649
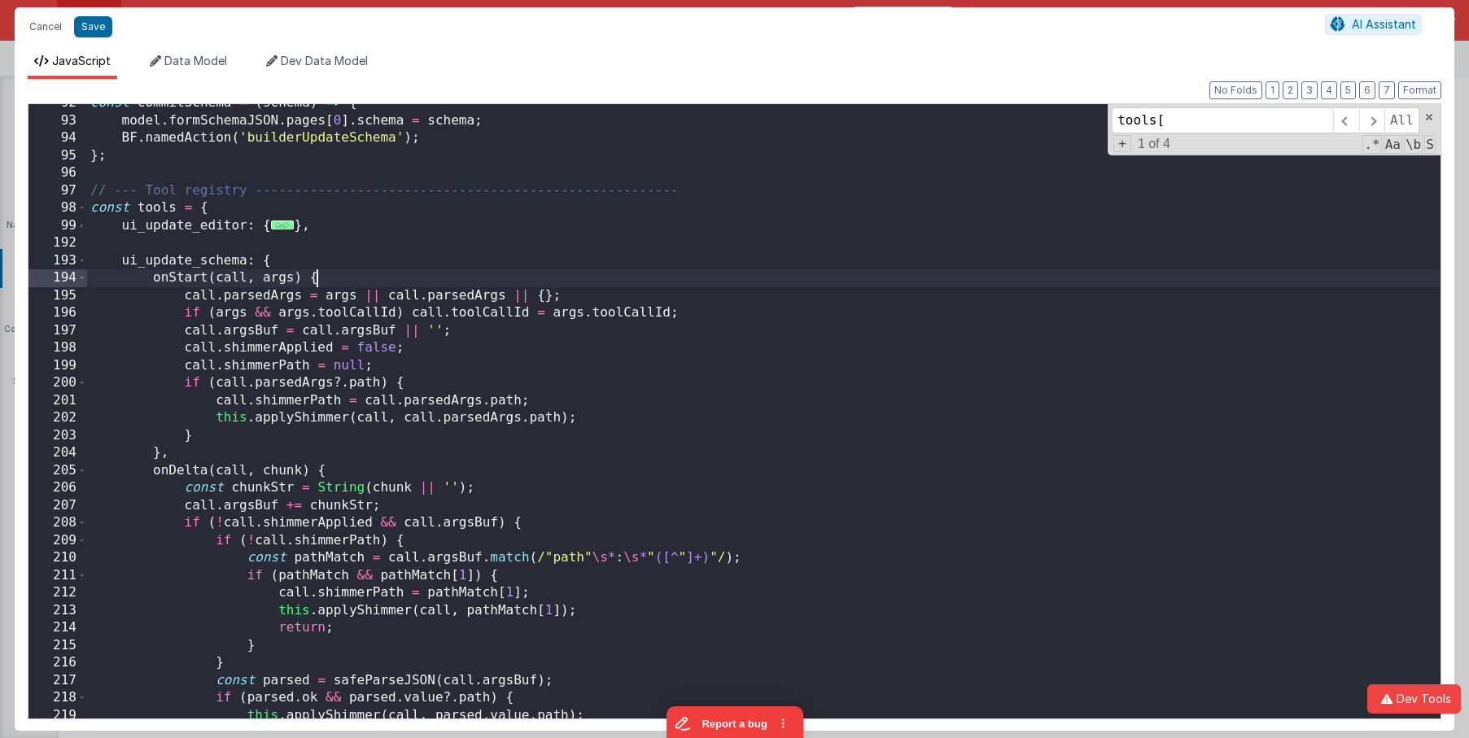
scroll to position [815, 0]
click at [183, 474] on div "const commitSchema = ( schema ) => { model . formSchemaJSON . pages [ 0 ] . sch…" at bounding box center [763, 418] width 1353 height 649
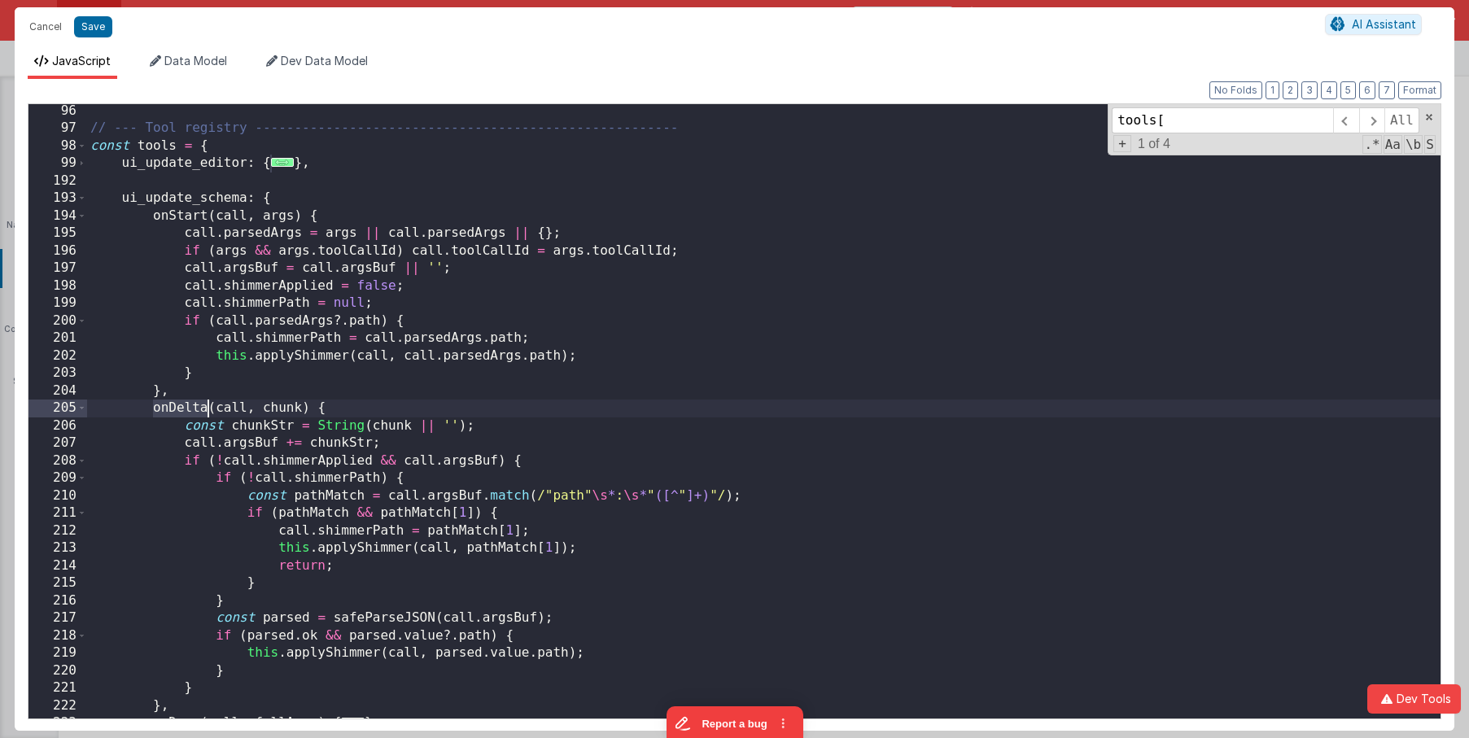
scroll to position [876, 0]
click at [420, 290] on div "// --- Tool registry ------------------------------------------------------ con…" at bounding box center [763, 427] width 1353 height 649
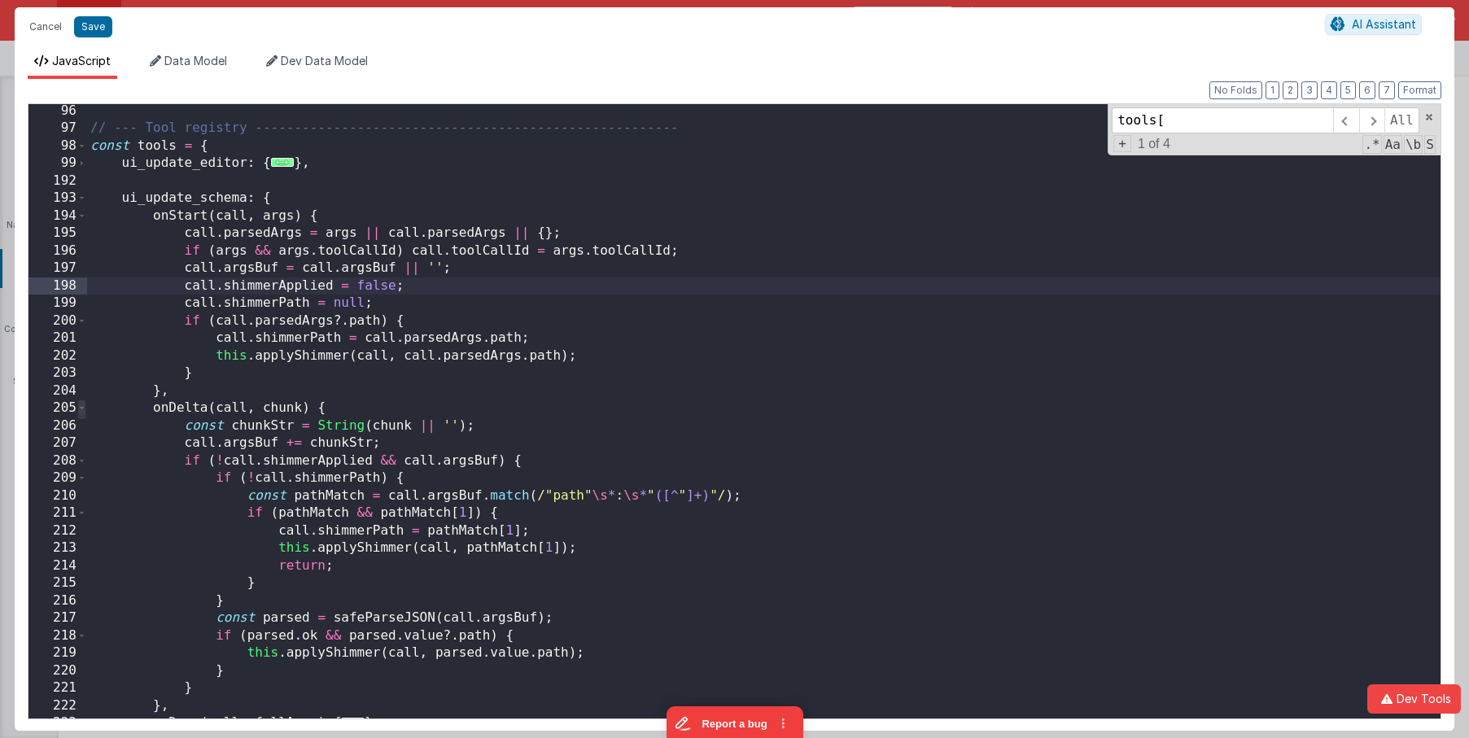
click at [78, 409] on span at bounding box center [81, 409] width 9 height 18
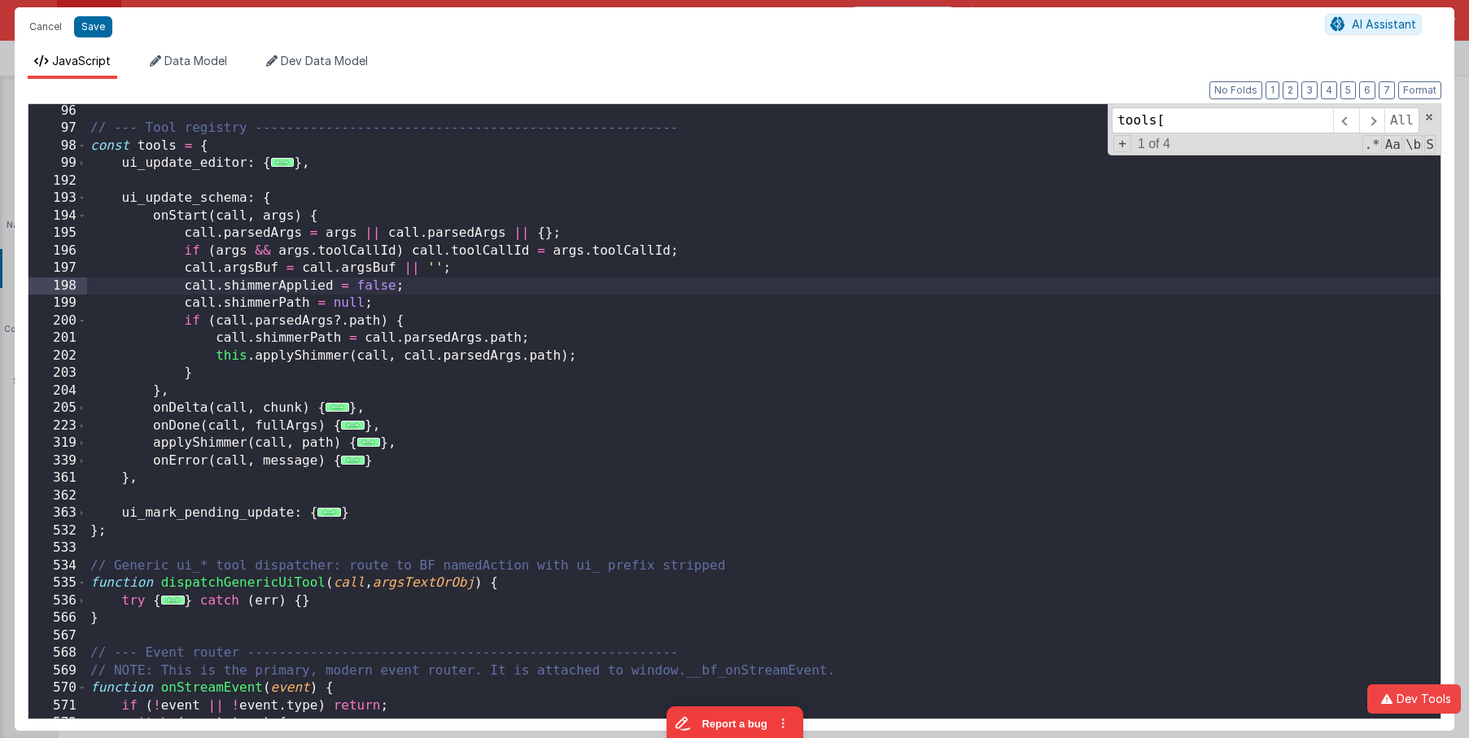
click at [422, 295] on div "// --- Tool registry ------------------------------------------------------ con…" at bounding box center [763, 427] width 1353 height 649
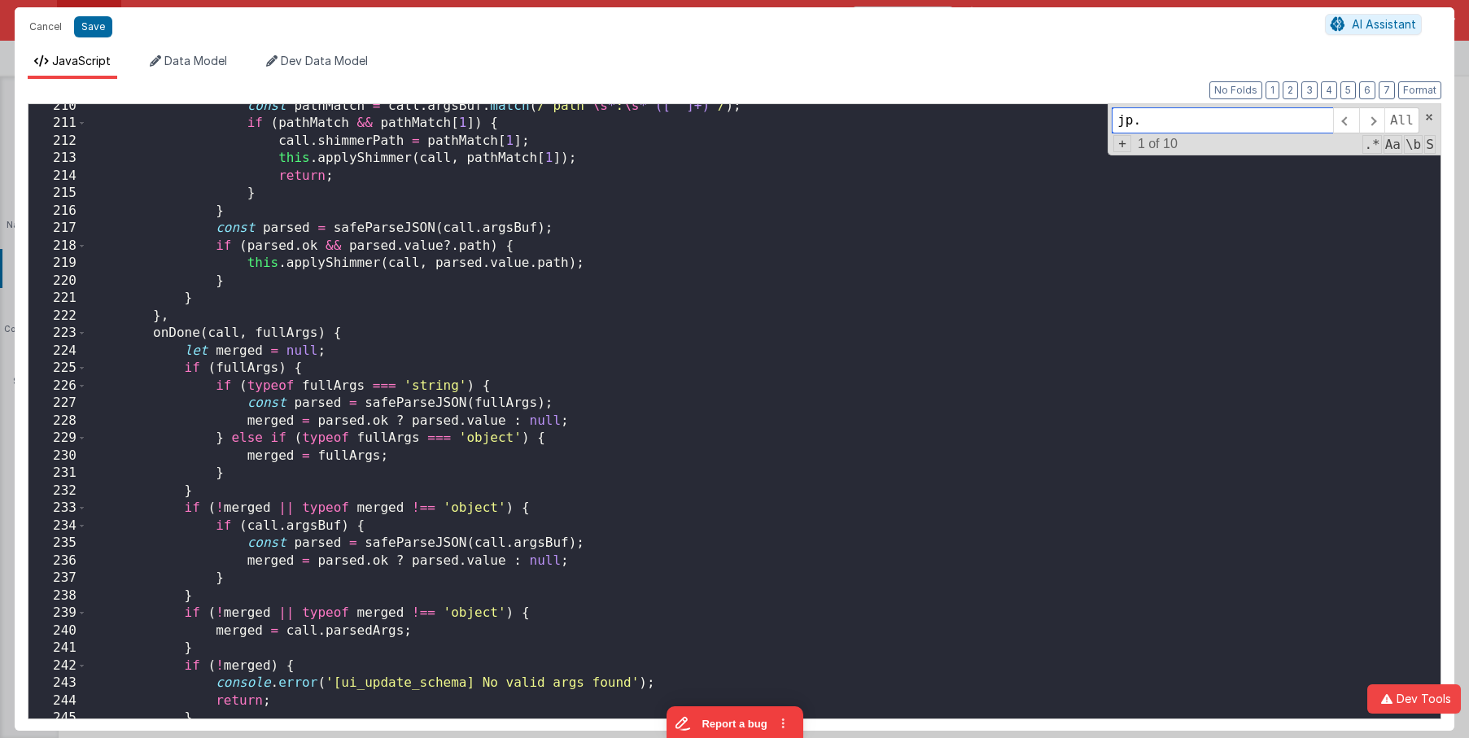
scroll to position [1268, 0]
type input "jp."
click at [367, 327] on div "const pathMatch = call . argsBuf . match ( /"path" \s * : \s * " ([^ " ]+) "/ )…" at bounding box center [763, 420] width 1353 height 649
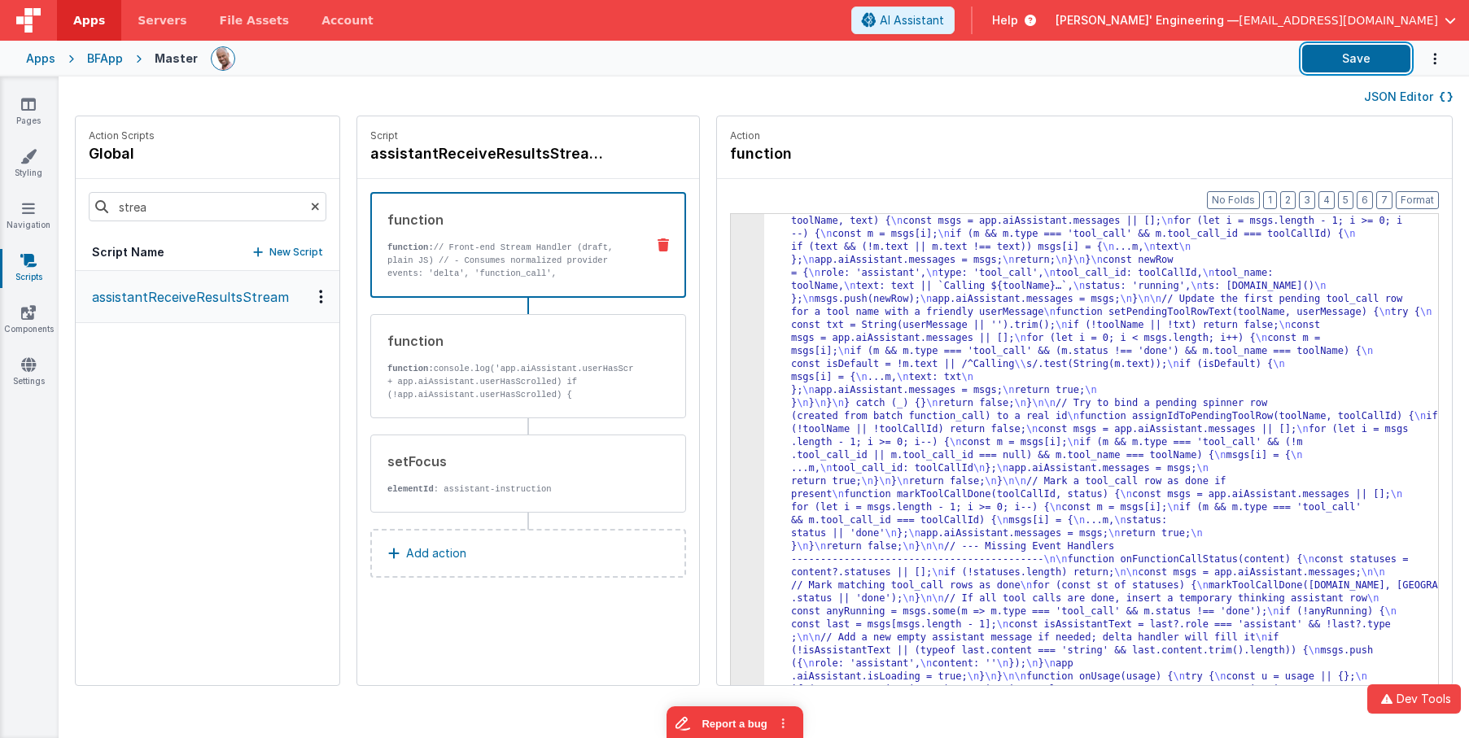
drag, startPoint x: 1333, startPoint y: 55, endPoint x: 1238, endPoint y: 53, distance: 95.2
click at [1333, 55] on button "Save" at bounding box center [1356, 59] width 108 height 28
